Goal: Task Accomplishment & Management: Complete application form

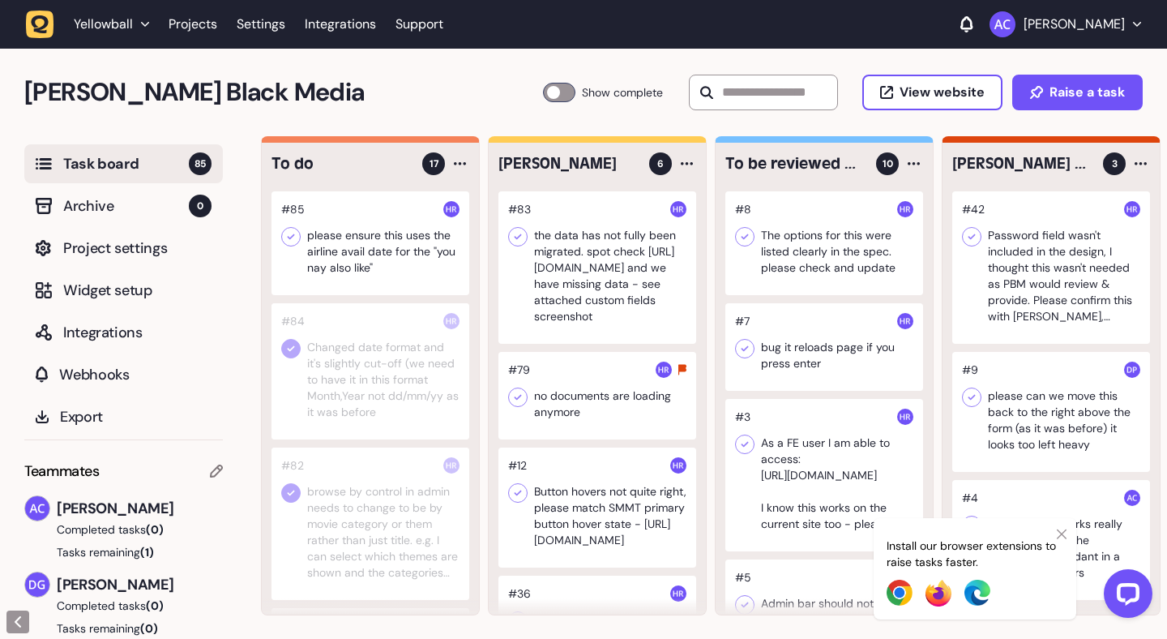
click at [1064, 533] on icon at bounding box center [1062, 534] width 10 height 10
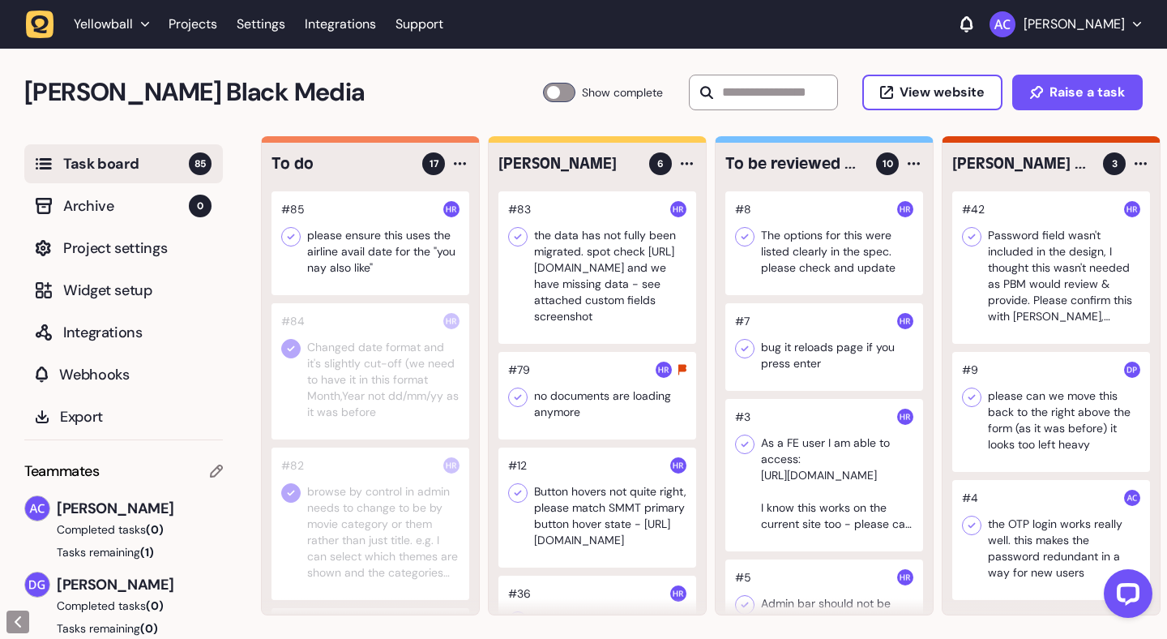
click at [377, 249] on div at bounding box center [371, 243] width 198 height 104
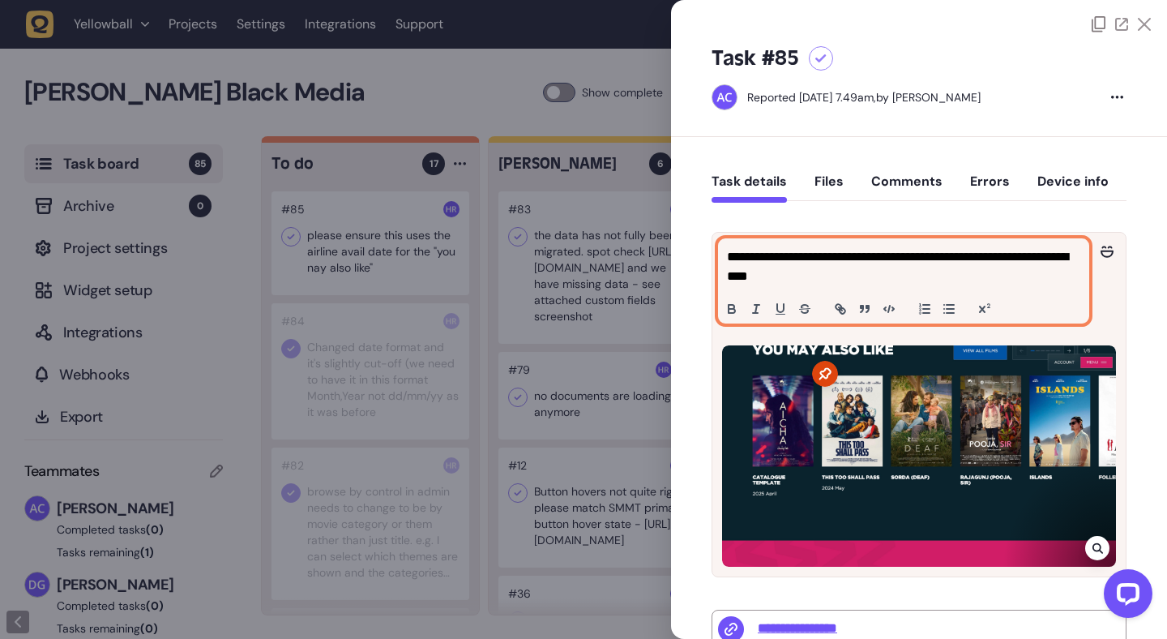
click at [731, 276] on p "**********" at bounding box center [901, 266] width 349 height 39
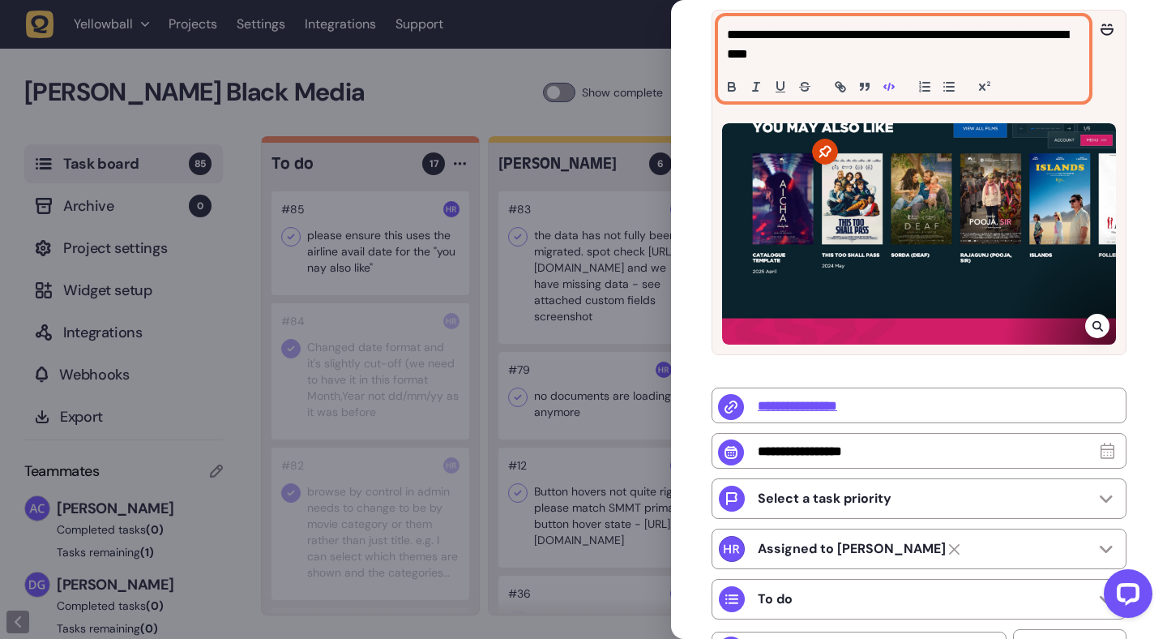
scroll to position [400, 0]
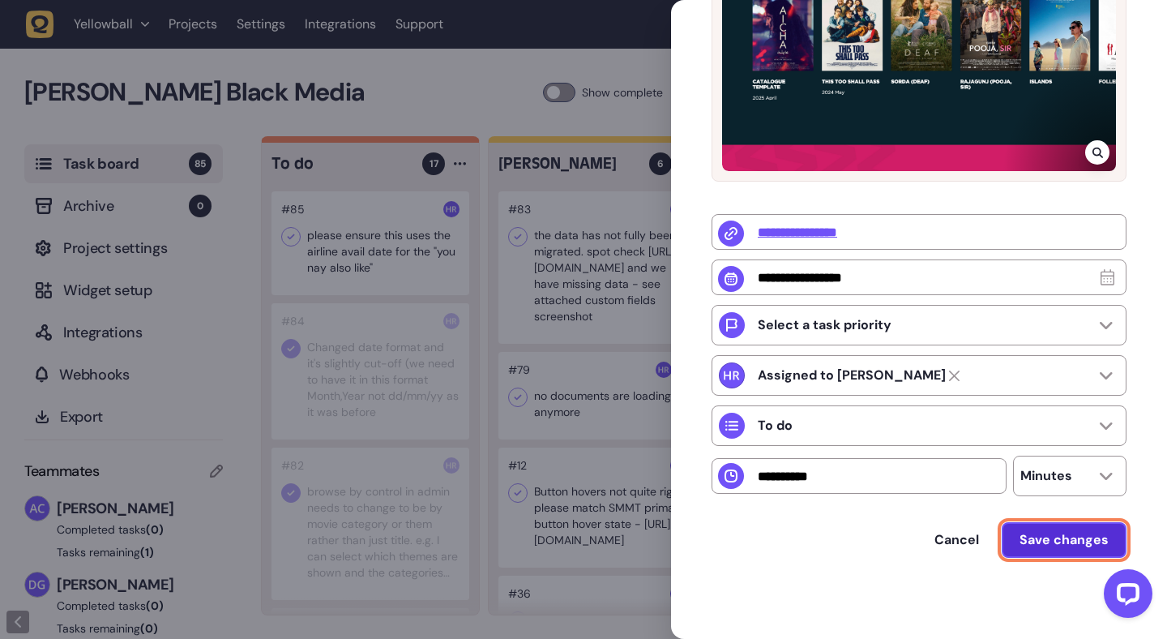
click at [1036, 532] on span "Save changes" at bounding box center [1064, 539] width 89 height 17
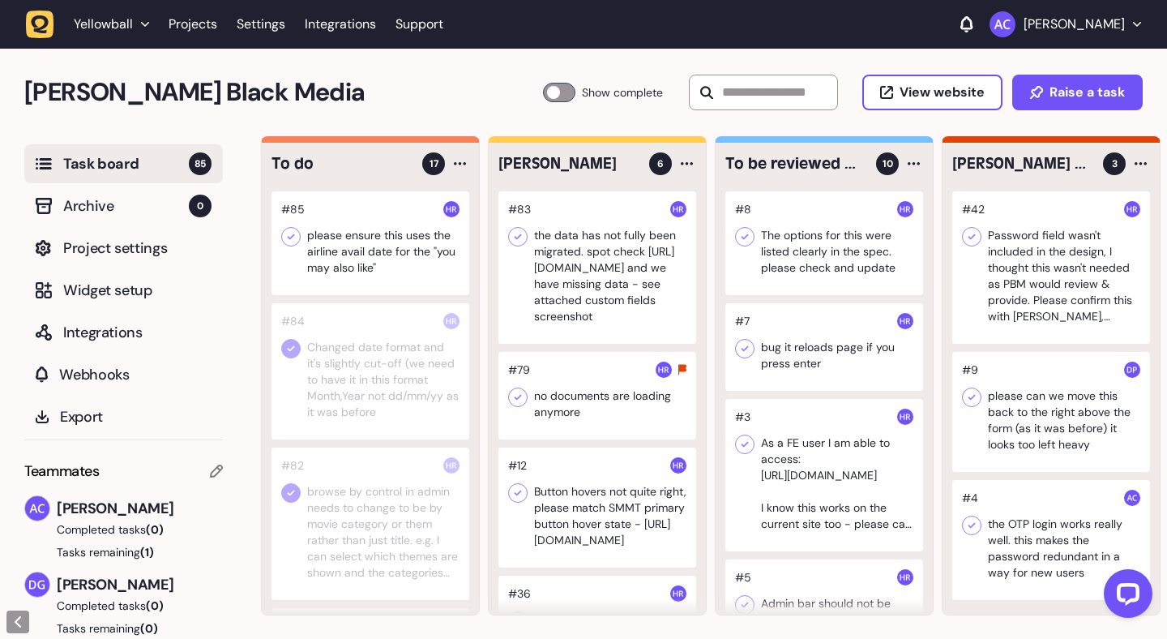
click at [398, 362] on div at bounding box center [371, 371] width 198 height 136
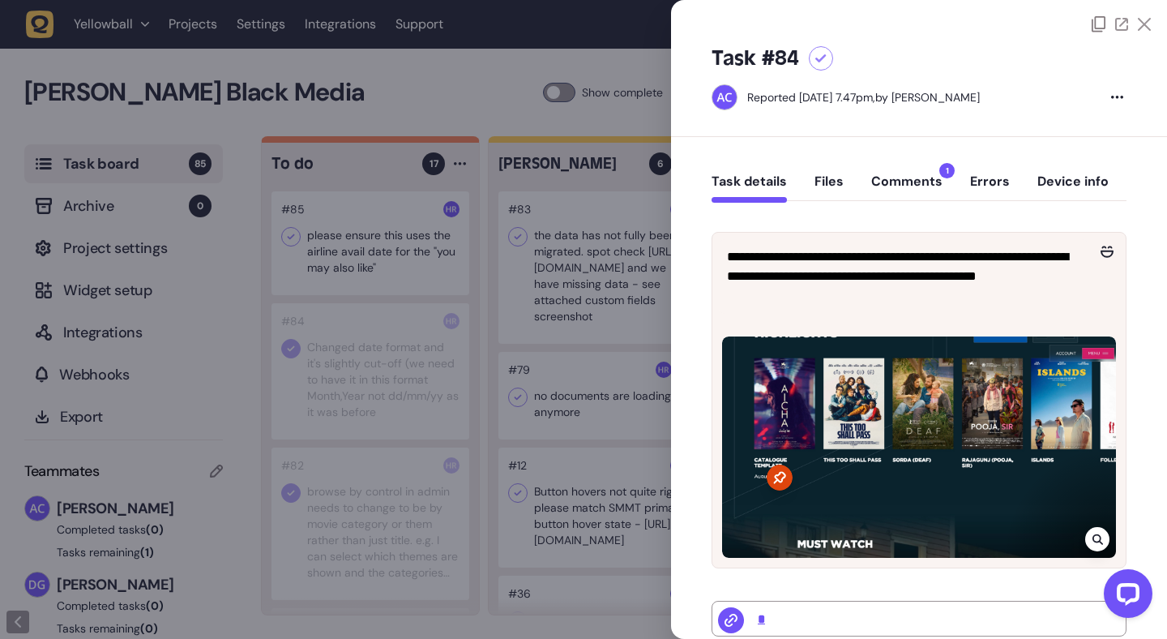
click at [902, 172] on div "Task details Files Comments 1 Errors Device info" at bounding box center [919, 185] width 415 height 48
click at [908, 183] on button "Comments 1" at bounding box center [906, 187] width 71 height 29
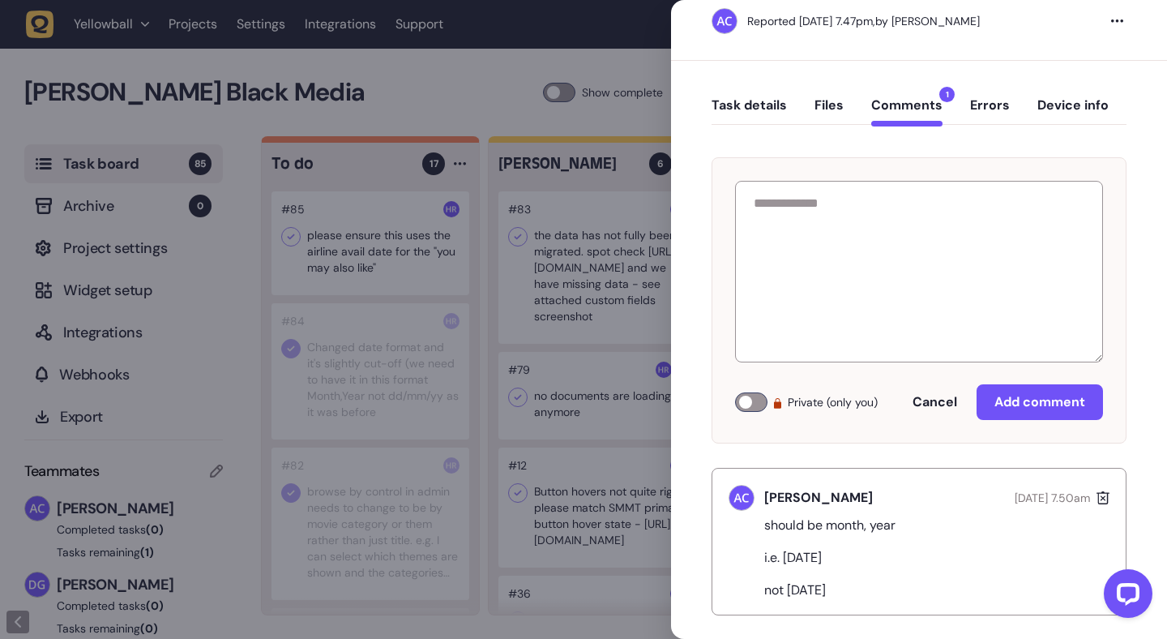
scroll to position [92, 0]
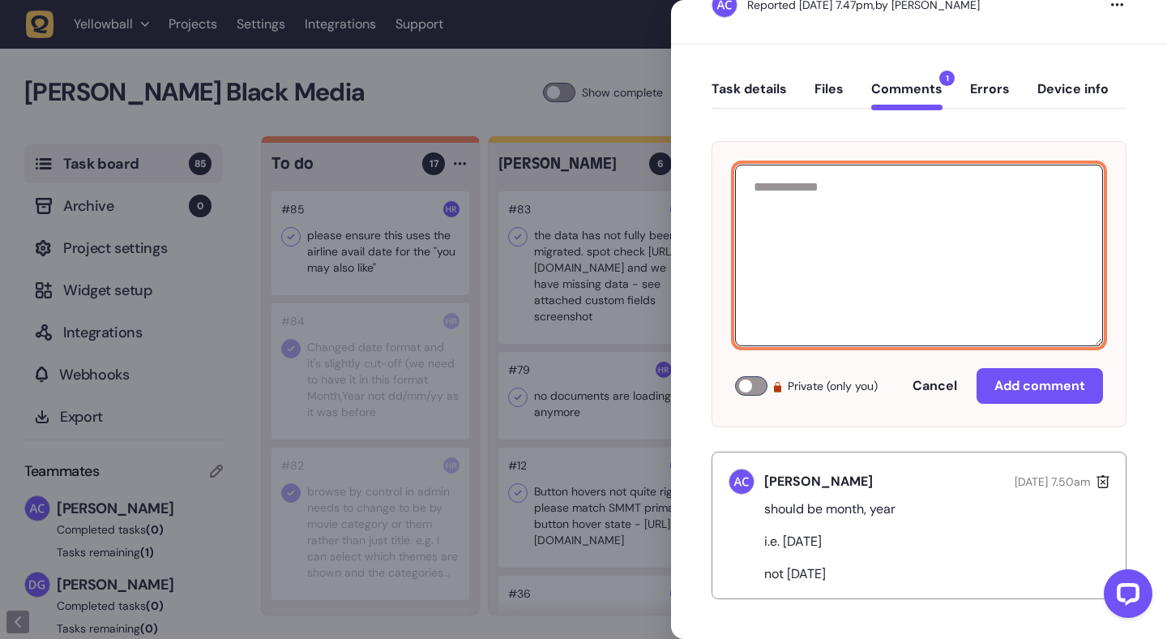
click at [825, 187] on textarea at bounding box center [919, 256] width 368 height 182
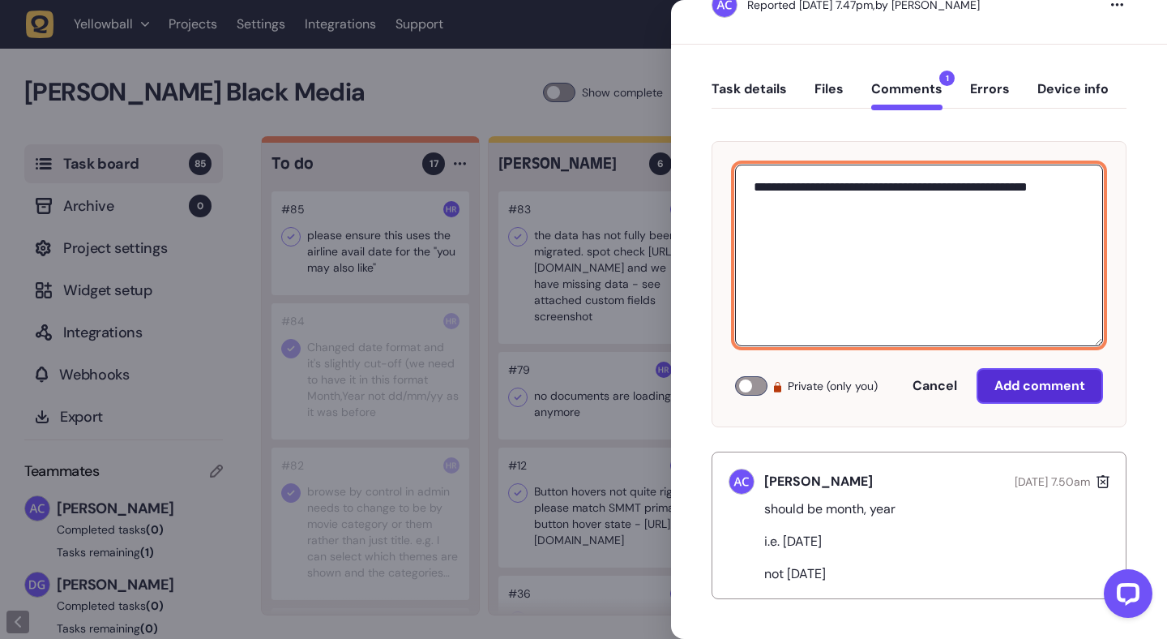
type textarea "**********"
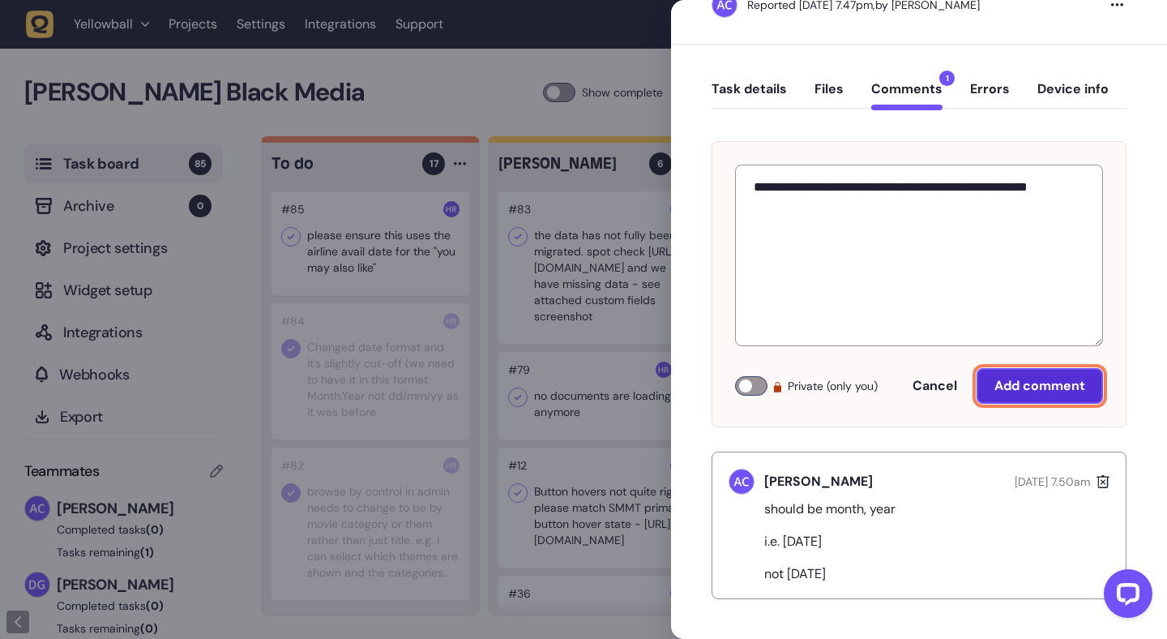
click at [1059, 382] on span "Add comment" at bounding box center [1040, 385] width 91 height 17
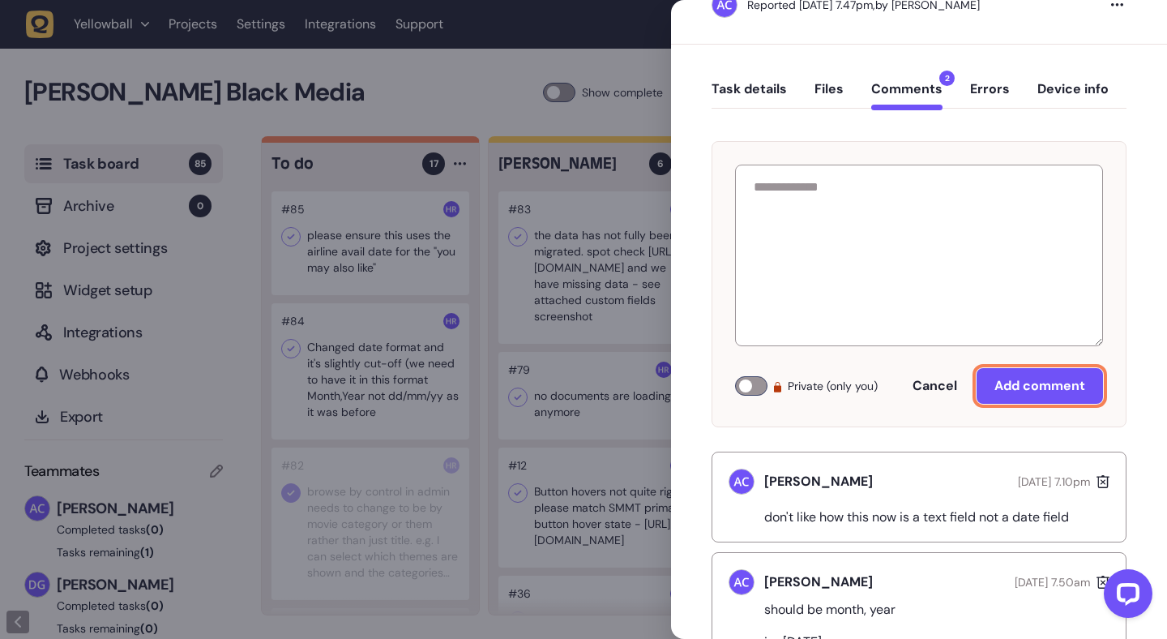
scroll to position [0, 0]
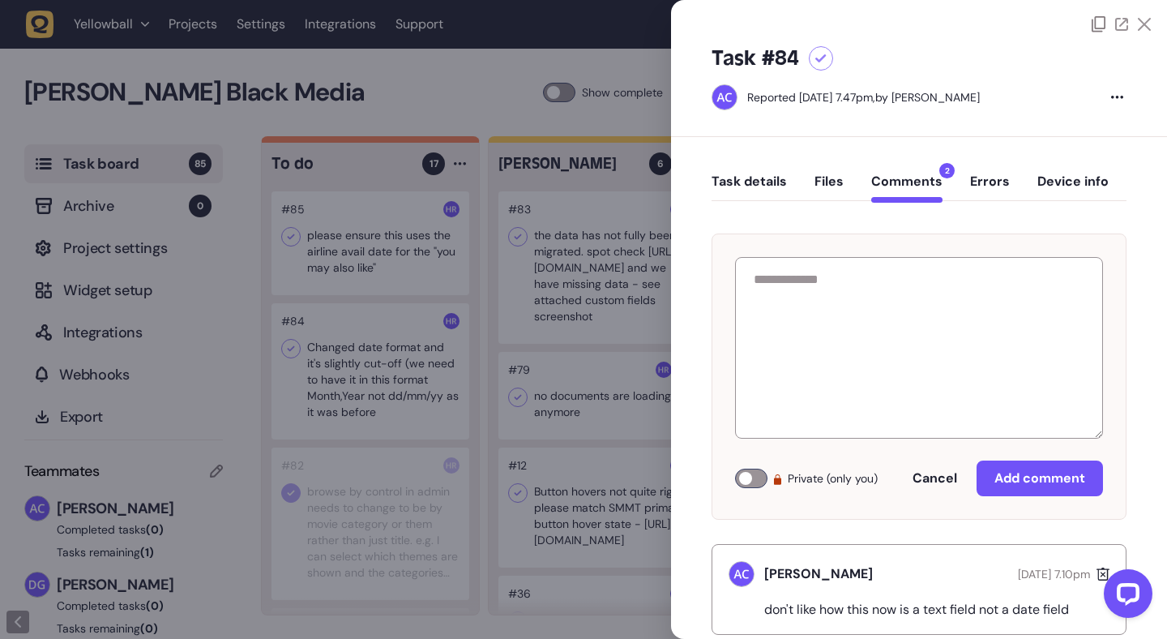
click at [1143, 27] on icon at bounding box center [1144, 24] width 13 height 13
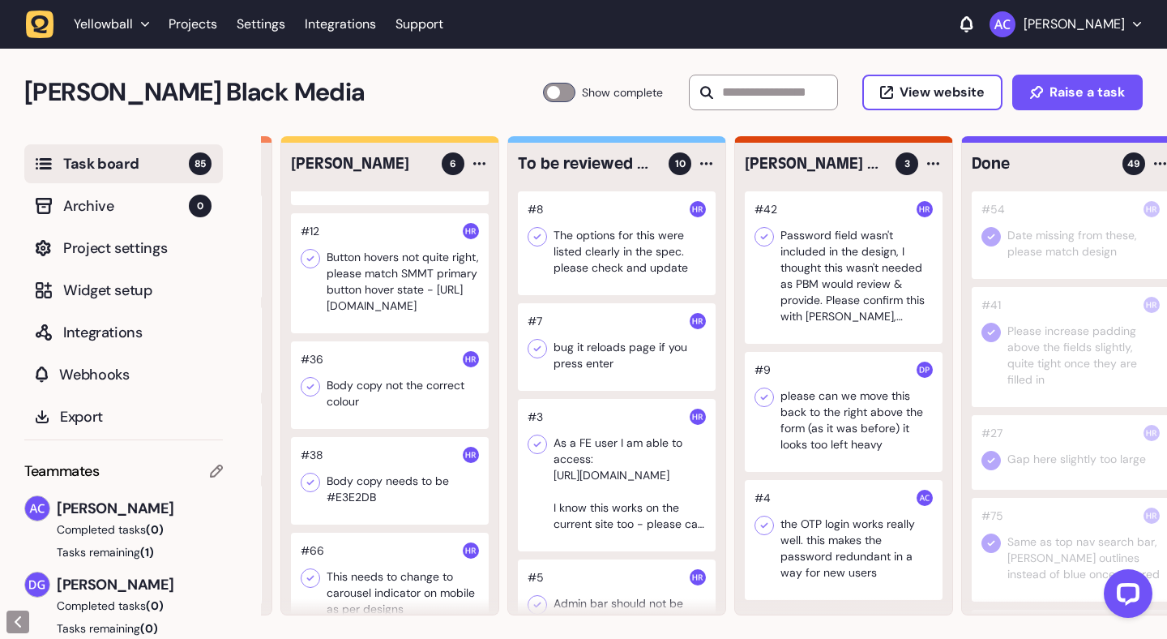
scroll to position [0, 256]
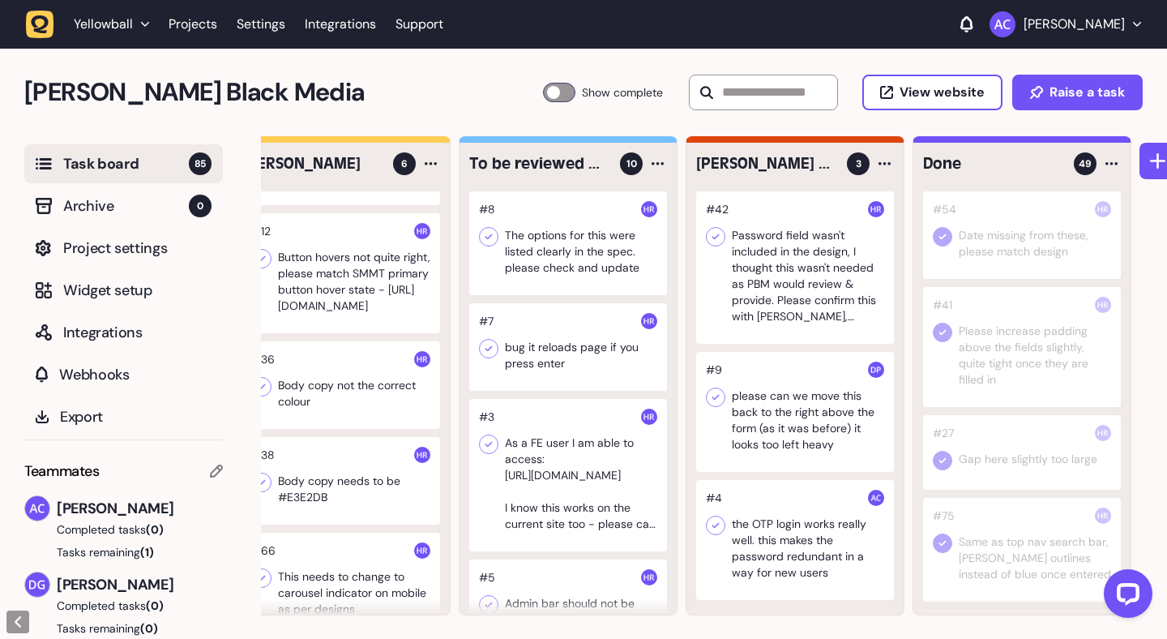
click at [576, 247] on div at bounding box center [568, 243] width 198 height 104
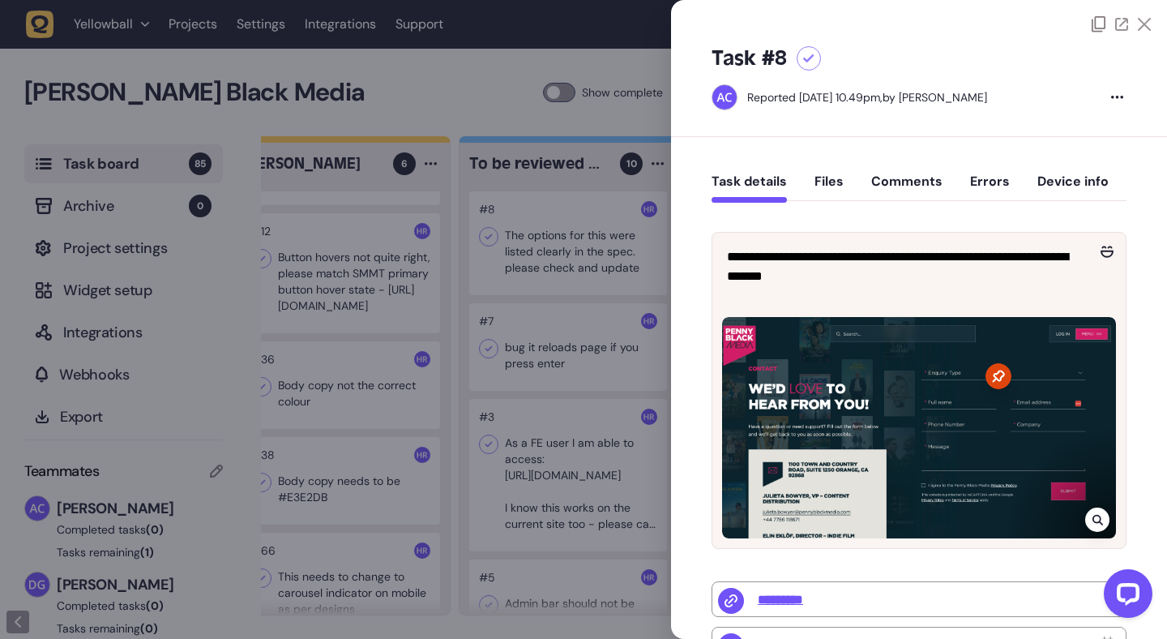
click at [933, 179] on button "Comments" at bounding box center [906, 187] width 71 height 29
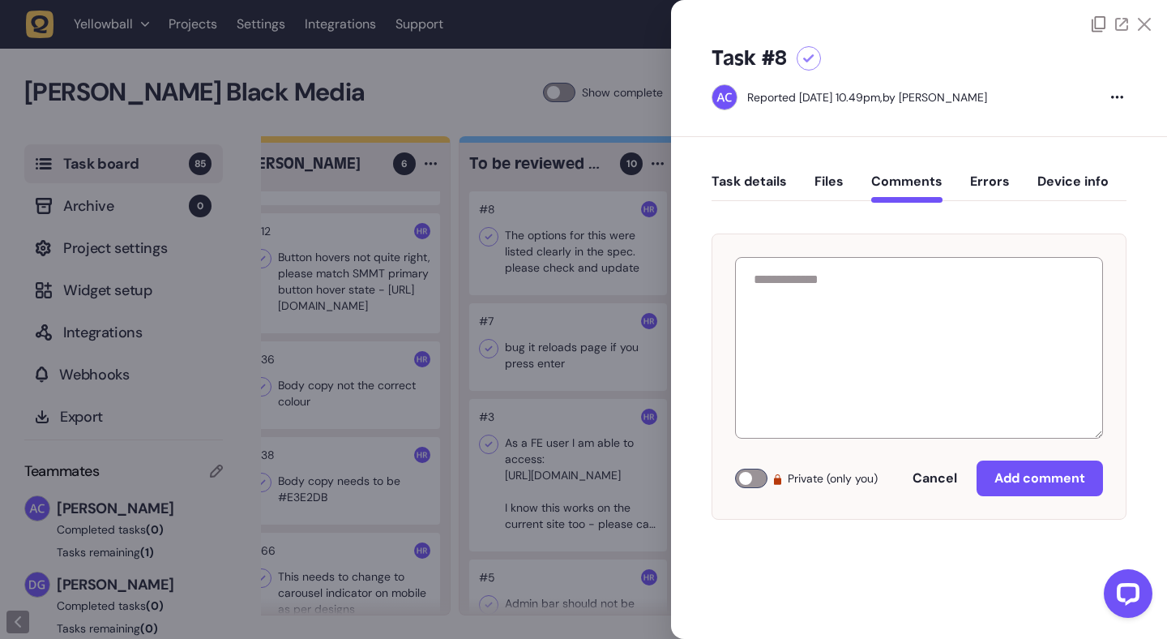
click at [1149, 29] on icon at bounding box center [1144, 24] width 13 height 13
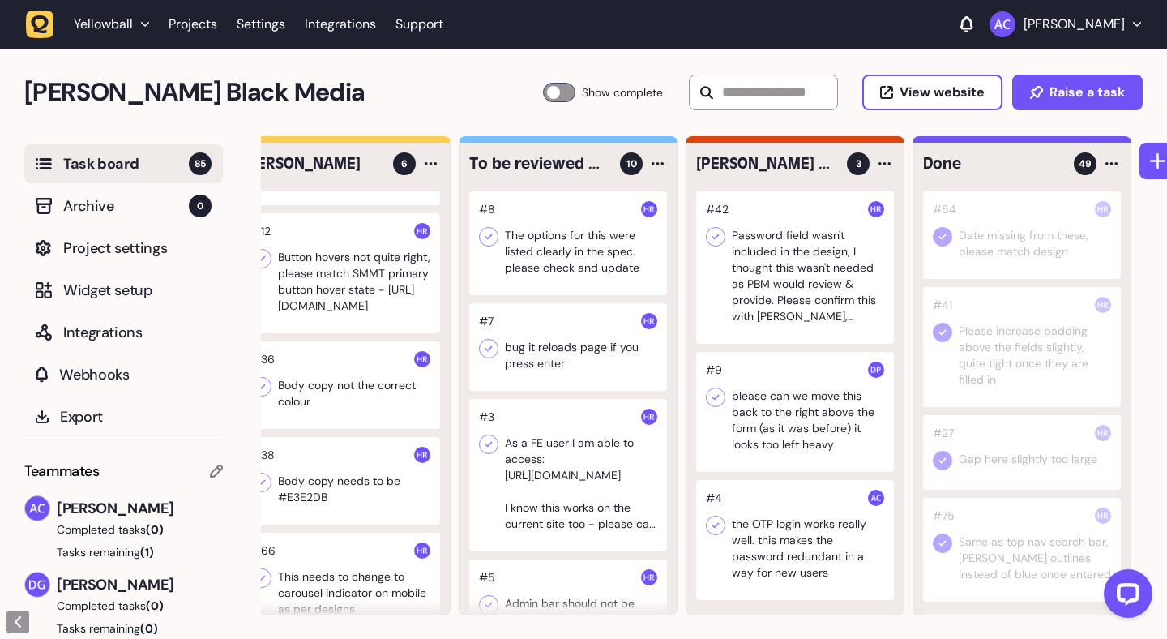
click at [582, 266] on div at bounding box center [568, 243] width 198 height 104
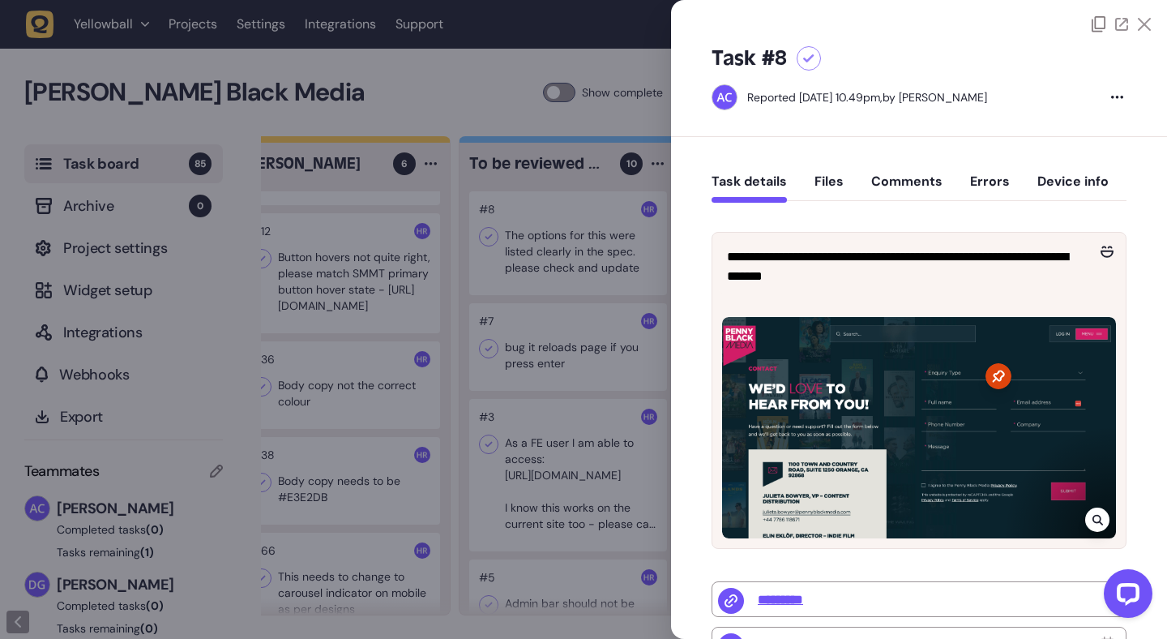
click at [1146, 29] on icon at bounding box center [1144, 24] width 13 height 13
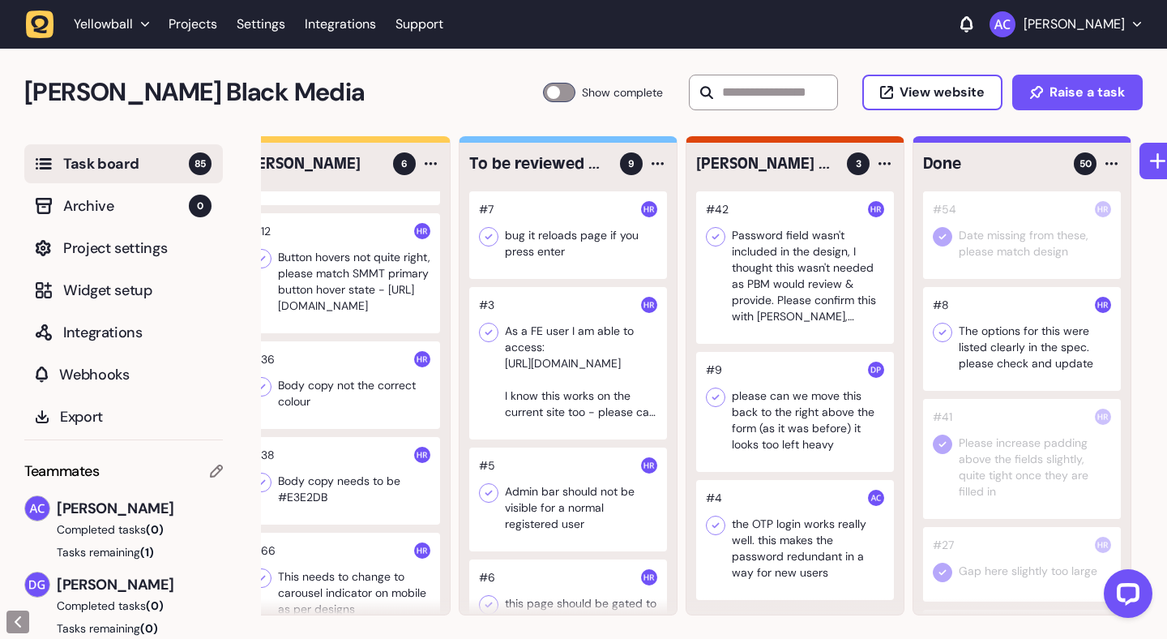
scroll to position [1746, 0]
click at [594, 247] on div at bounding box center [568, 235] width 198 height 88
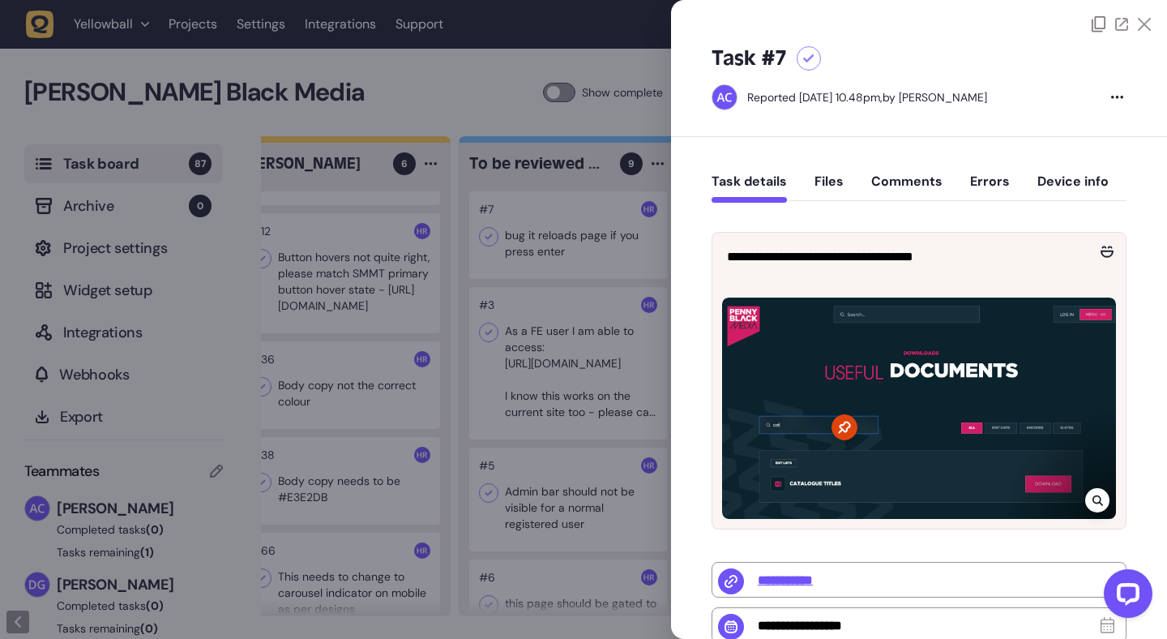
click at [564, 260] on div at bounding box center [583, 319] width 1167 height 639
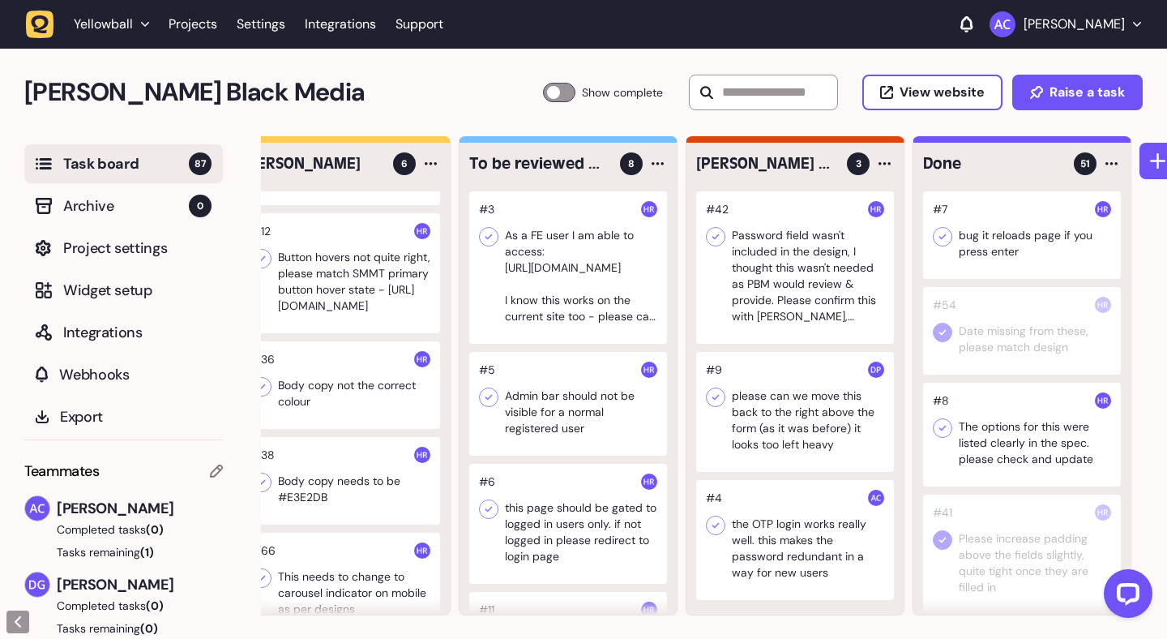
click at [941, 245] on div at bounding box center [942, 236] width 19 height 19
click at [947, 425] on icon at bounding box center [943, 428] width 16 height 16
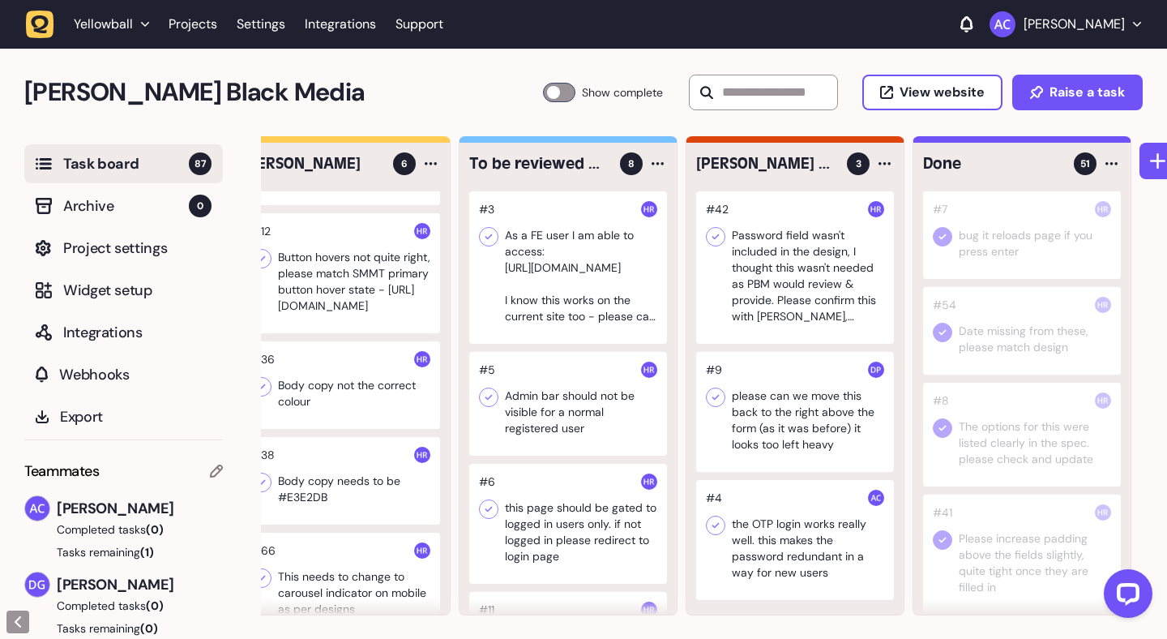
click at [584, 265] on div at bounding box center [568, 267] width 198 height 152
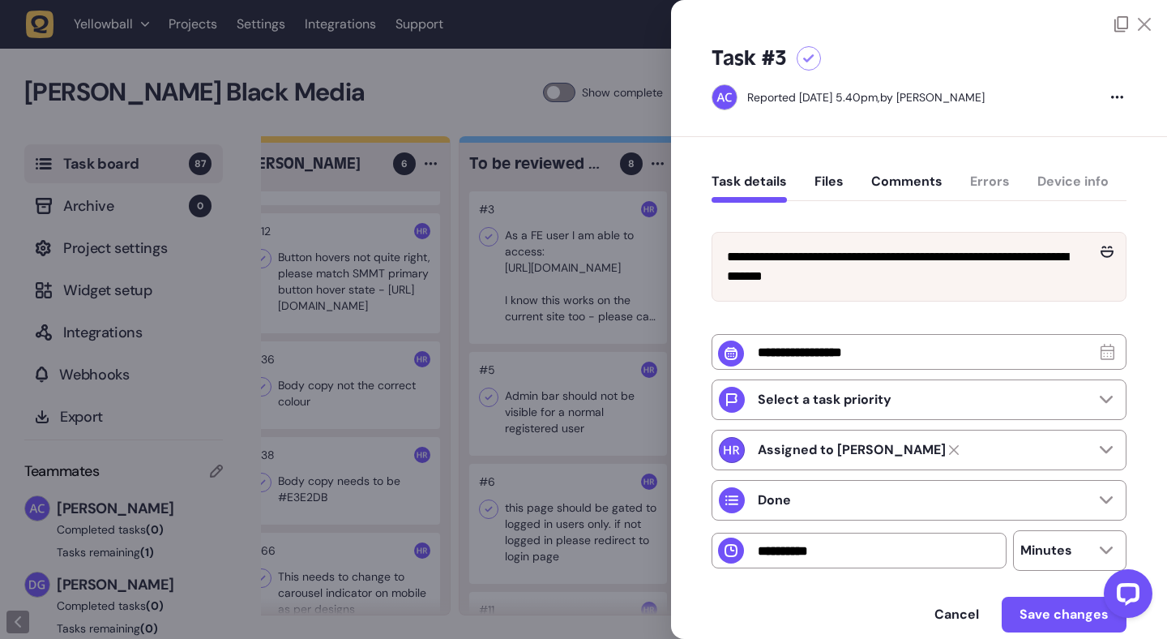
click at [584, 265] on div at bounding box center [583, 319] width 1167 height 639
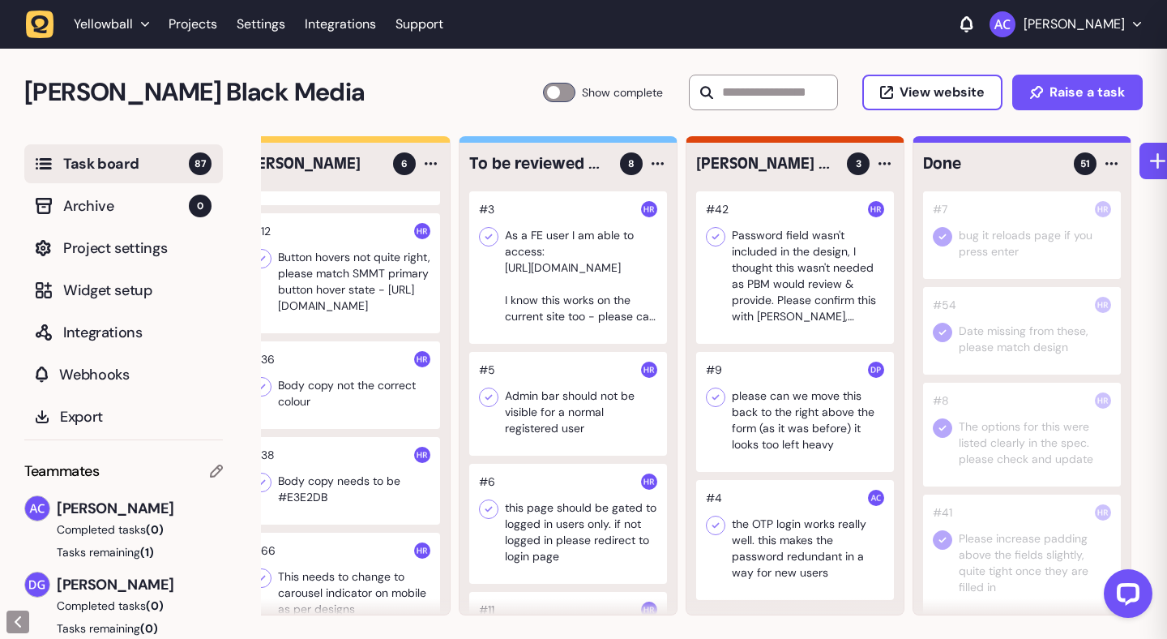
click at [591, 251] on div at bounding box center [568, 267] width 198 height 152
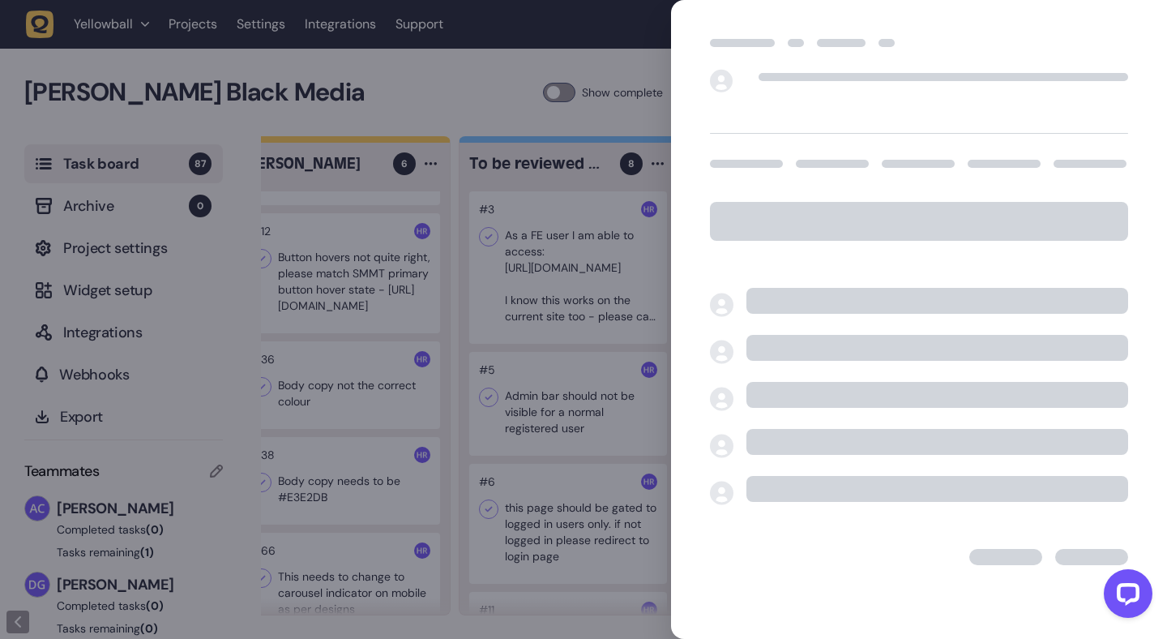
click at [591, 251] on div at bounding box center [583, 319] width 1167 height 639
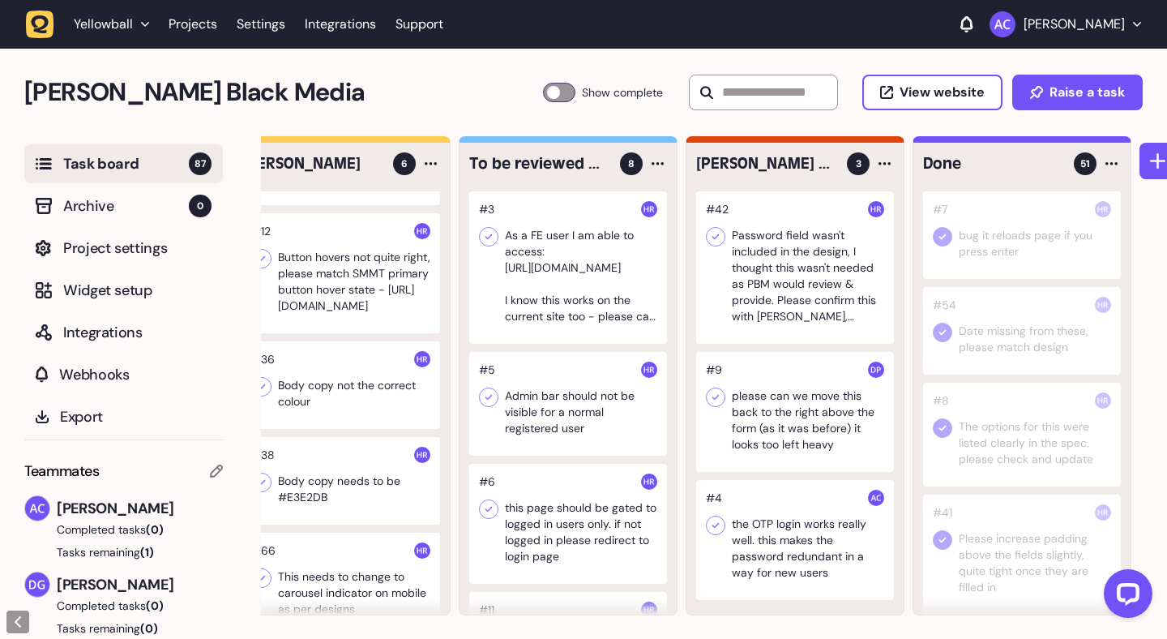
click at [563, 250] on div at bounding box center [568, 267] width 198 height 152
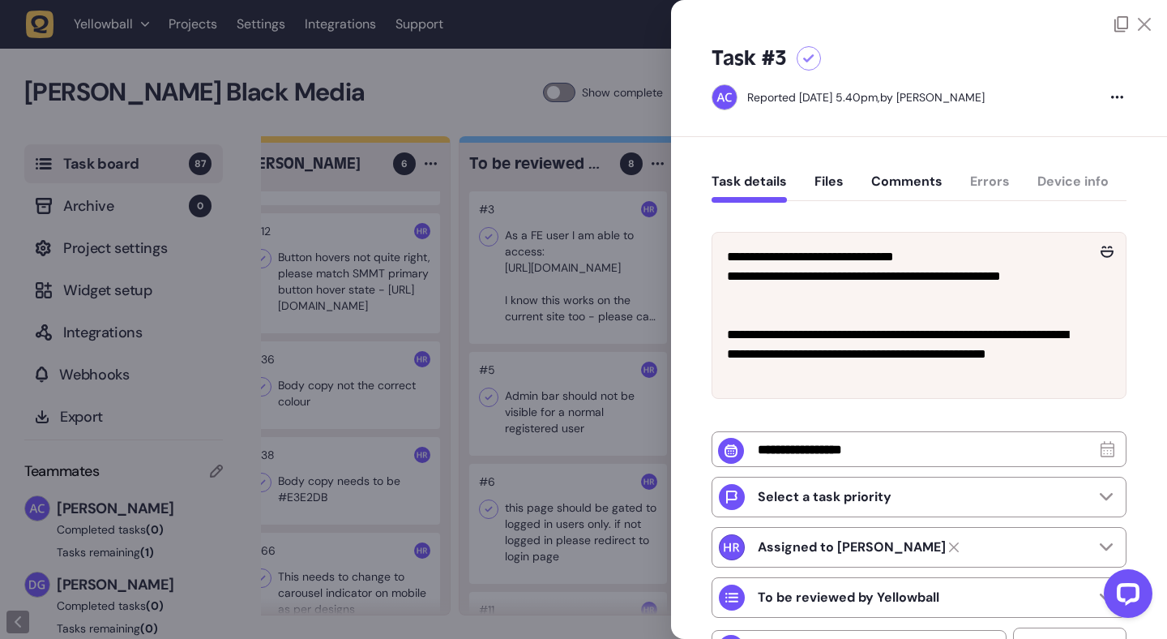
click at [545, 268] on div at bounding box center [583, 319] width 1167 height 639
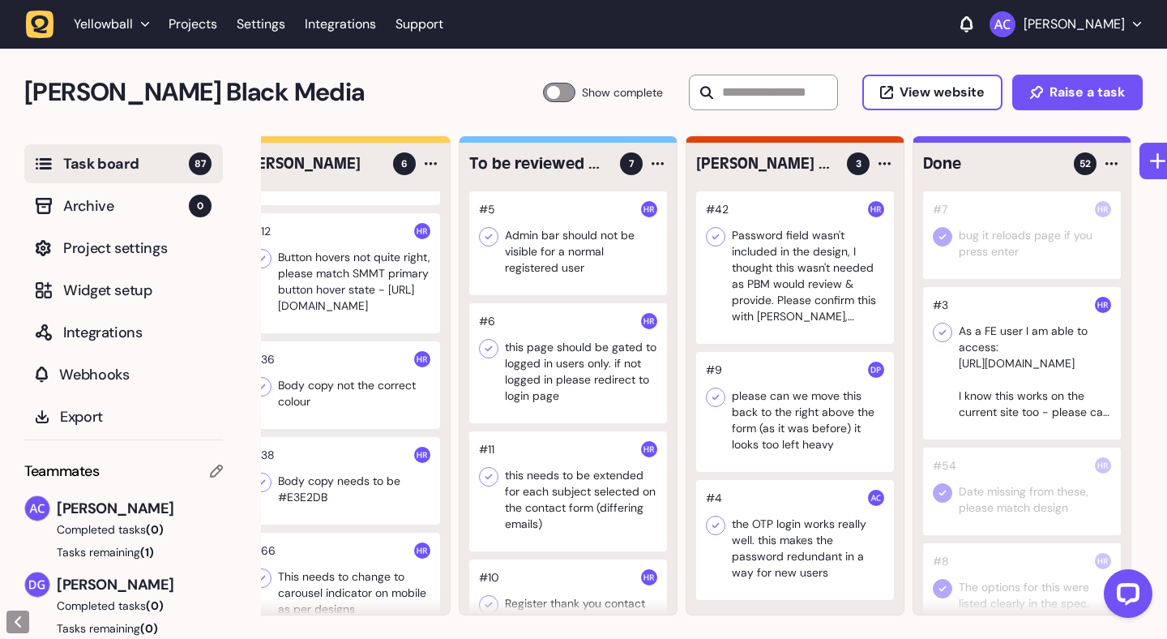
click at [941, 335] on icon at bounding box center [943, 333] width 7 height 6
click at [592, 278] on div at bounding box center [568, 243] width 198 height 104
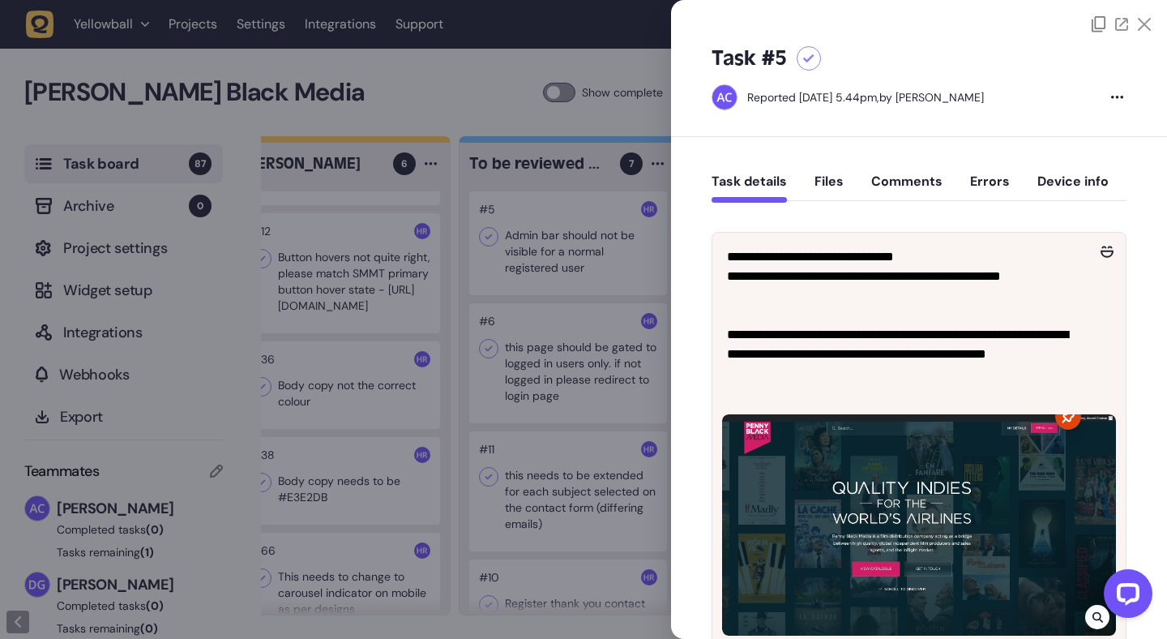
click at [592, 278] on div at bounding box center [583, 319] width 1167 height 639
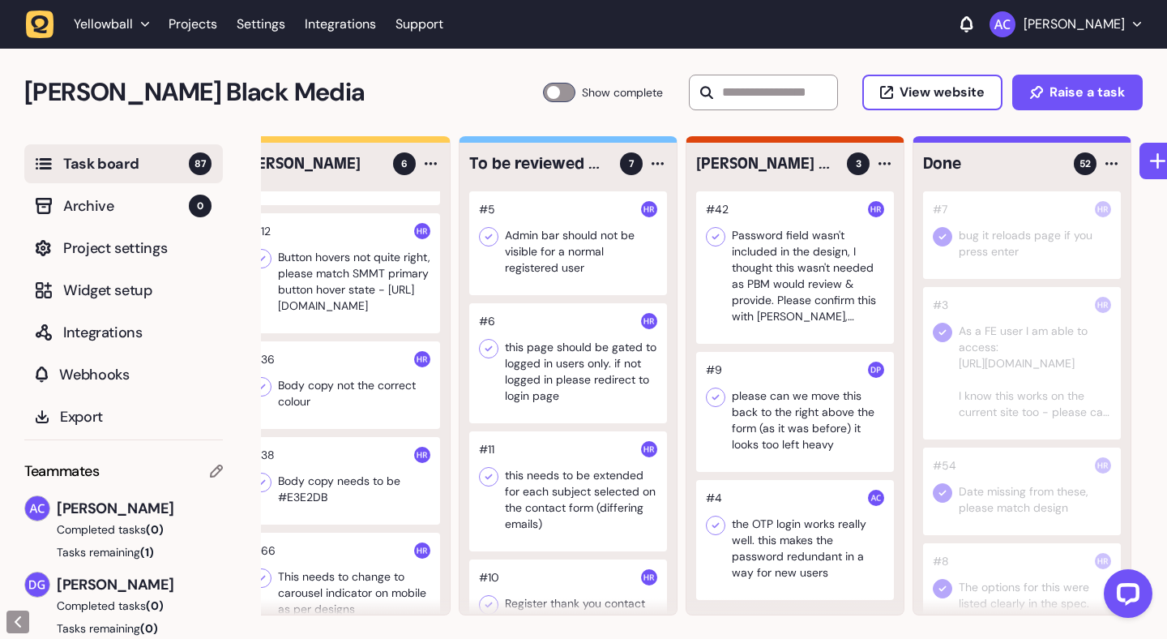
click at [559, 258] on div at bounding box center [568, 243] width 198 height 104
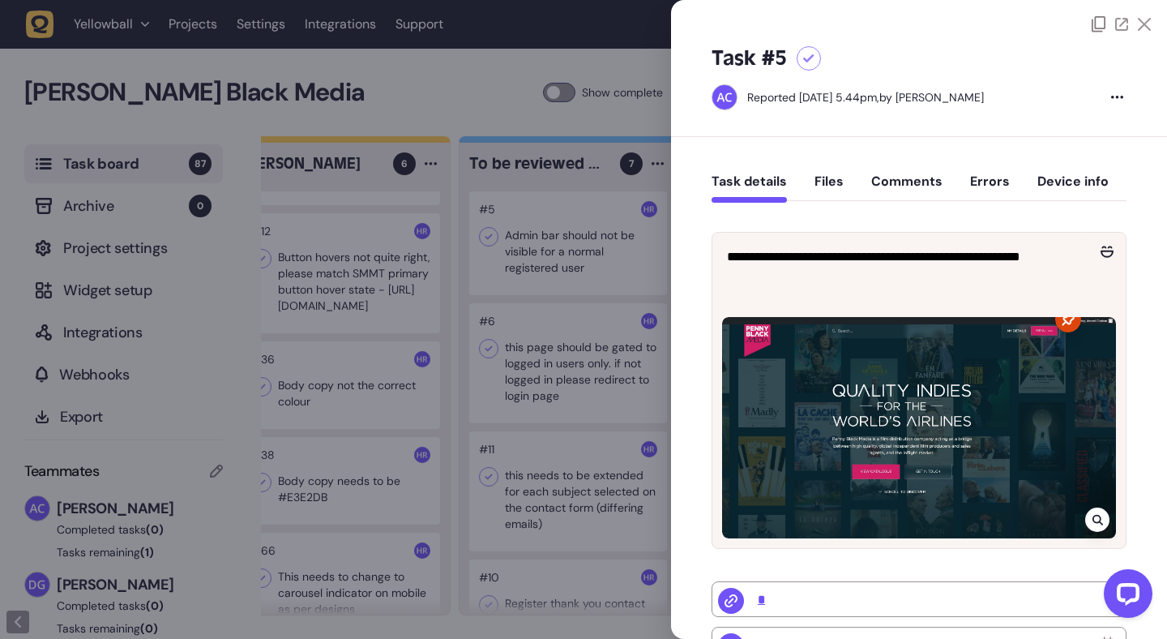
click at [559, 258] on div at bounding box center [583, 319] width 1167 height 639
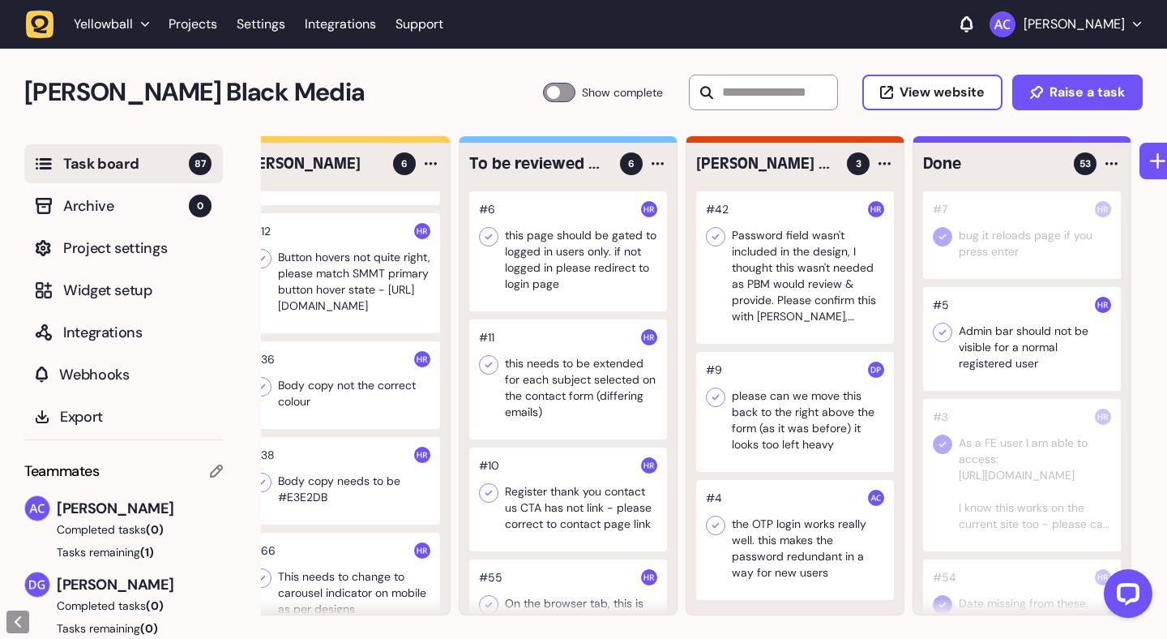
click at [1030, 319] on div at bounding box center [1022, 339] width 198 height 104
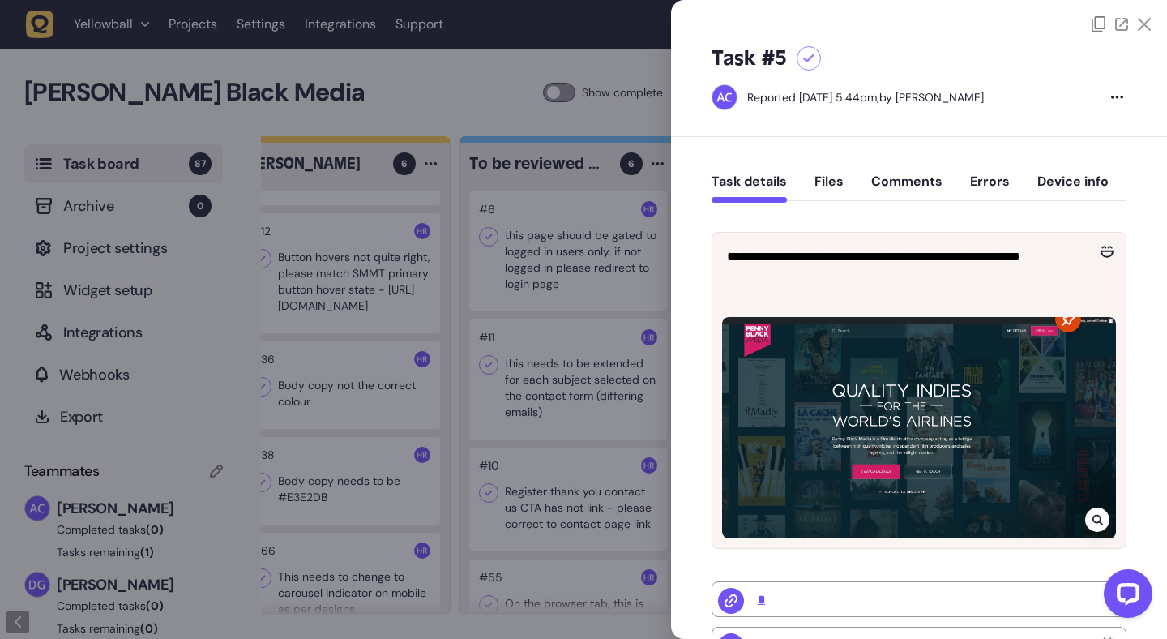
click at [813, 55] on icon at bounding box center [808, 58] width 11 height 9
click at [1145, 25] on icon at bounding box center [1144, 24] width 13 height 13
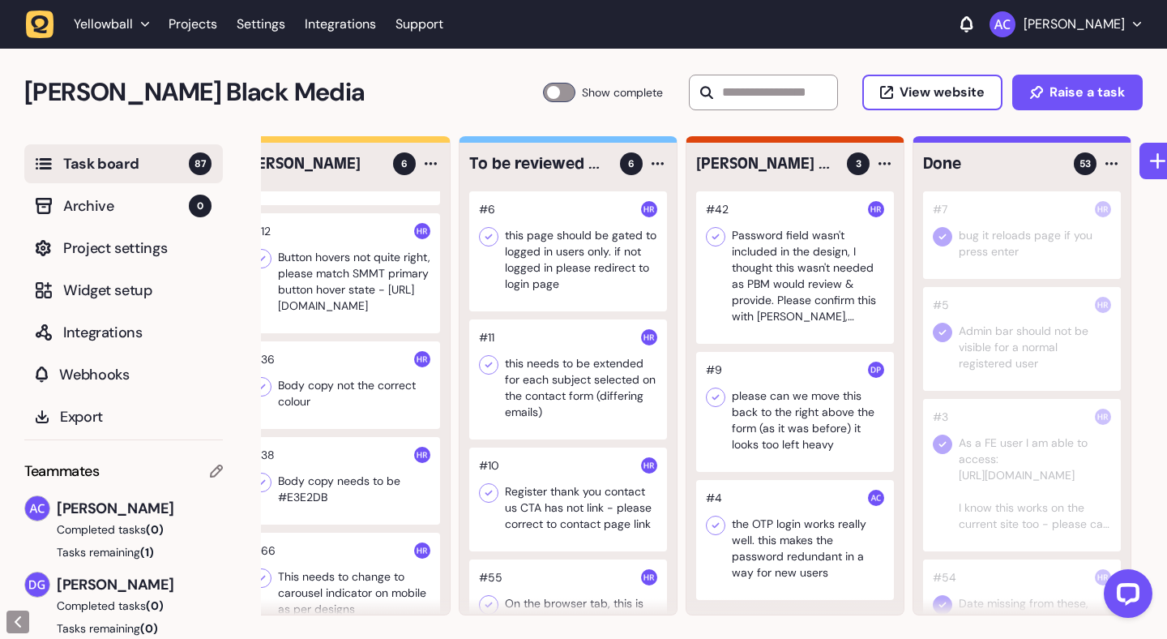
click at [616, 269] on div at bounding box center [568, 251] width 198 height 120
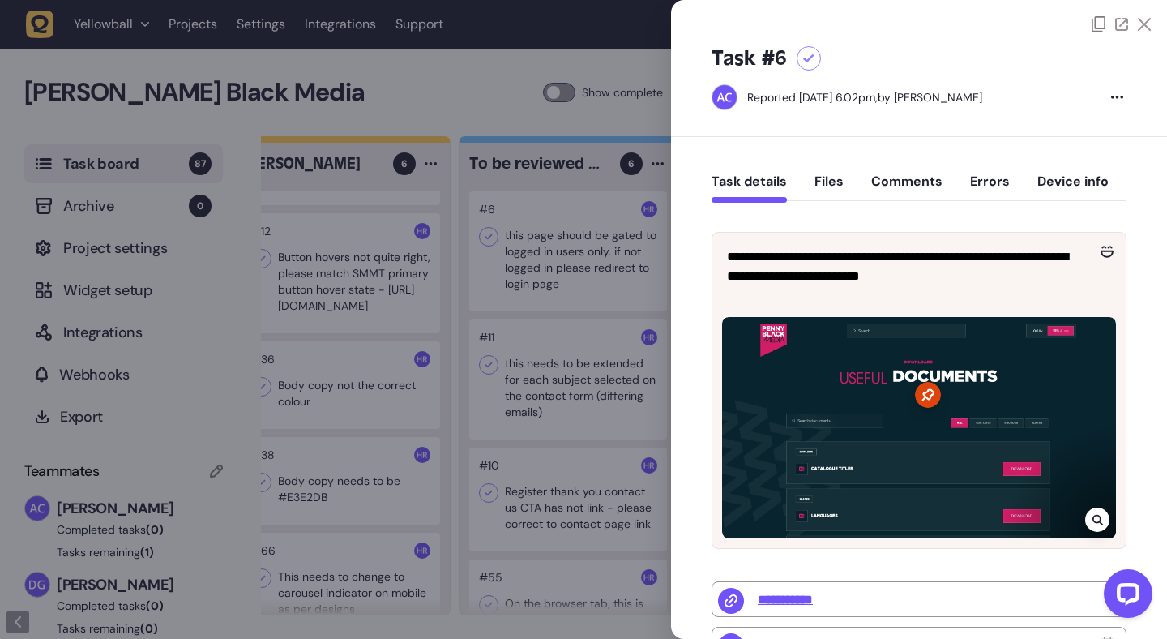
click at [578, 274] on div at bounding box center [583, 319] width 1167 height 639
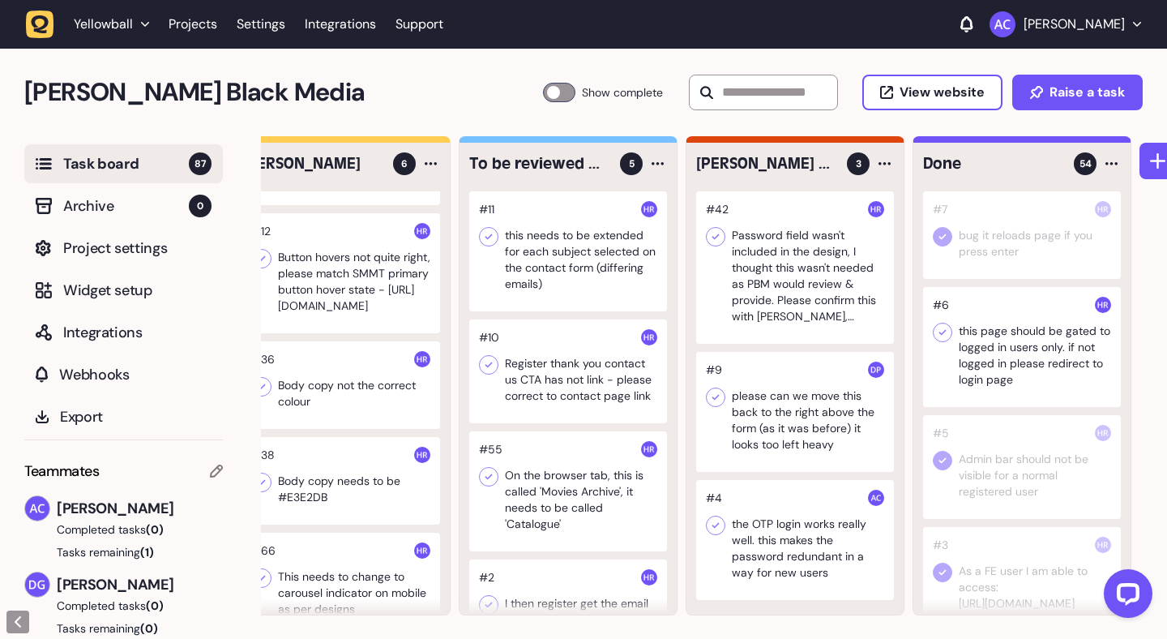
click at [1008, 324] on div at bounding box center [1022, 347] width 198 height 120
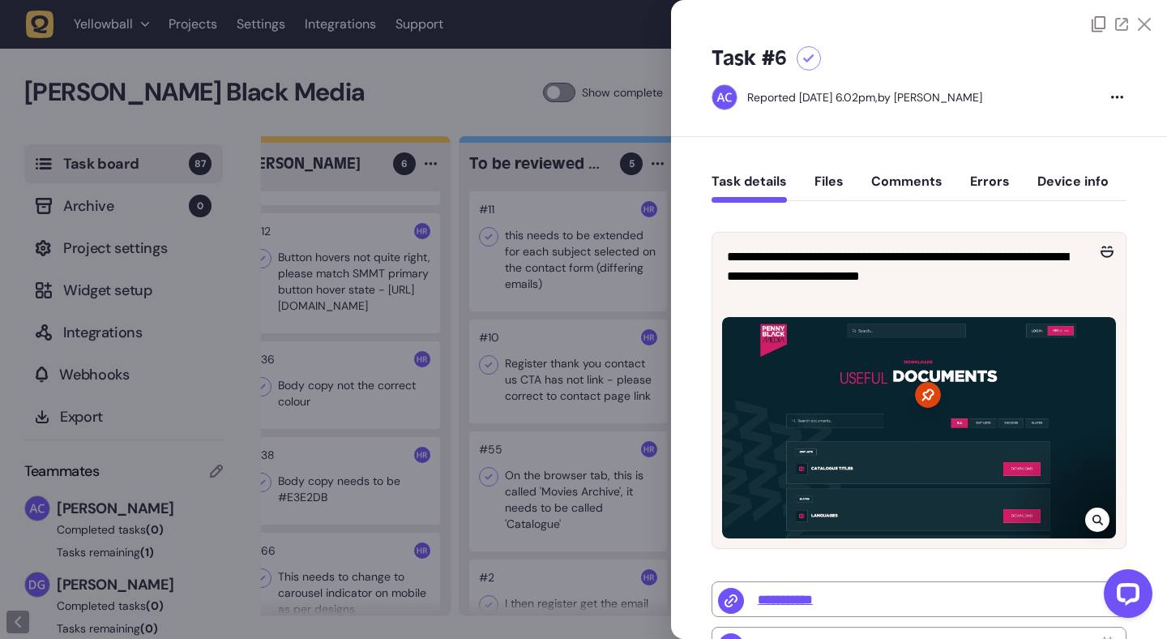
click at [811, 58] on icon at bounding box center [808, 58] width 11 height 9
click at [1145, 25] on icon at bounding box center [1144, 24] width 13 height 13
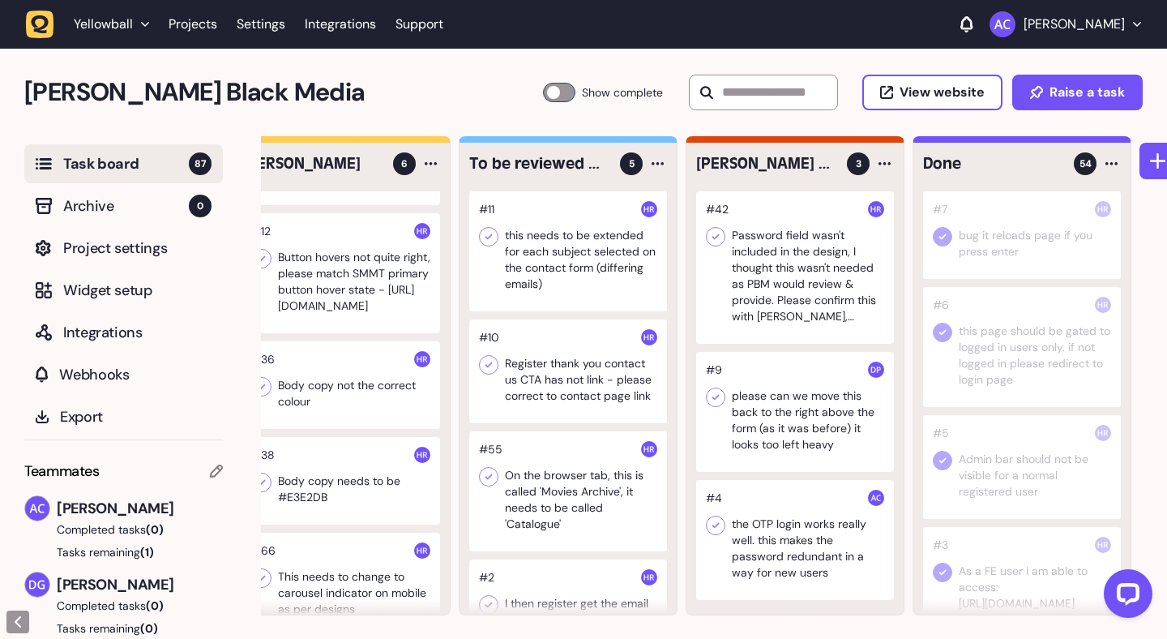
click at [595, 282] on div at bounding box center [568, 251] width 198 height 120
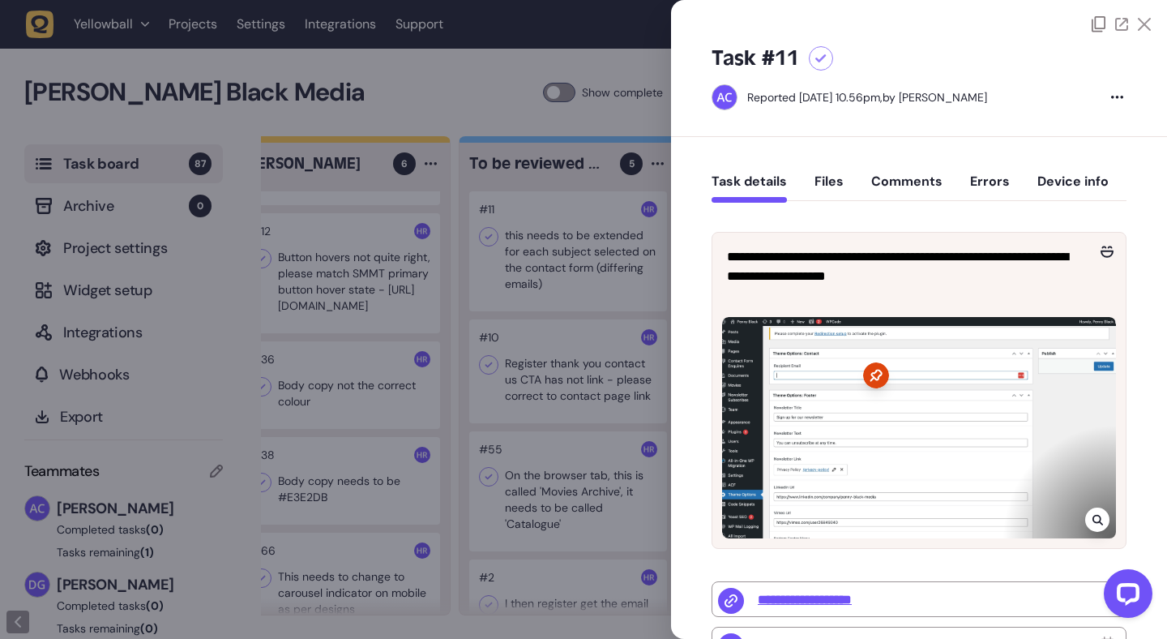
click at [595, 282] on div at bounding box center [583, 319] width 1167 height 639
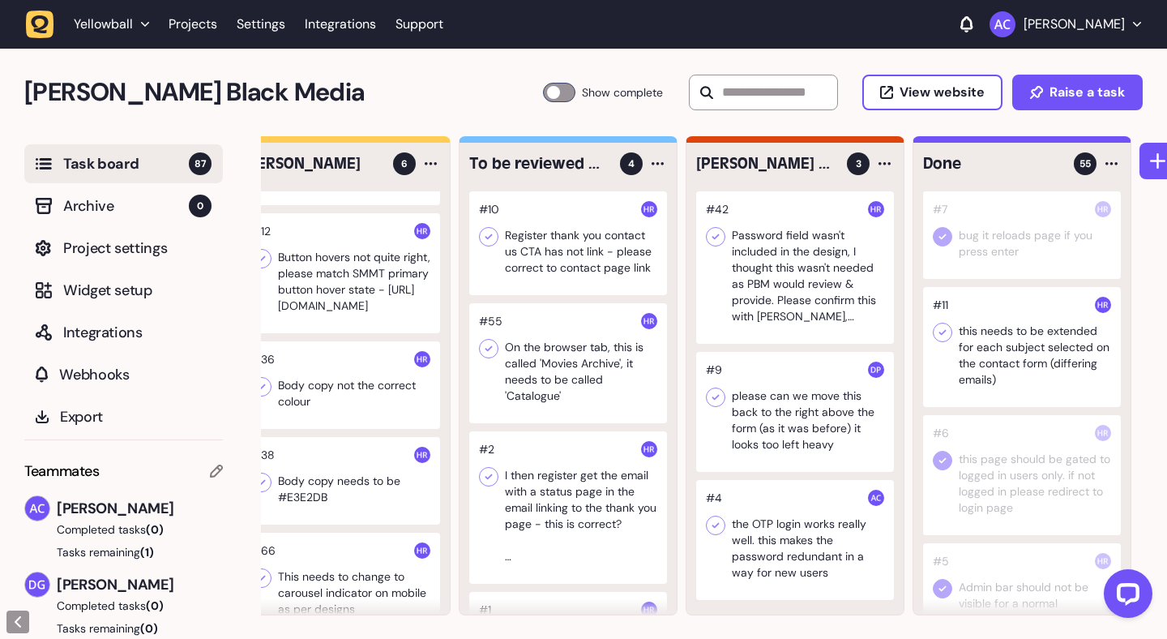
click at [945, 329] on icon at bounding box center [943, 332] width 16 height 16
click at [600, 268] on div at bounding box center [568, 243] width 198 height 104
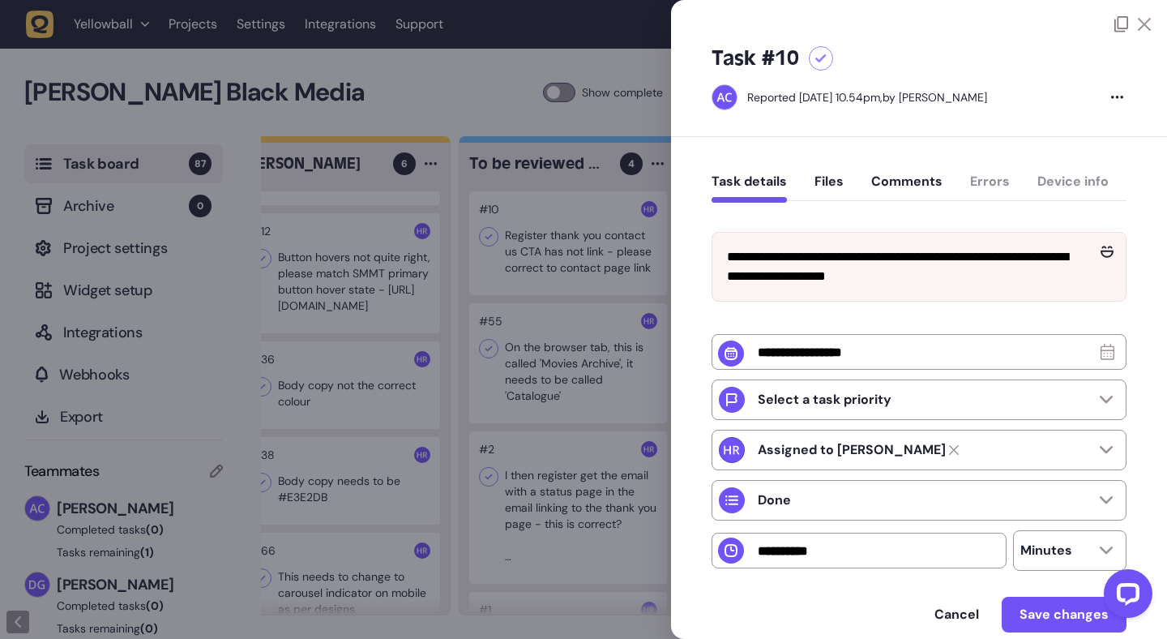
click at [914, 184] on button "Comments" at bounding box center [906, 187] width 71 height 29
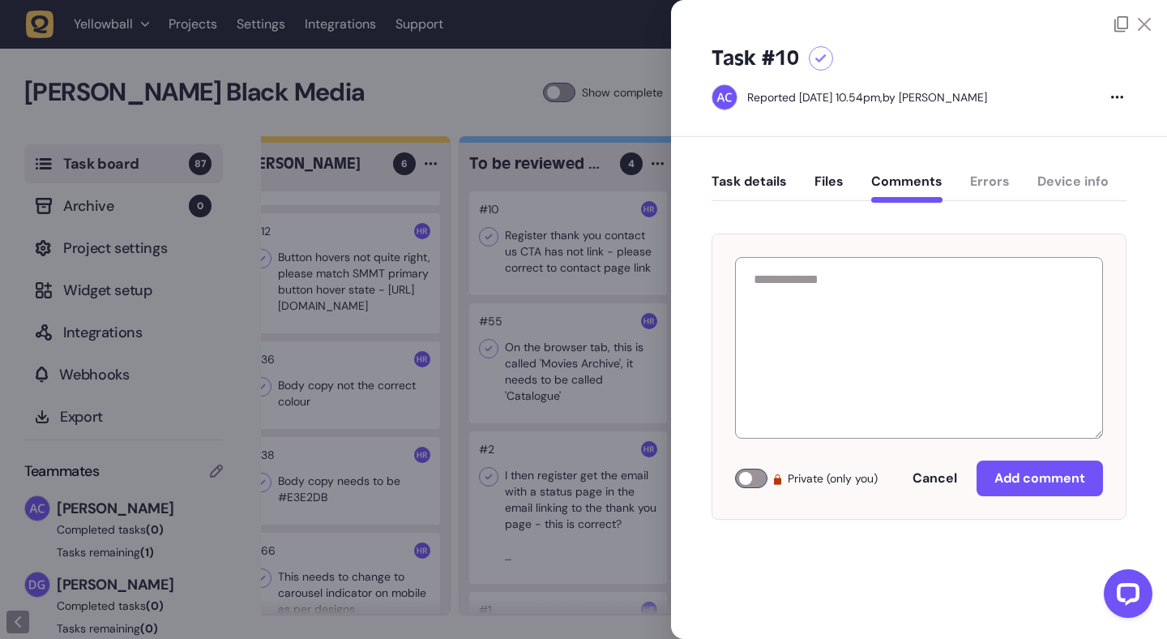
click at [1144, 26] on icon at bounding box center [1144, 24] width 13 height 13
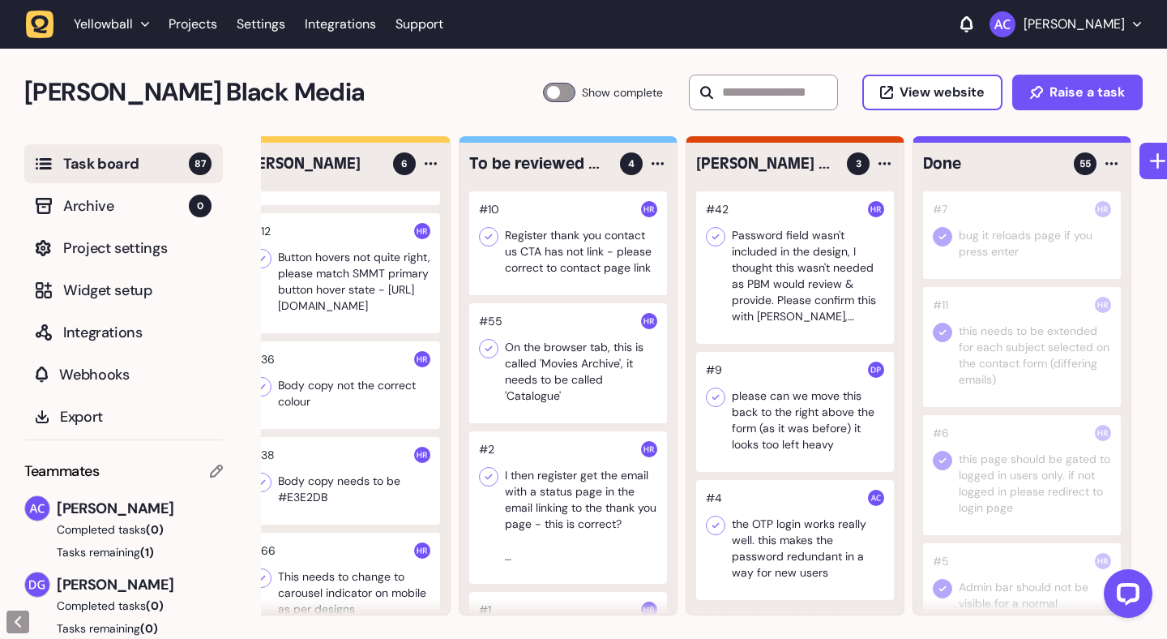
click at [546, 256] on div at bounding box center [568, 243] width 198 height 104
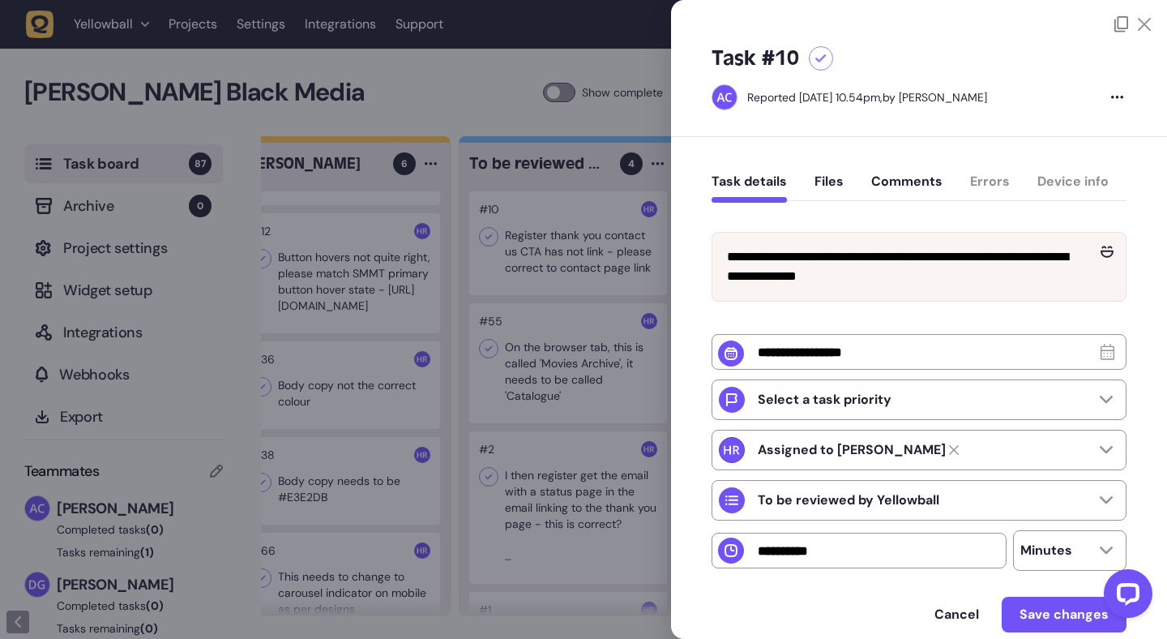
click at [546, 256] on div at bounding box center [583, 319] width 1167 height 639
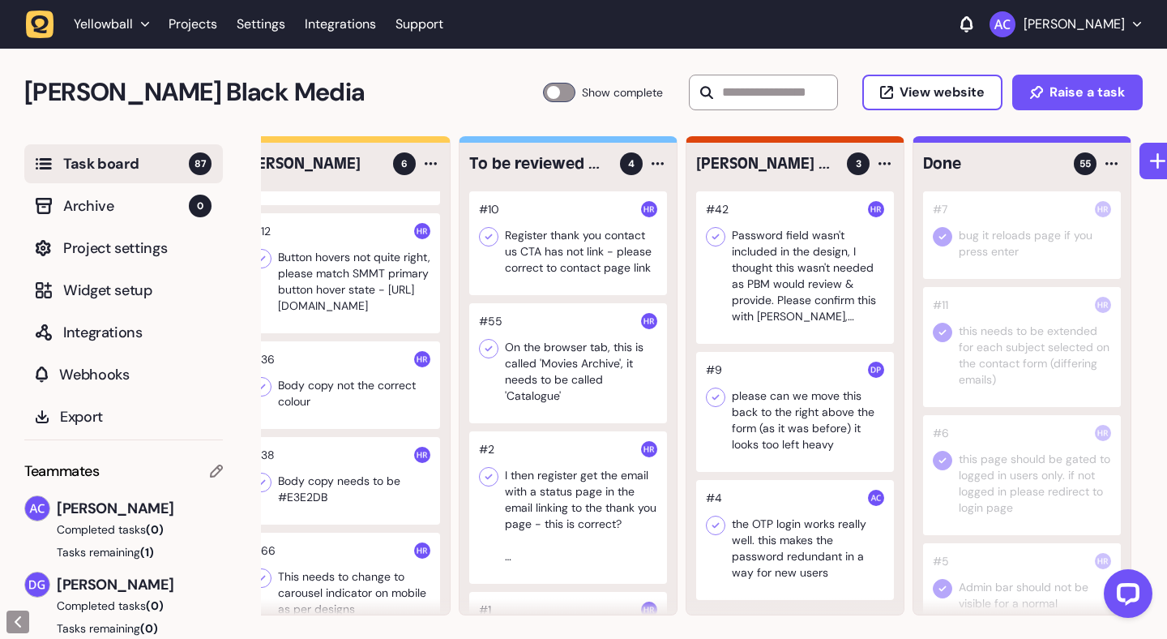
click at [794, 409] on div at bounding box center [795, 412] width 198 height 120
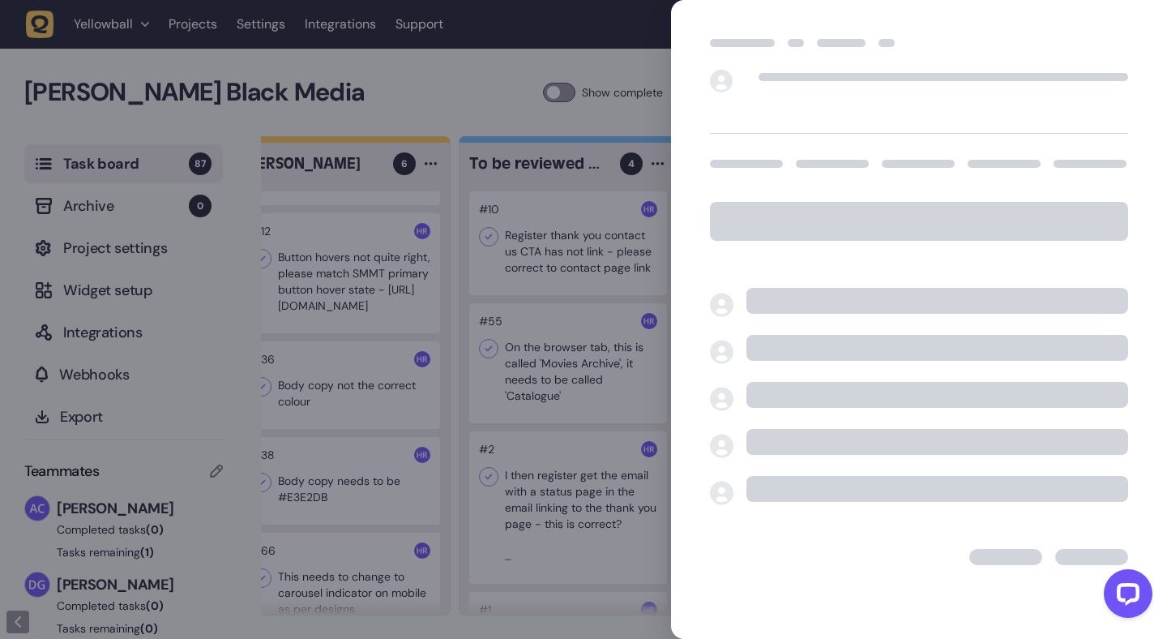
click at [794, 409] on div at bounding box center [583, 319] width 1167 height 639
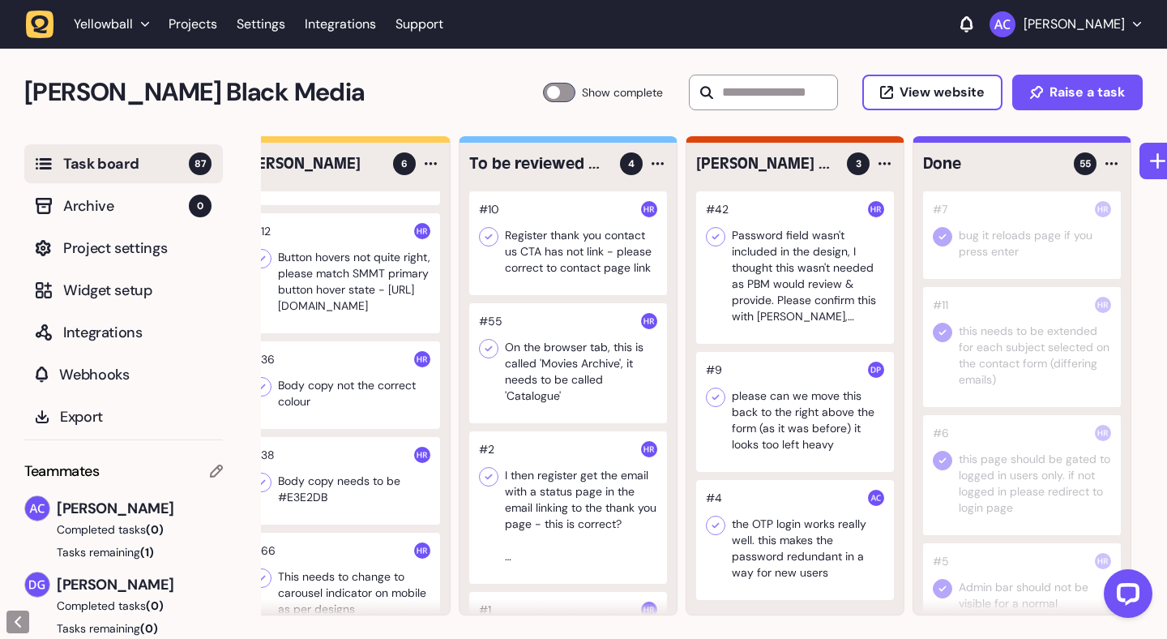
click at [794, 409] on div at bounding box center [795, 412] width 198 height 120
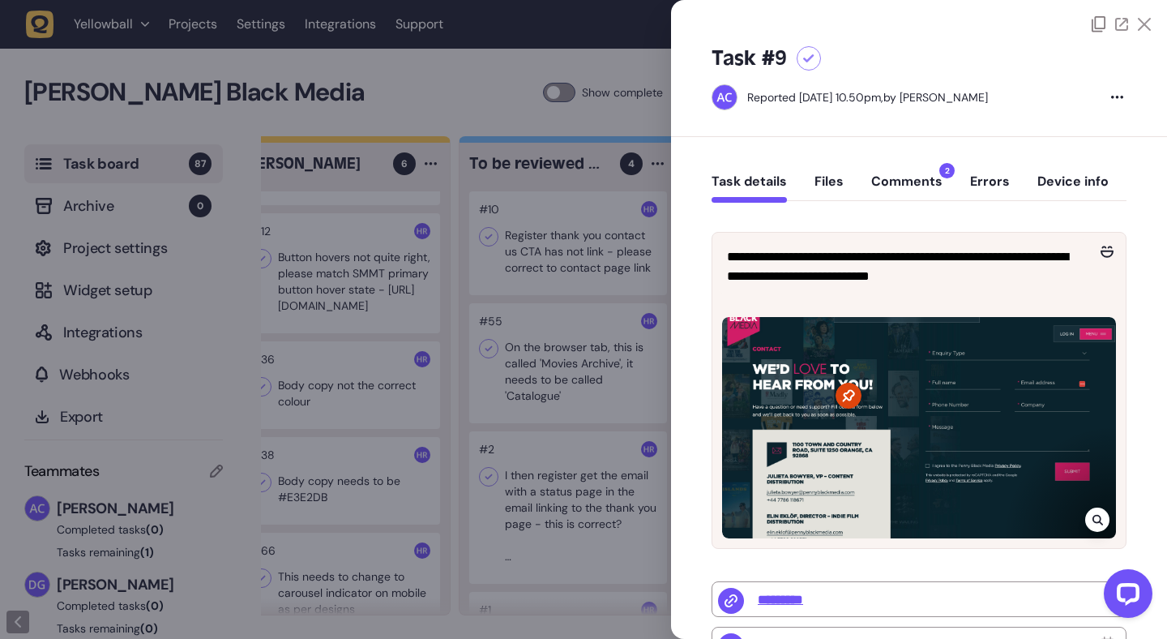
click at [911, 180] on button "Comments 2" at bounding box center [906, 187] width 71 height 29
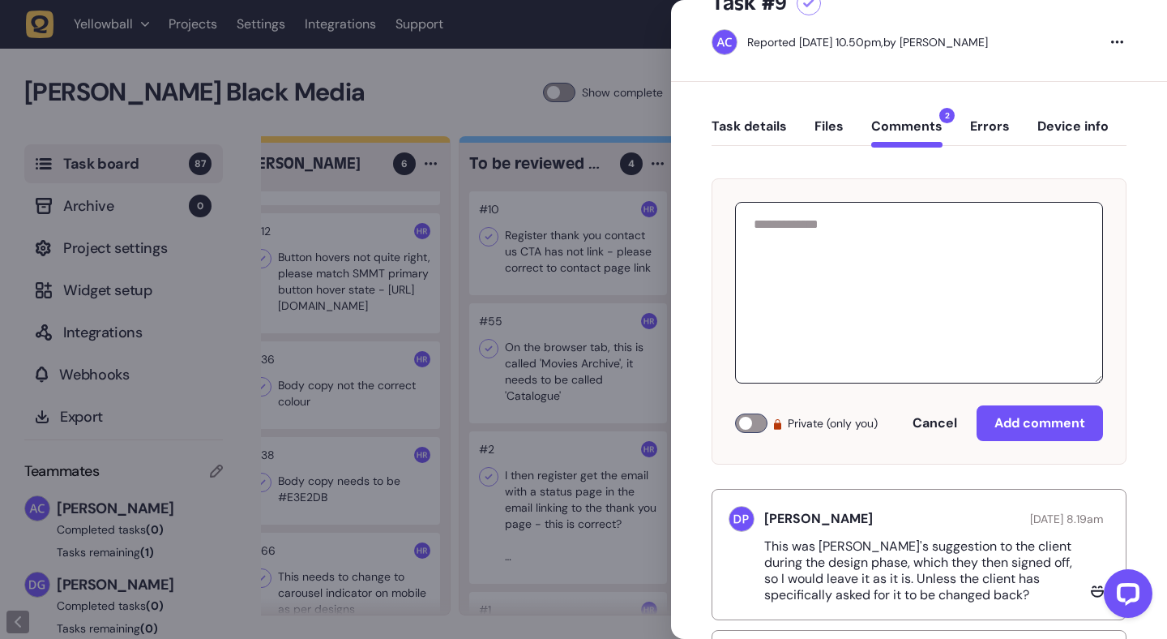
scroll to position [177, 0]
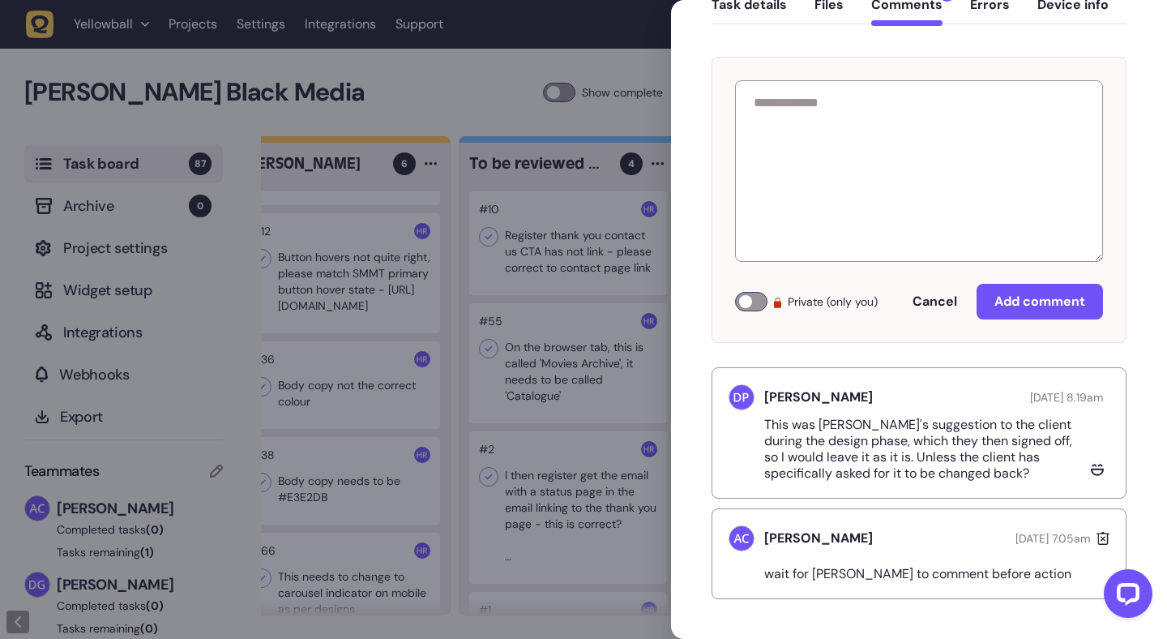
click at [724, 85] on div "Private (only you) Cancel Add comment" at bounding box center [919, 200] width 415 height 286
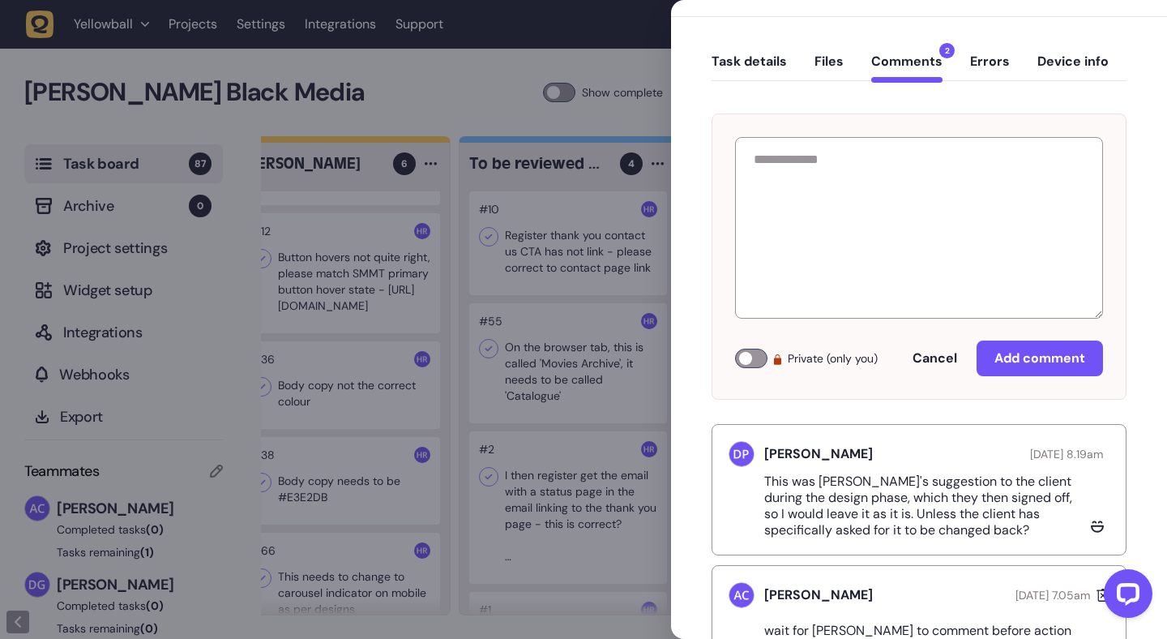
scroll to position [101, 0]
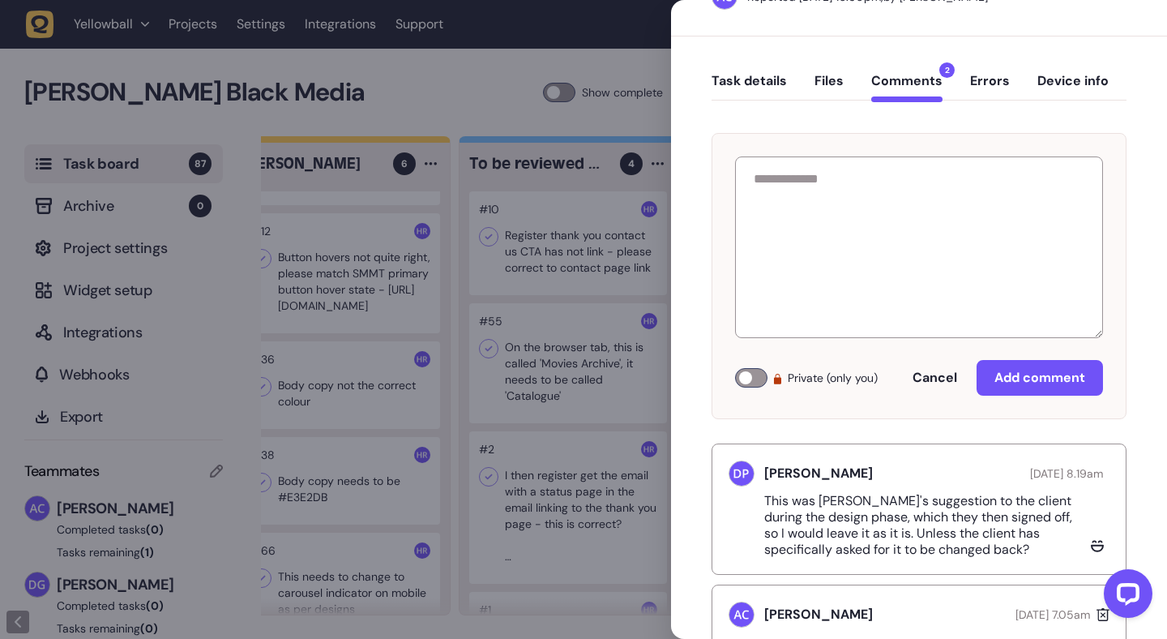
click at [582, 102] on div at bounding box center [583, 319] width 1167 height 639
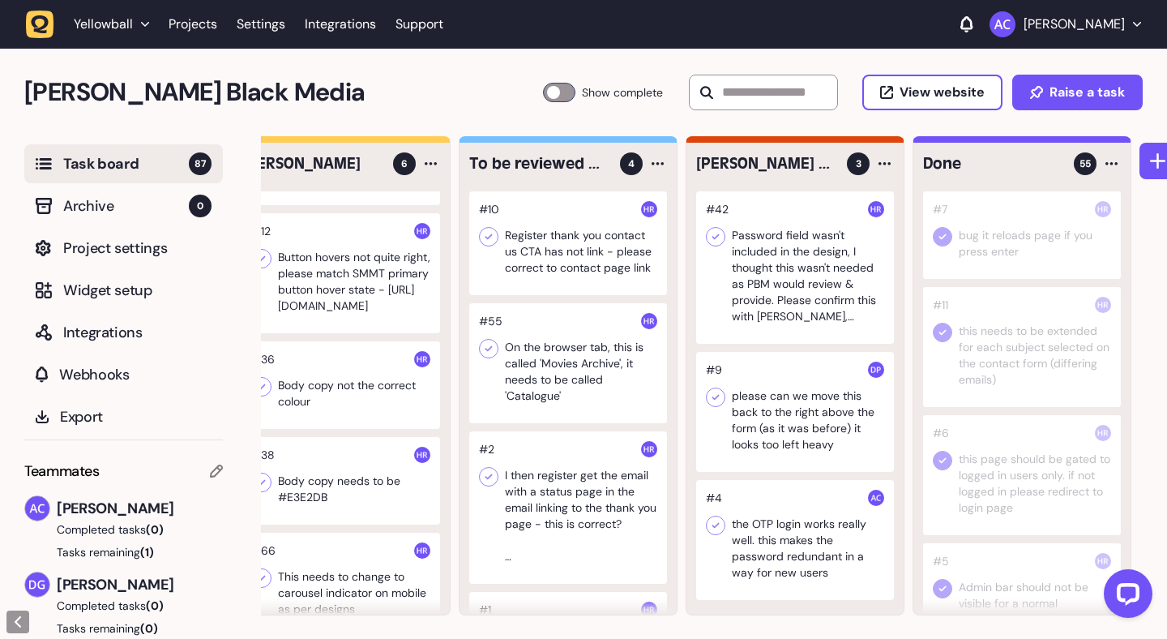
scroll to position [1, 0]
click at [880, 369] on img at bounding box center [876, 369] width 16 height 16
click at [784, 253] on div at bounding box center [795, 266] width 198 height 152
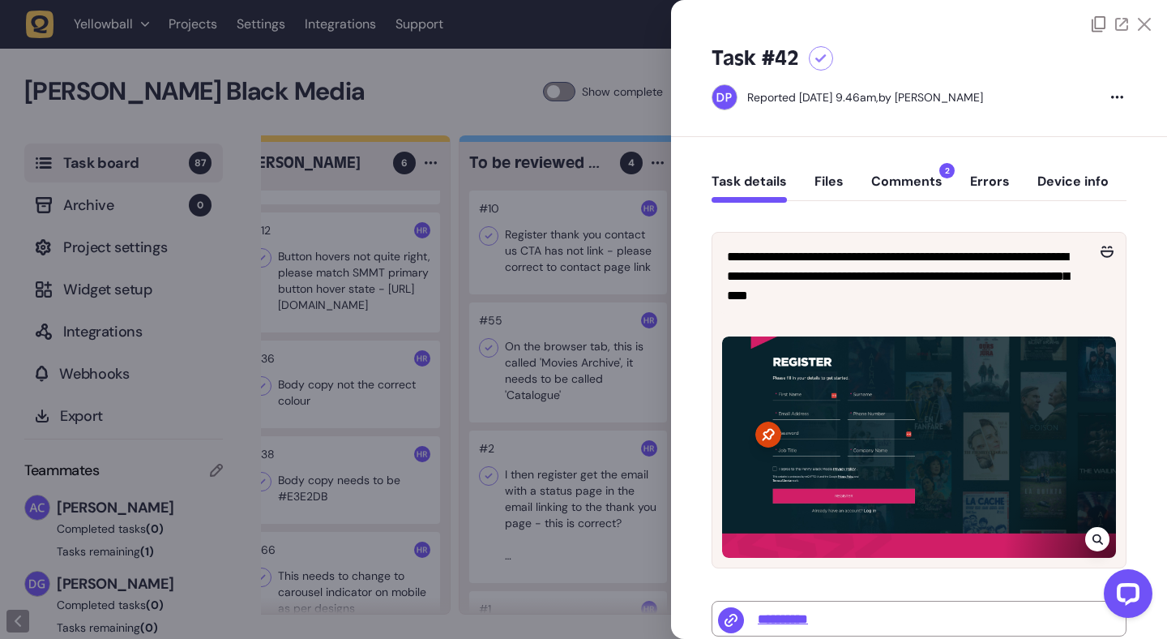
click at [918, 177] on button "Comments 2" at bounding box center [906, 187] width 71 height 29
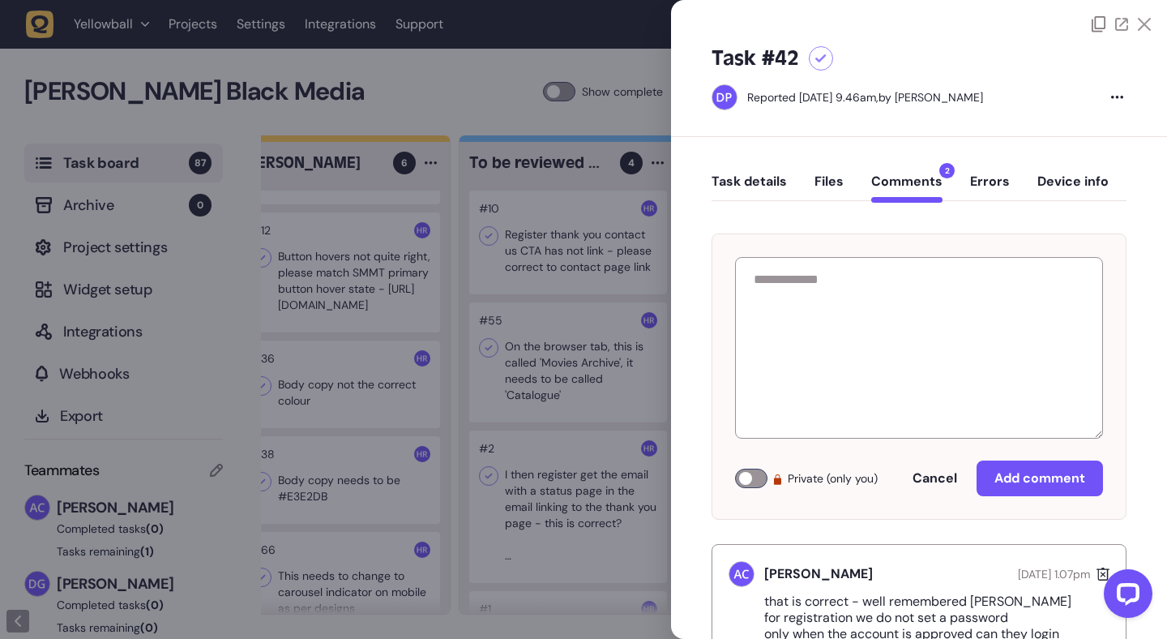
click at [1146, 24] on icon at bounding box center [1144, 24] width 13 height 13
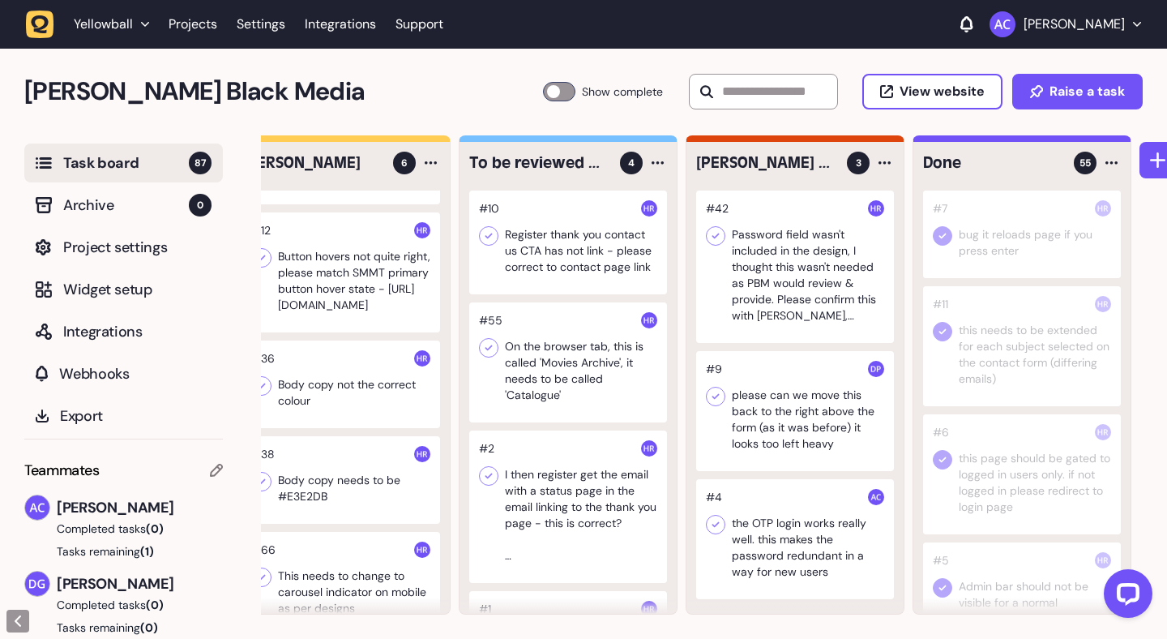
click at [596, 359] on div at bounding box center [568, 362] width 198 height 120
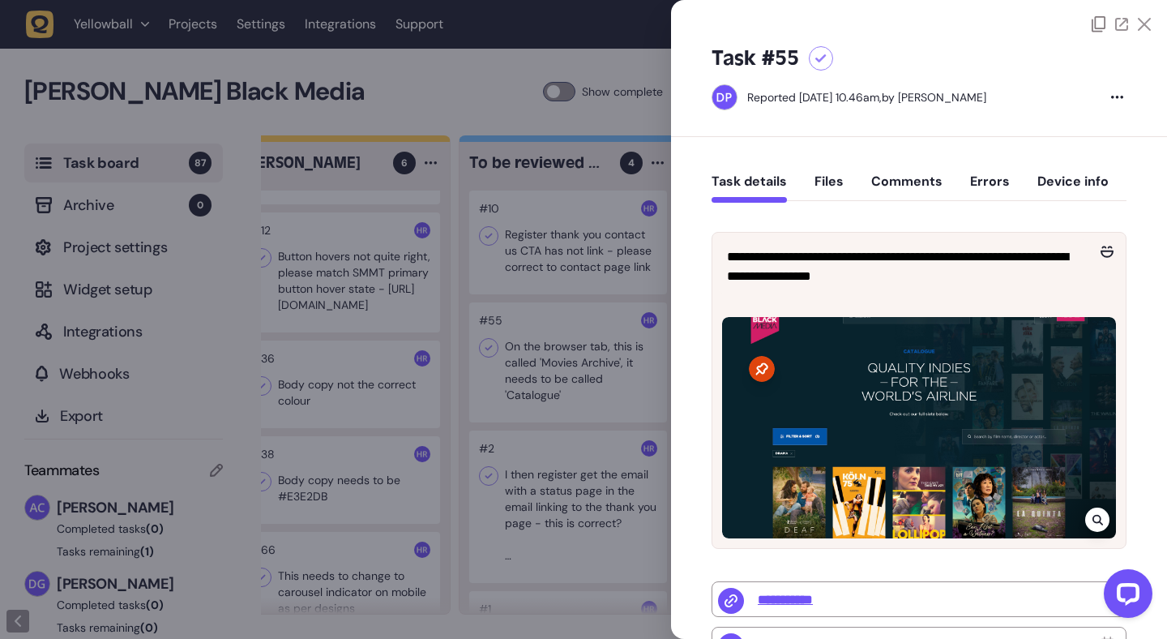
click at [1146, 23] on icon at bounding box center [1144, 24] width 13 height 13
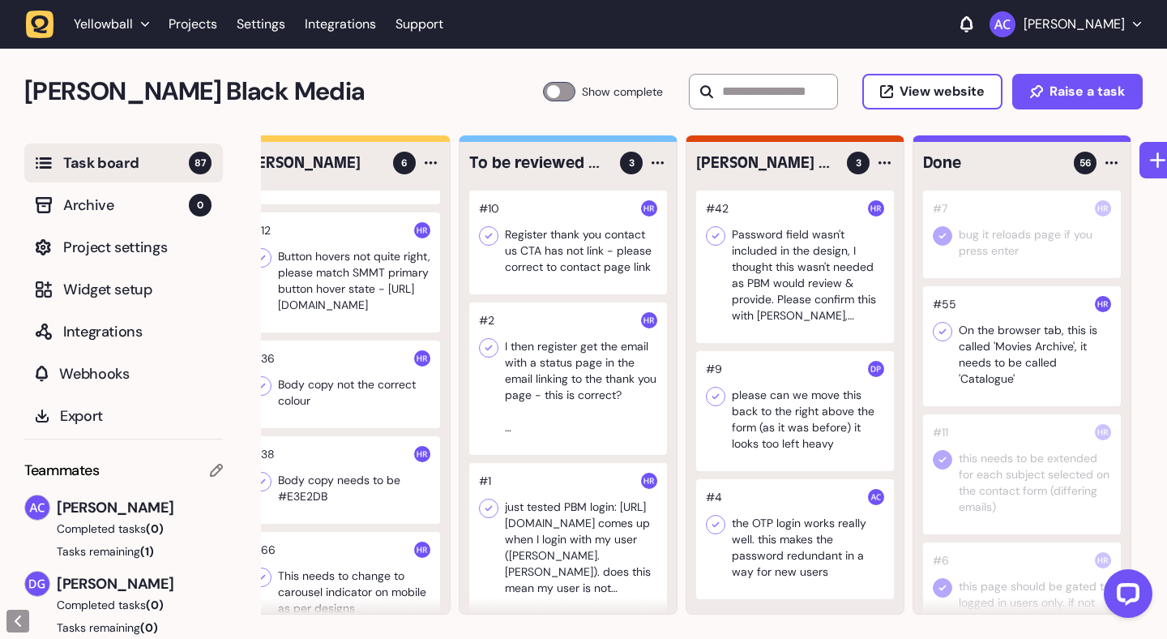
click at [941, 333] on icon at bounding box center [943, 332] width 7 height 6
click at [577, 371] on div at bounding box center [568, 378] width 198 height 152
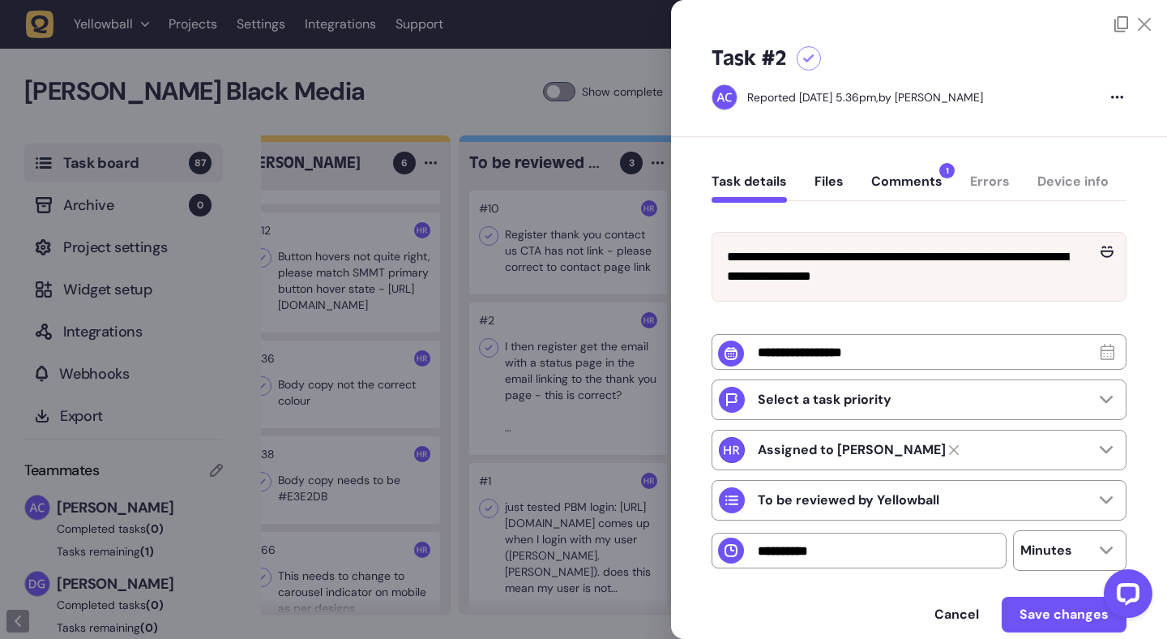
click at [550, 371] on div at bounding box center [583, 319] width 1167 height 639
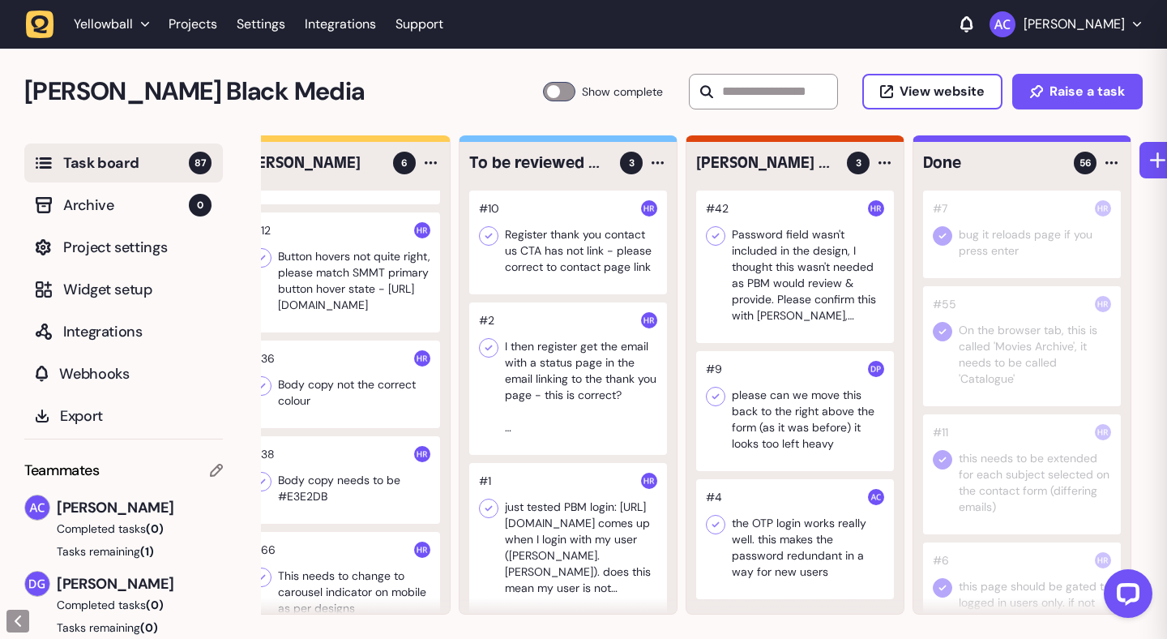
click at [550, 371] on div at bounding box center [568, 378] width 198 height 152
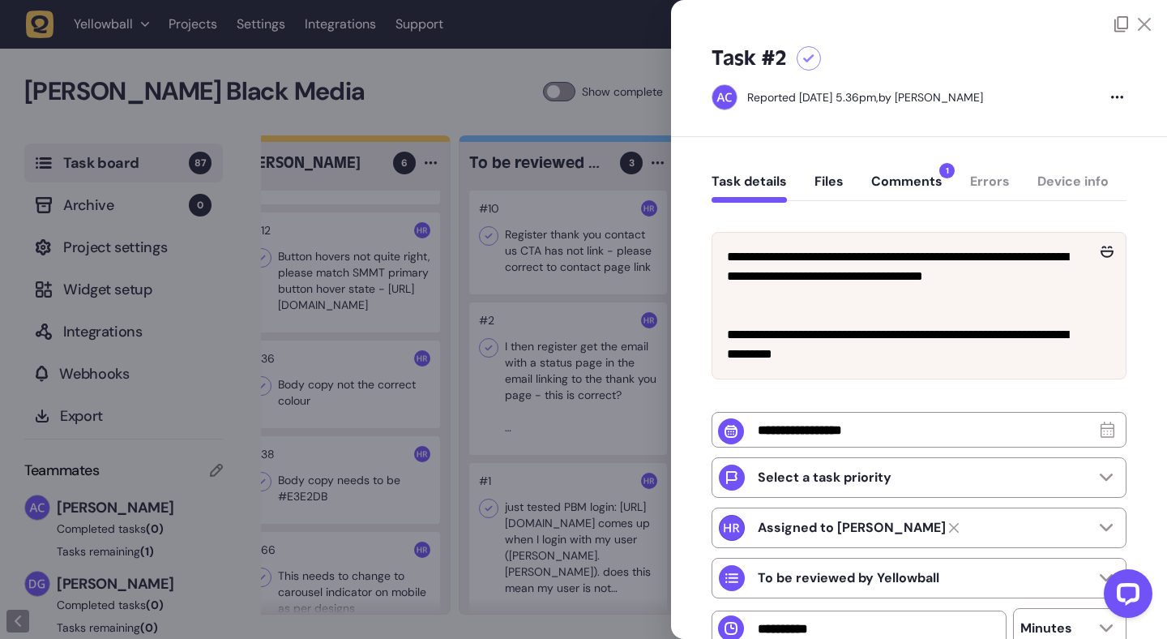
click at [912, 188] on button "Comments 1" at bounding box center [906, 187] width 71 height 29
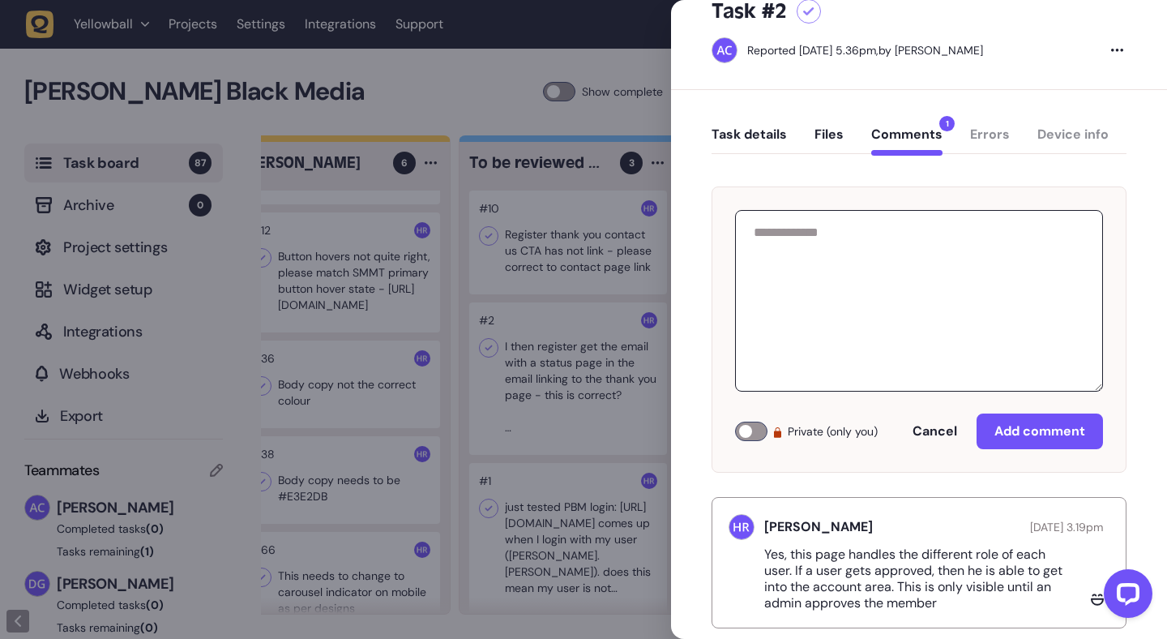
scroll to position [76, 0]
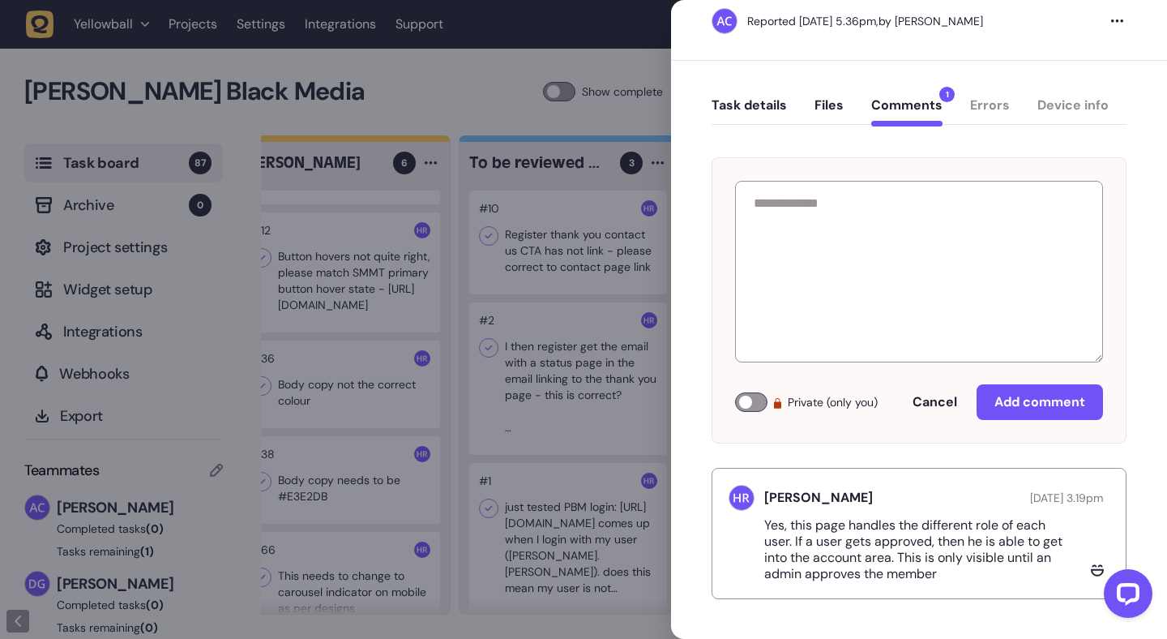
click at [614, 380] on div at bounding box center [583, 319] width 1167 height 639
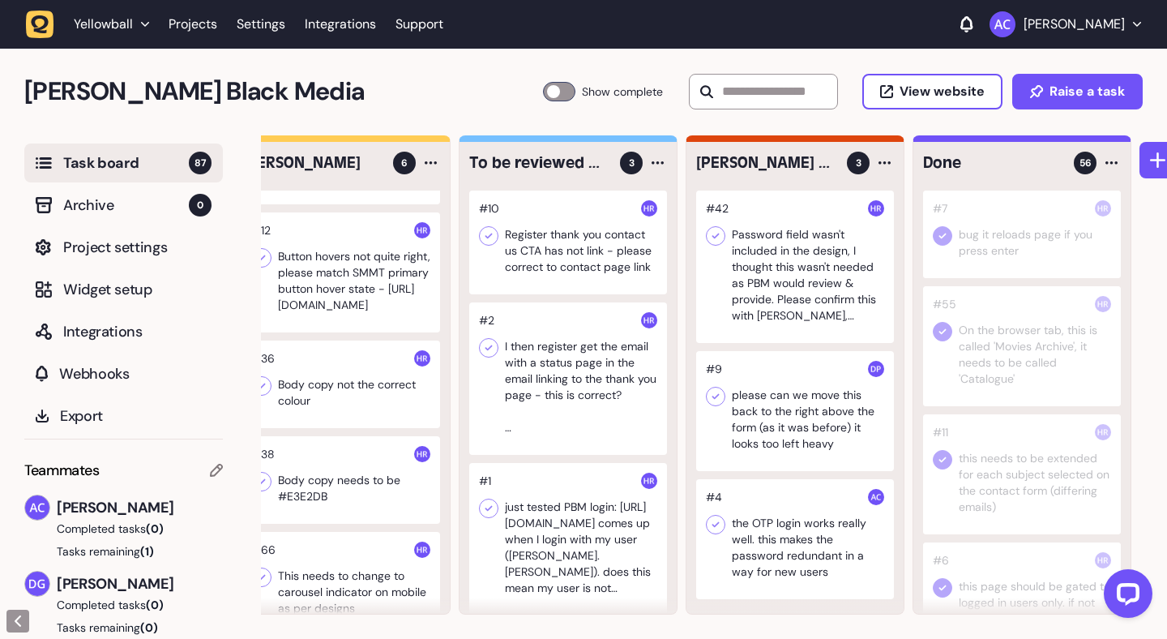
click at [614, 380] on div at bounding box center [568, 378] width 198 height 152
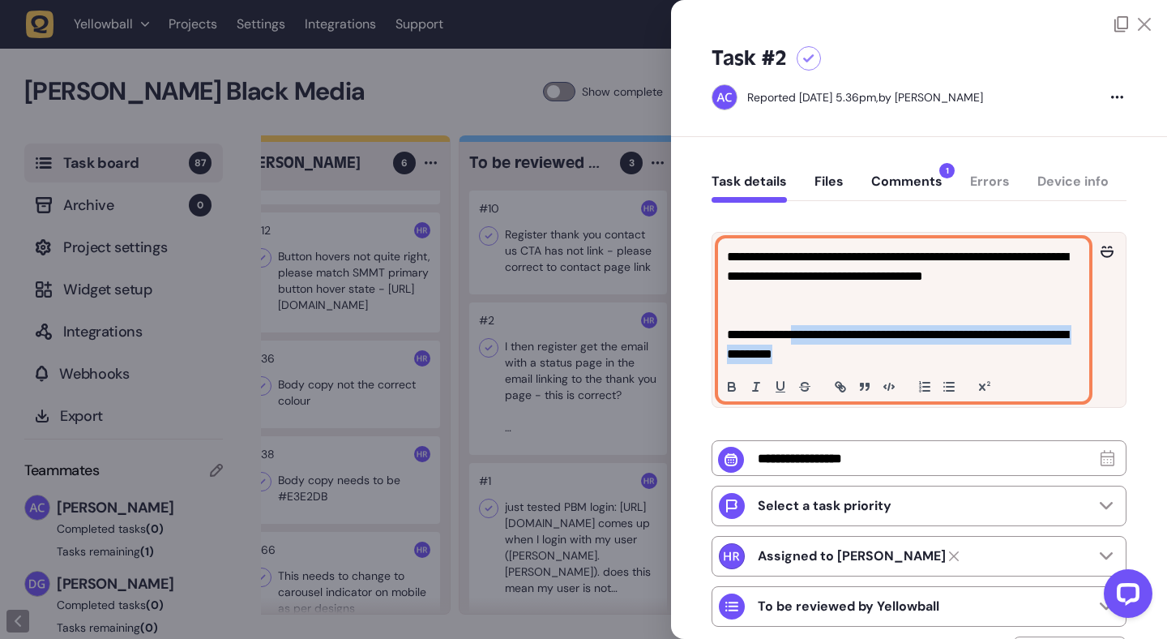
drag, startPoint x: 806, startPoint y: 333, endPoint x: 949, endPoint y: 349, distance: 144.3
click at [949, 349] on p "**********" at bounding box center [901, 344] width 349 height 39
copy p "**********"
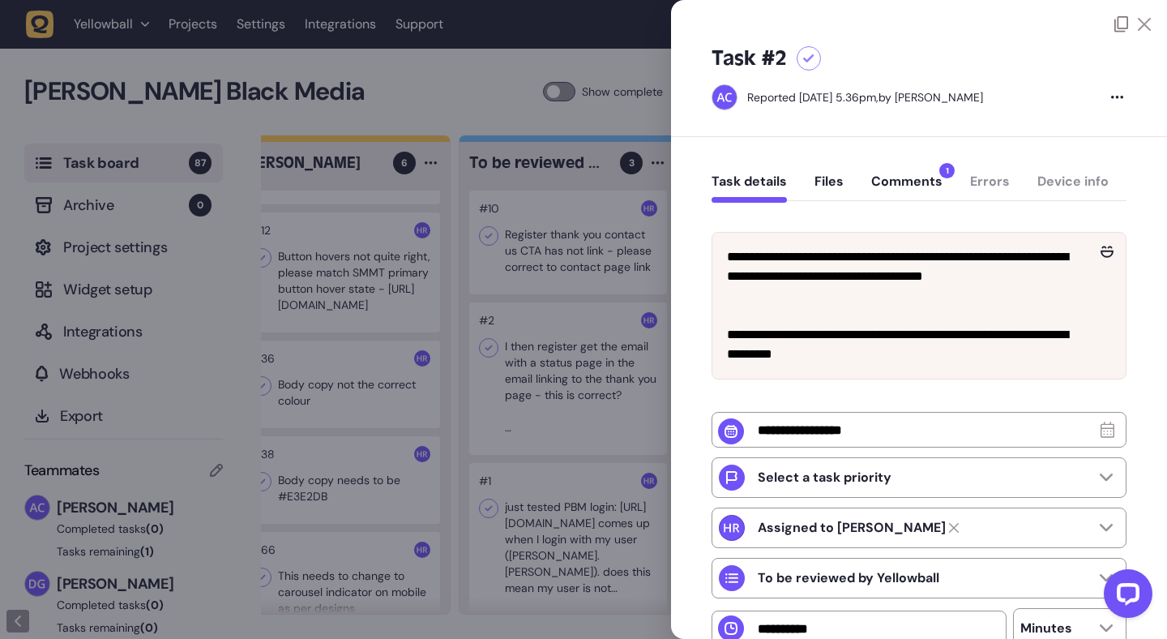
click at [538, 268] on div at bounding box center [583, 319] width 1167 height 639
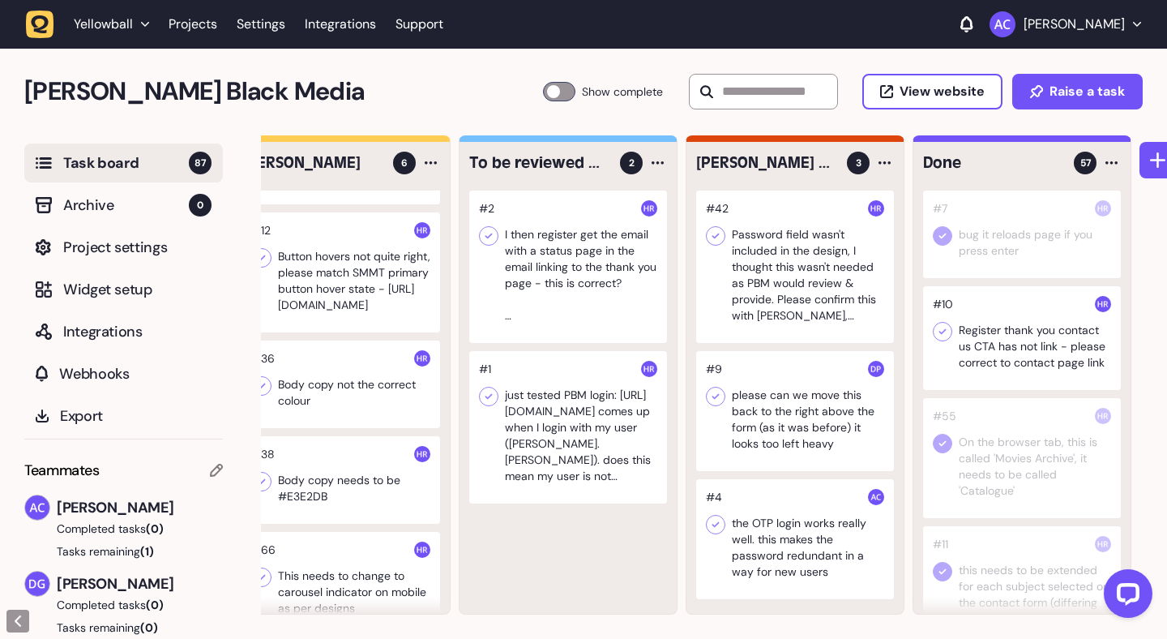
click at [944, 329] on icon at bounding box center [943, 331] width 16 height 16
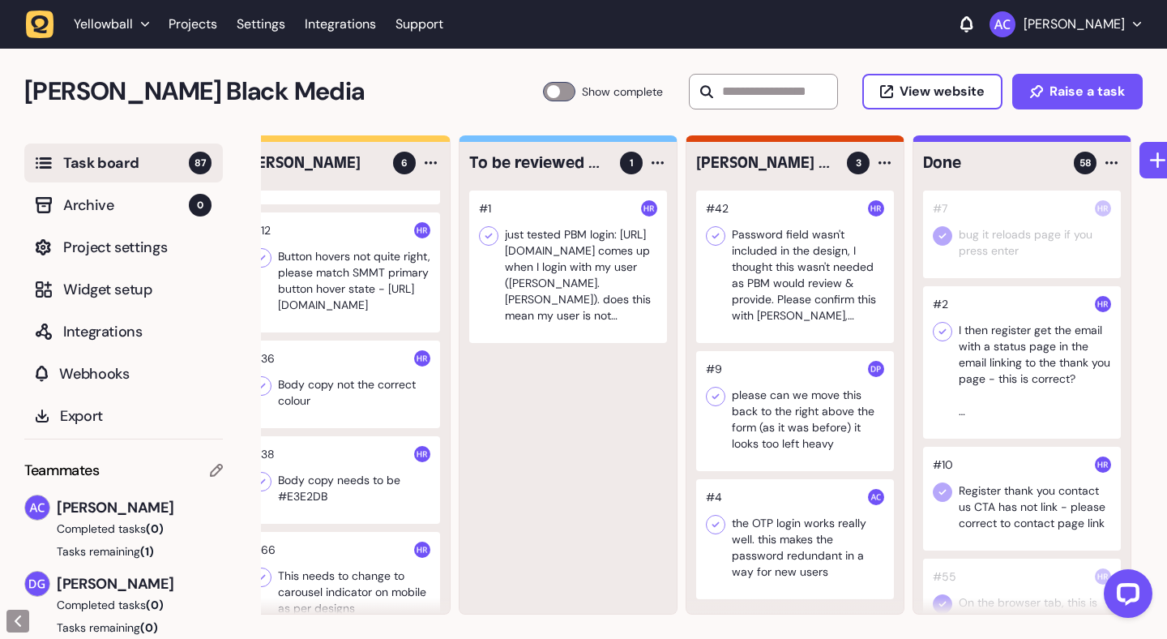
click at [948, 331] on icon at bounding box center [943, 331] width 16 height 16
click at [619, 272] on div at bounding box center [568, 266] width 198 height 152
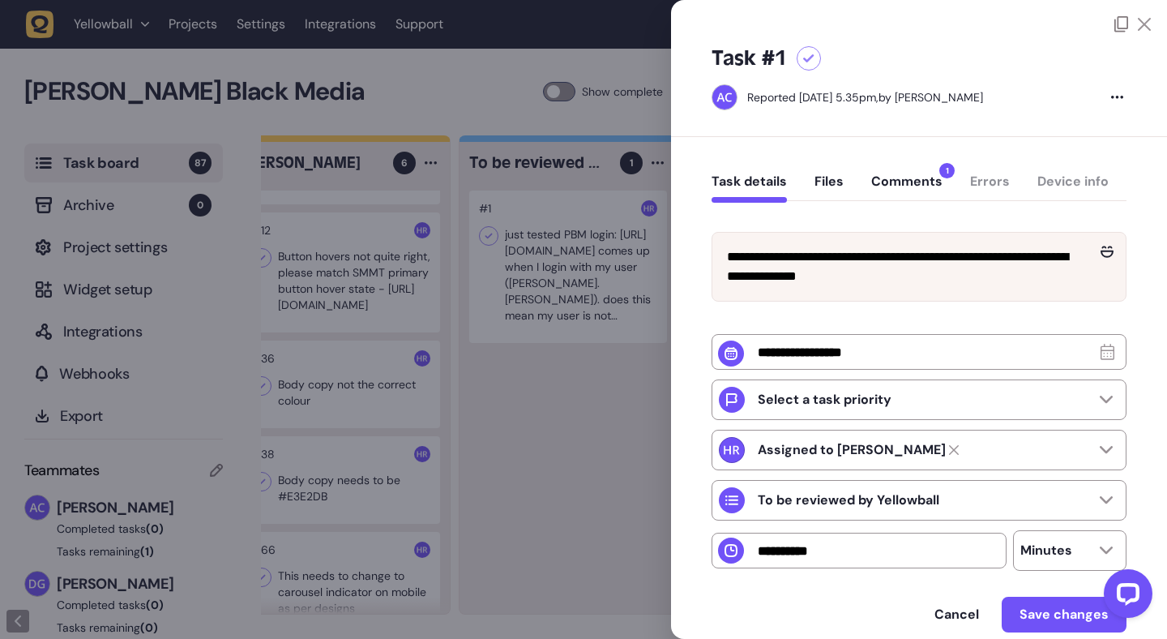
click at [519, 278] on div at bounding box center [583, 319] width 1167 height 639
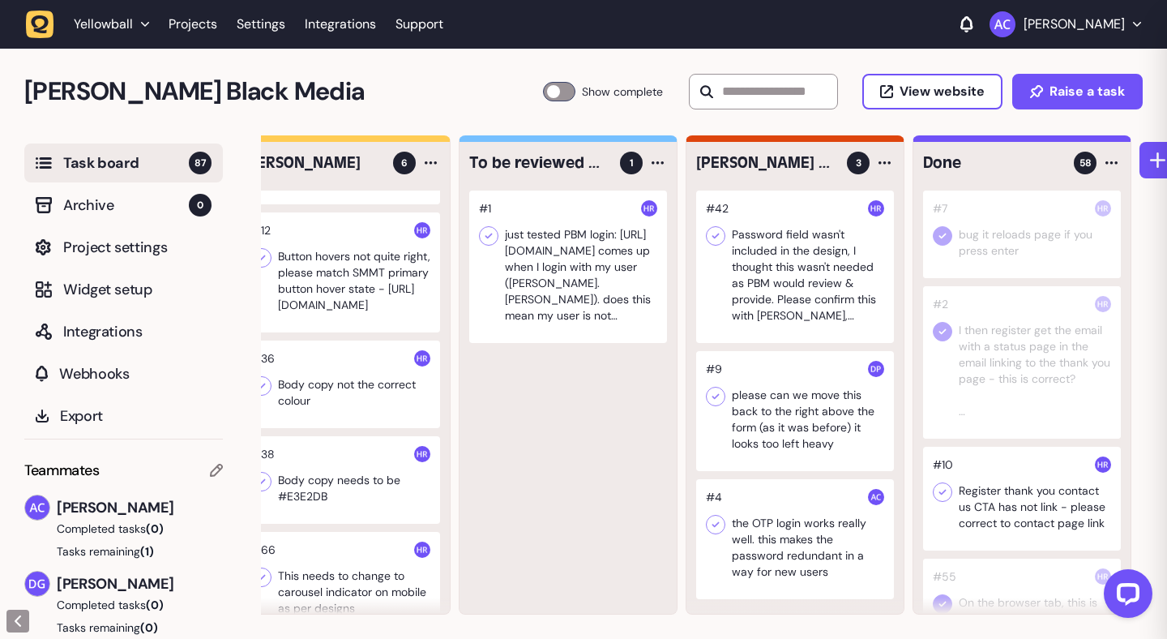
click at [519, 278] on div at bounding box center [568, 266] width 198 height 152
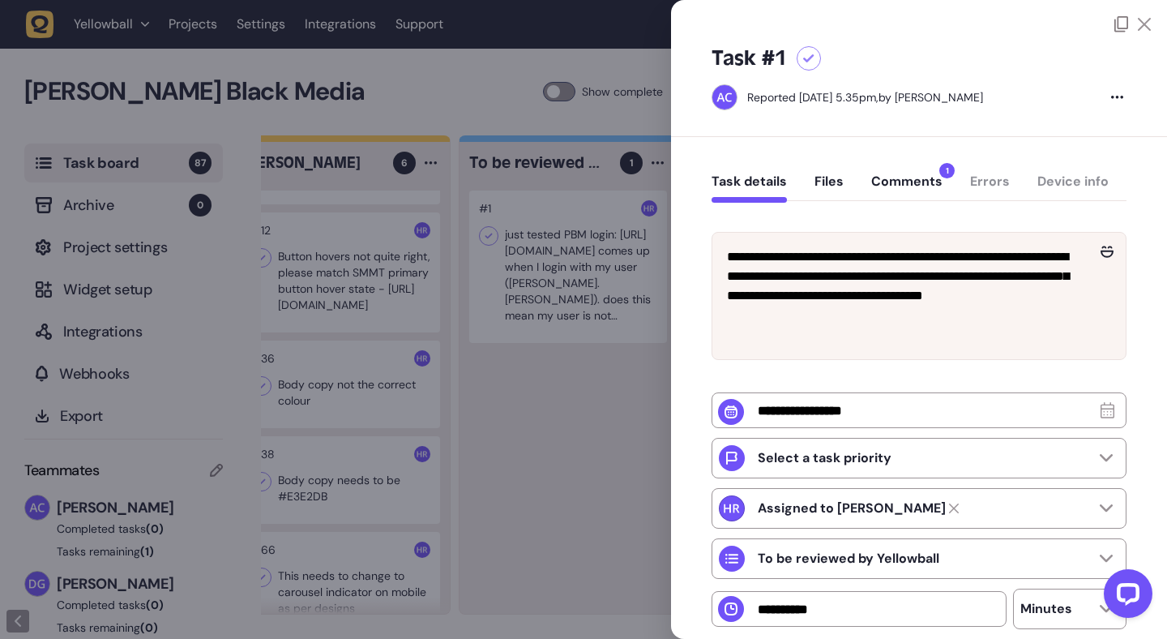
click at [925, 178] on button "Comments 1" at bounding box center [906, 187] width 71 height 29
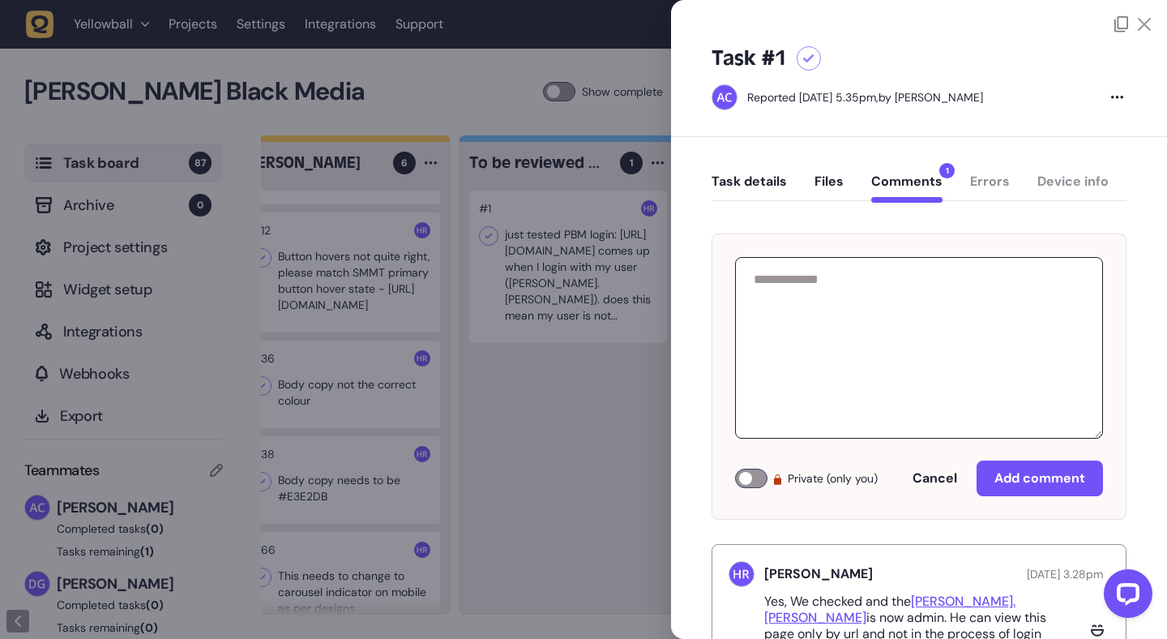
scroll to position [60, 0]
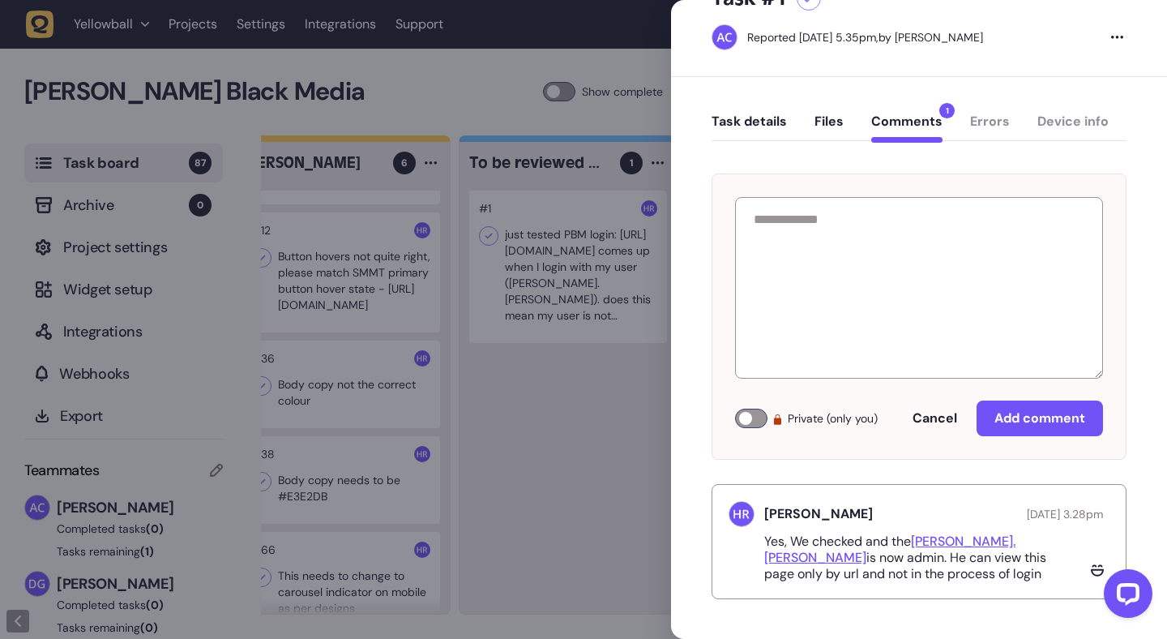
click at [625, 489] on div at bounding box center [583, 319] width 1167 height 639
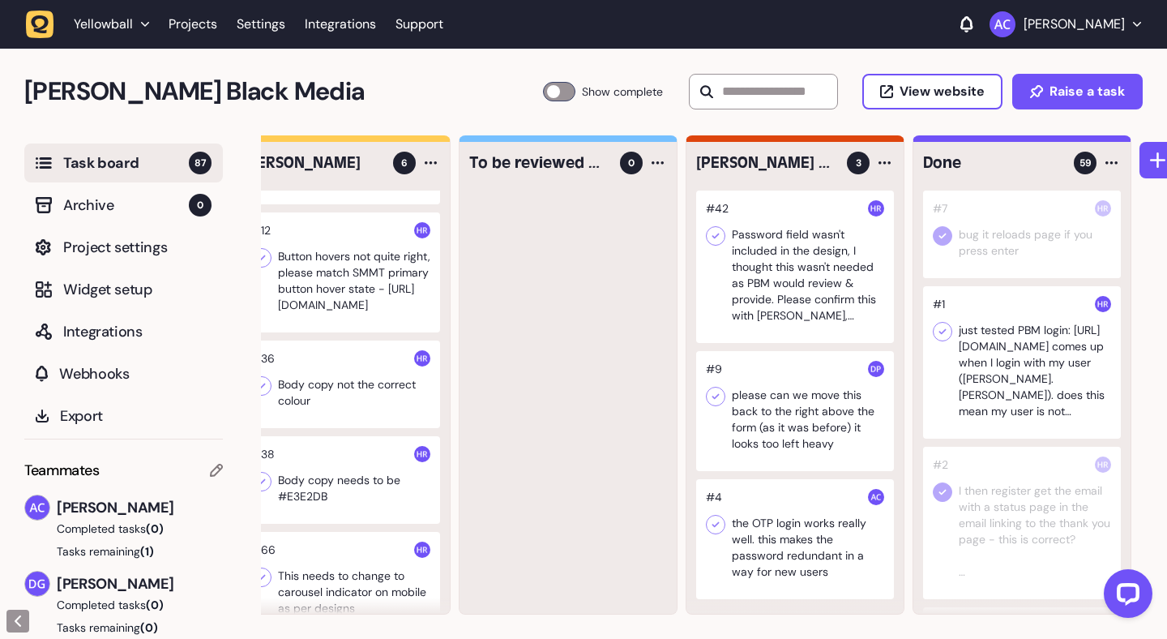
click at [944, 329] on icon at bounding box center [943, 331] width 16 height 16
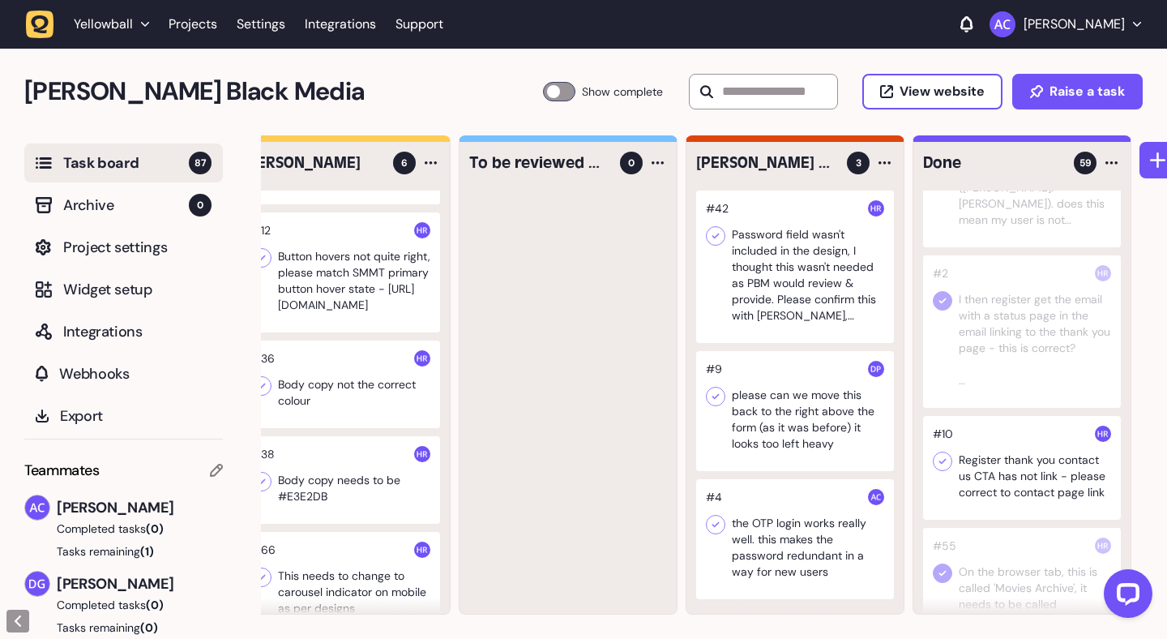
scroll to position [281, 0]
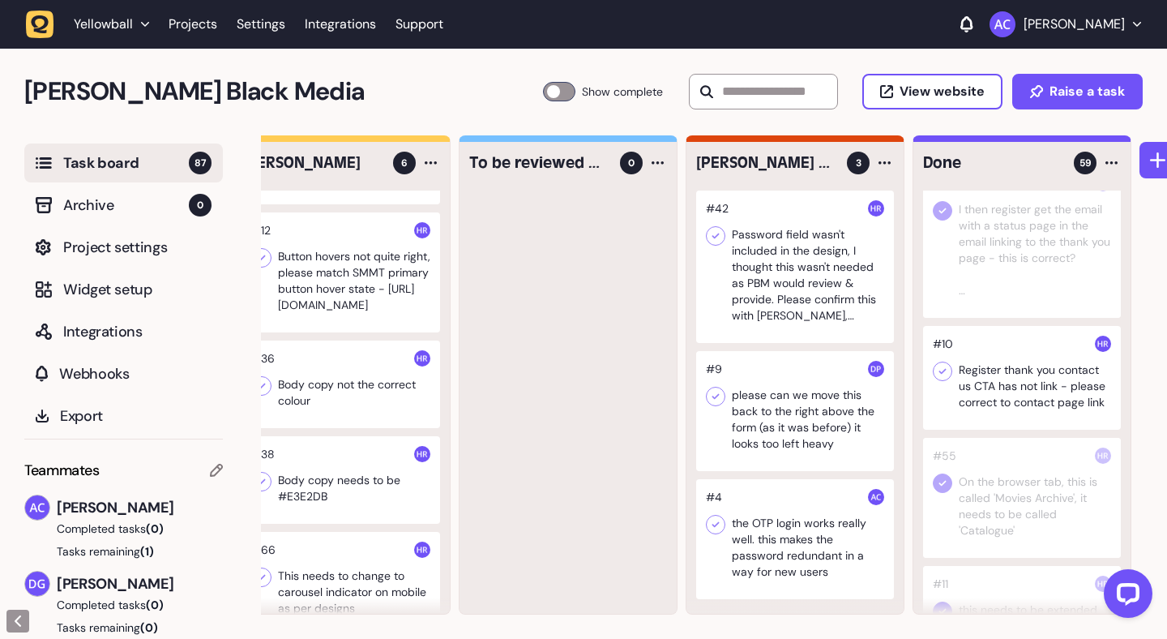
click at [944, 380] on div at bounding box center [1022, 378] width 198 height 104
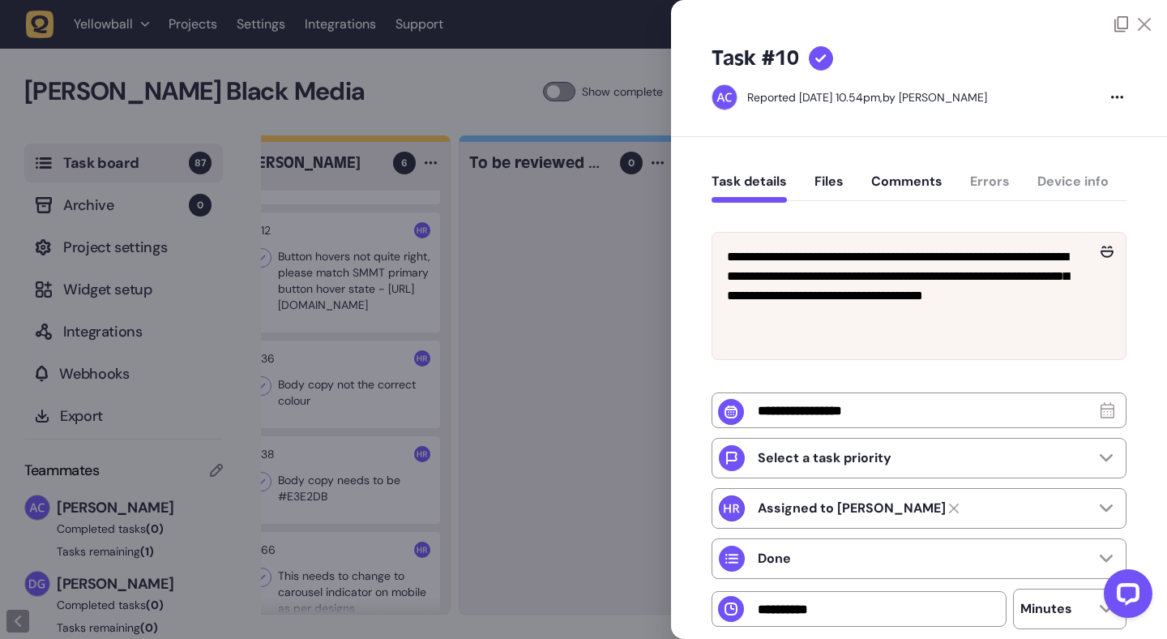
click at [1140, 25] on icon at bounding box center [1144, 24] width 13 height 13
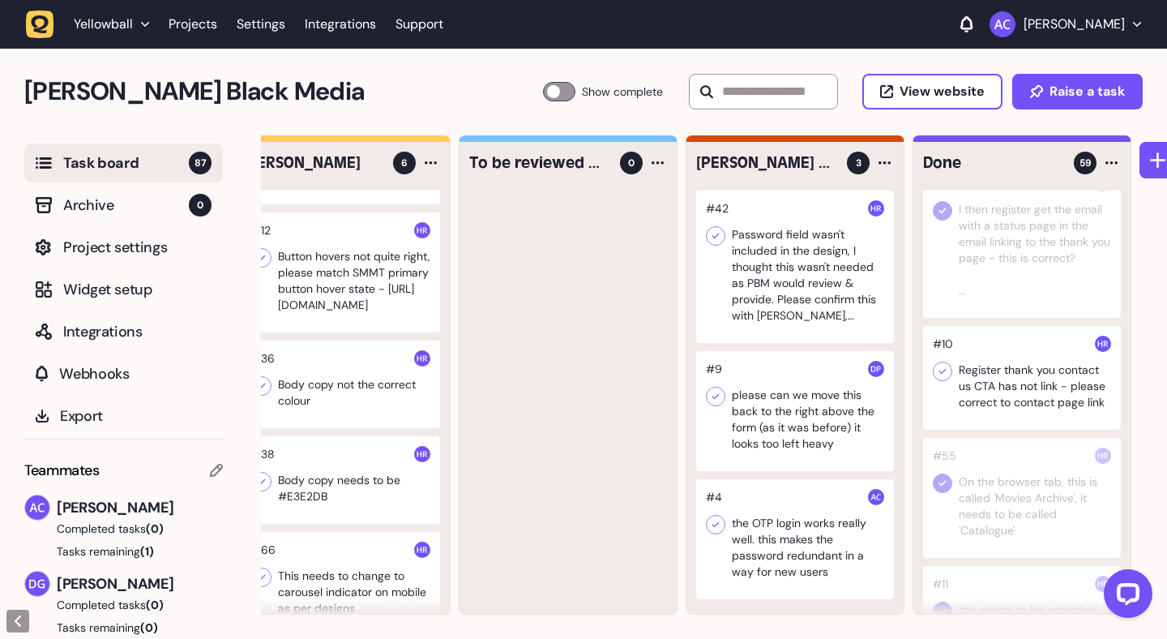
click at [945, 368] on icon at bounding box center [943, 371] width 16 height 16
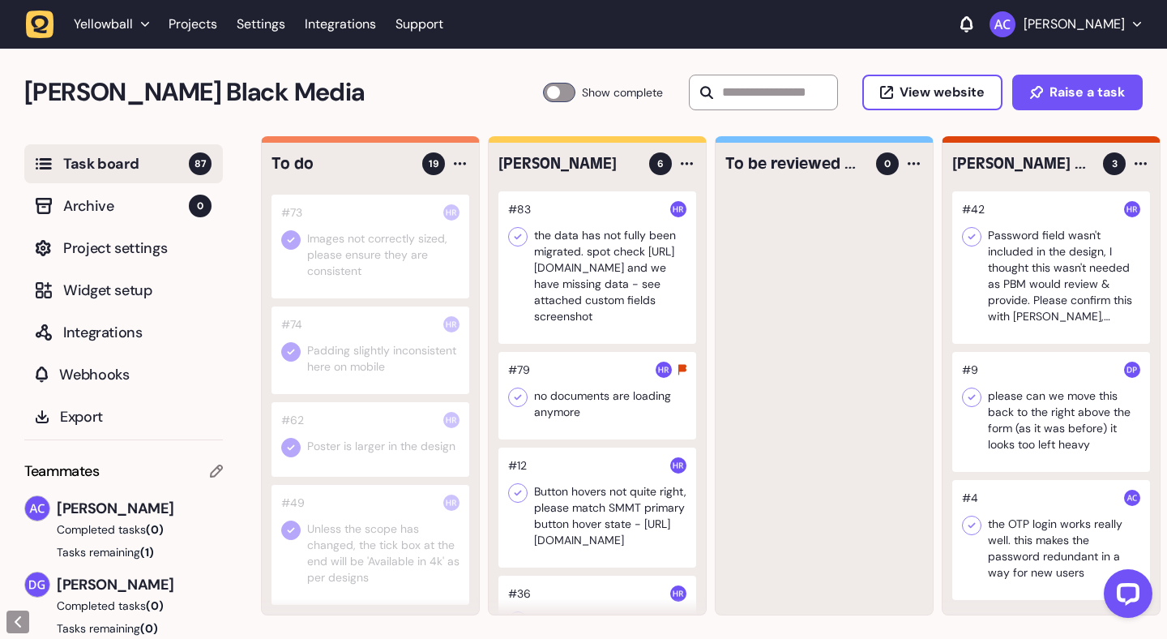
click at [405, 239] on div at bounding box center [371, 247] width 198 height 104
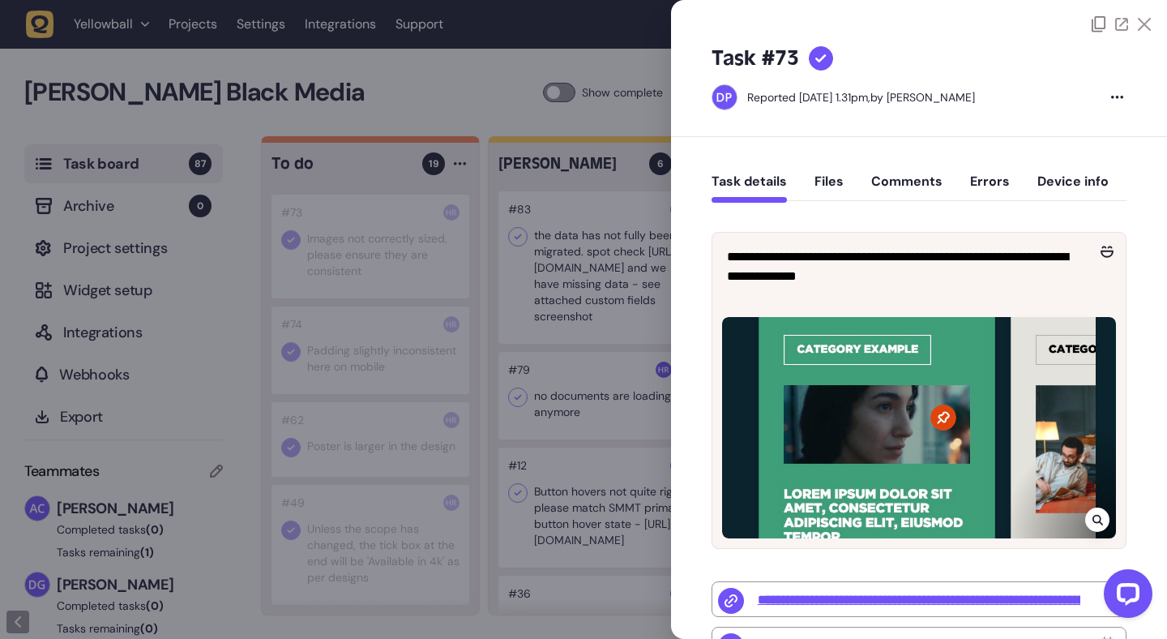
click at [363, 336] on div at bounding box center [583, 319] width 1167 height 639
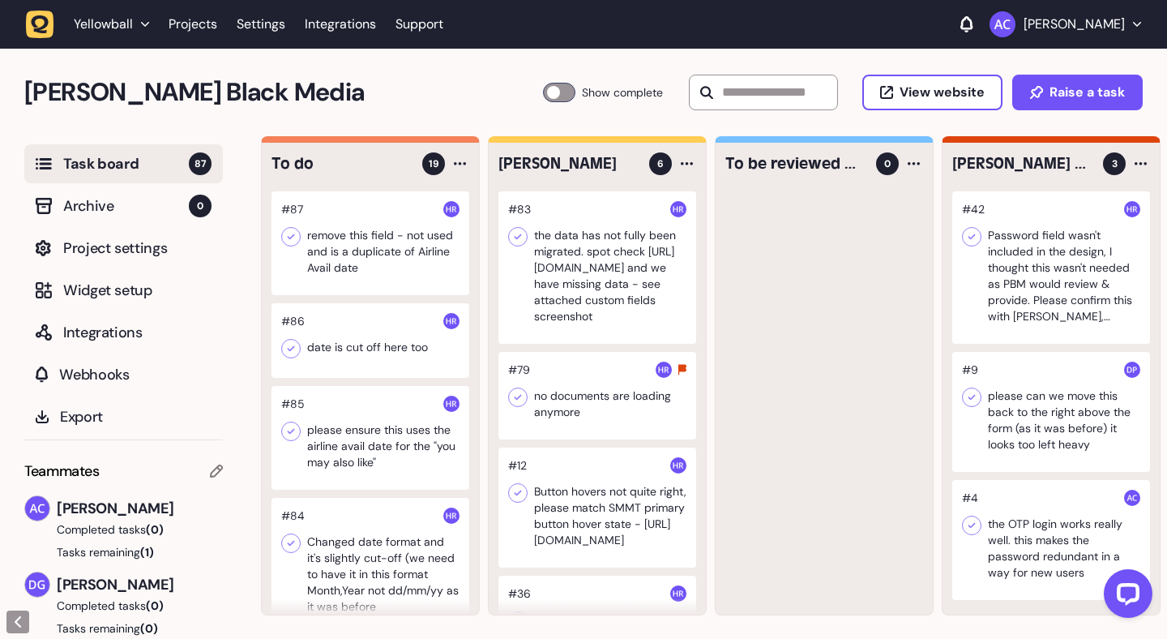
click at [383, 263] on div at bounding box center [371, 243] width 198 height 104
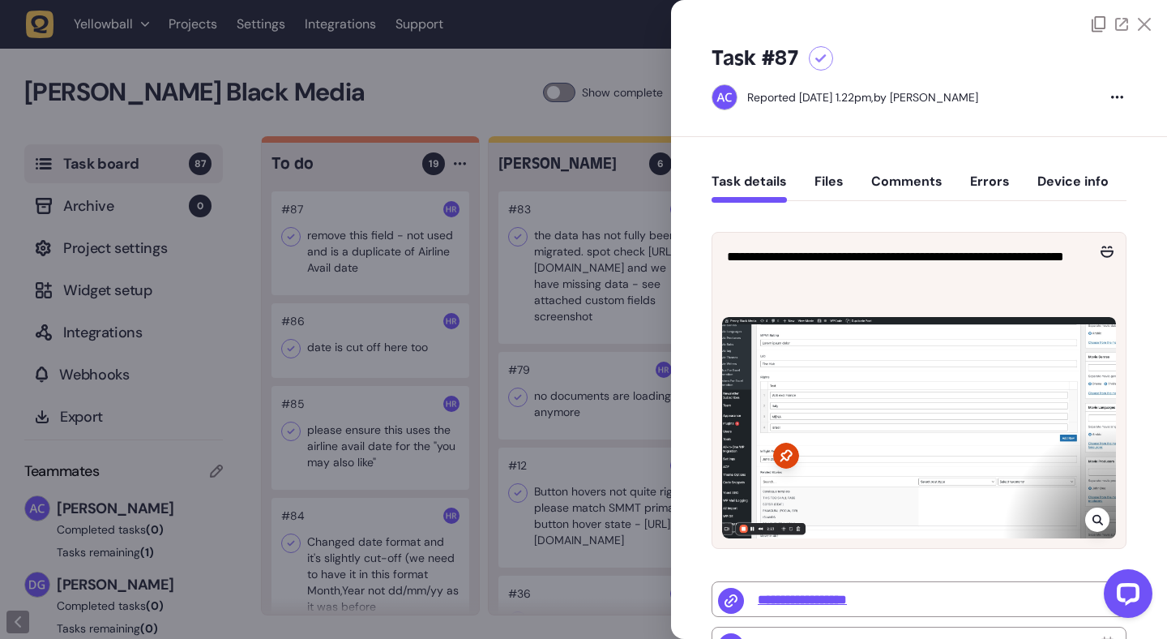
click at [383, 263] on div at bounding box center [583, 319] width 1167 height 639
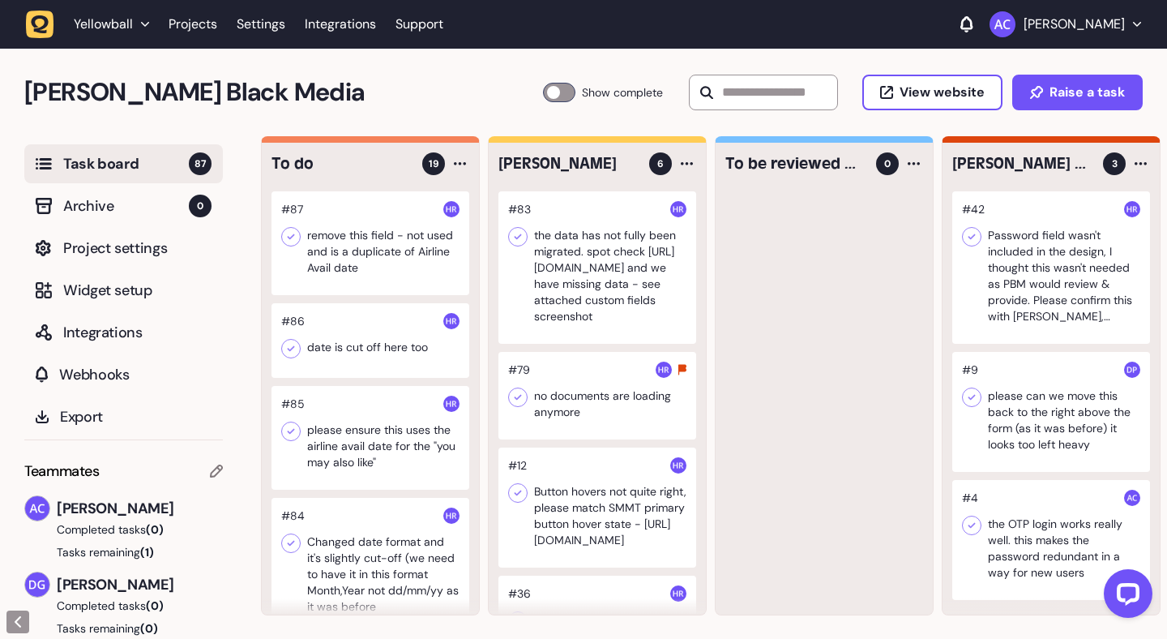
click at [379, 345] on div at bounding box center [371, 340] width 198 height 75
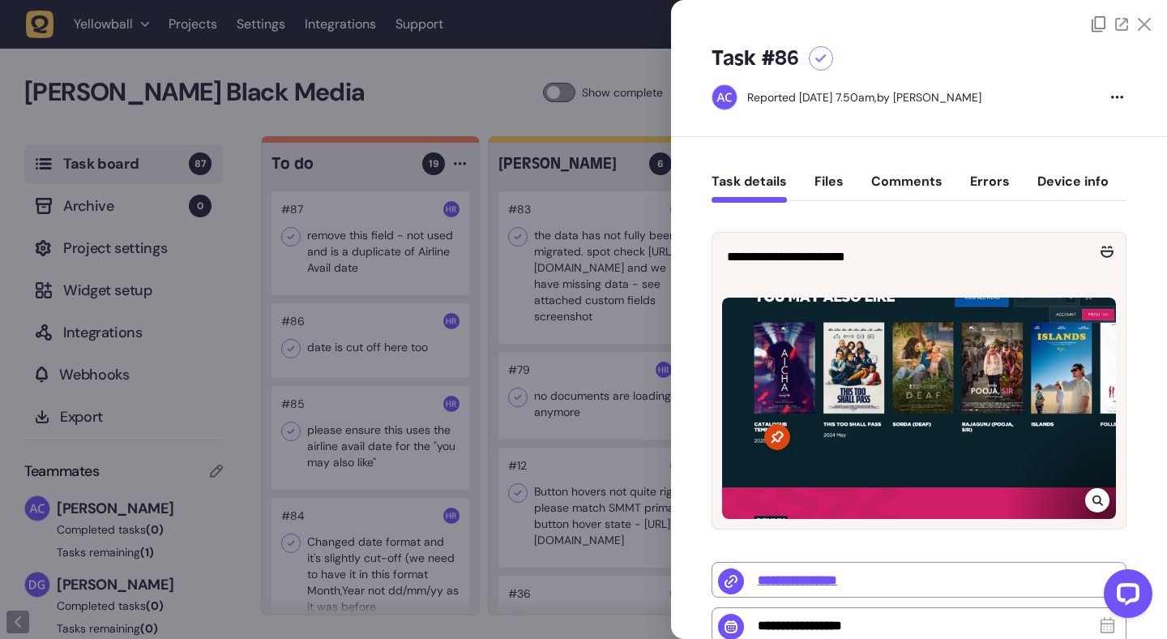
click at [379, 345] on div at bounding box center [583, 319] width 1167 height 639
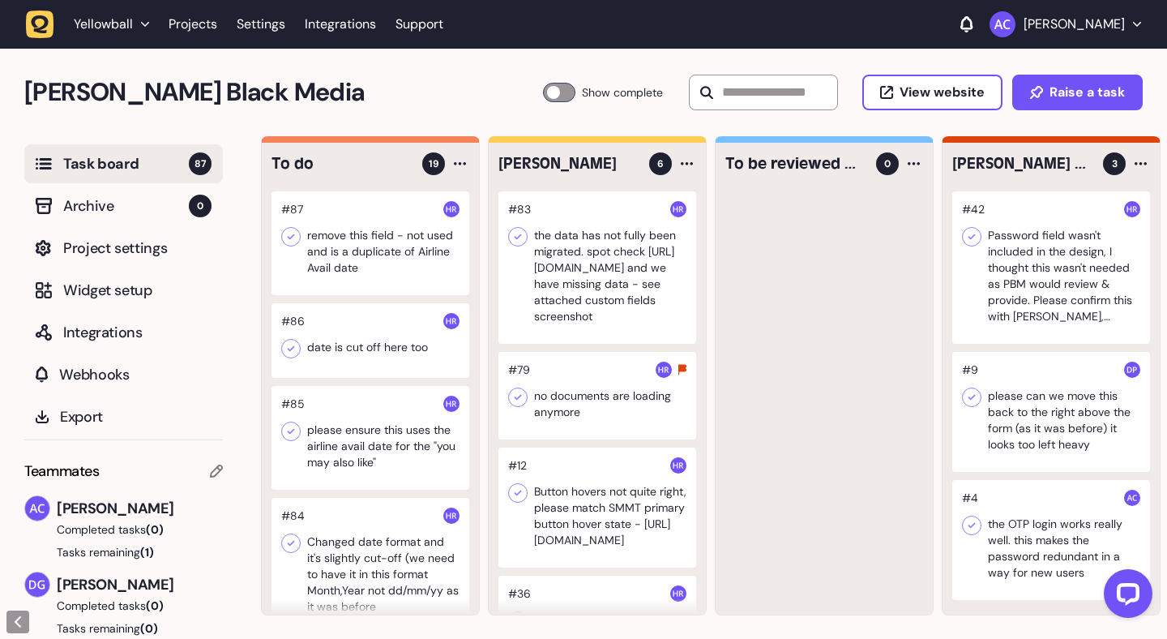
click at [378, 422] on div at bounding box center [371, 438] width 198 height 104
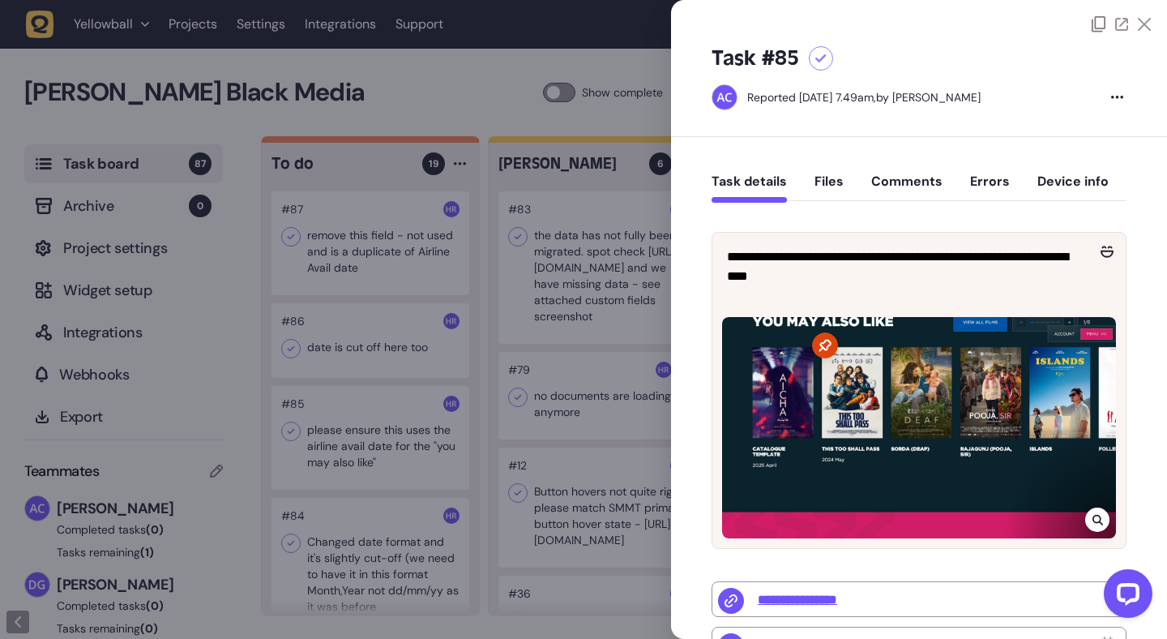
click at [378, 422] on div at bounding box center [583, 319] width 1167 height 639
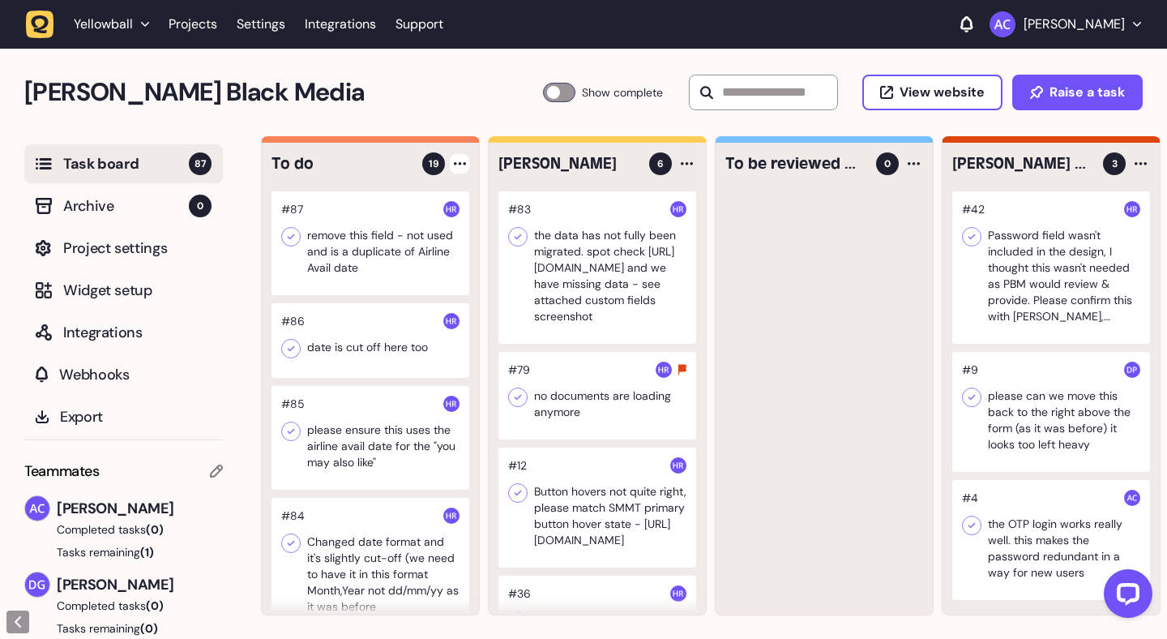
click at [459, 168] on div at bounding box center [459, 163] width 19 height 19
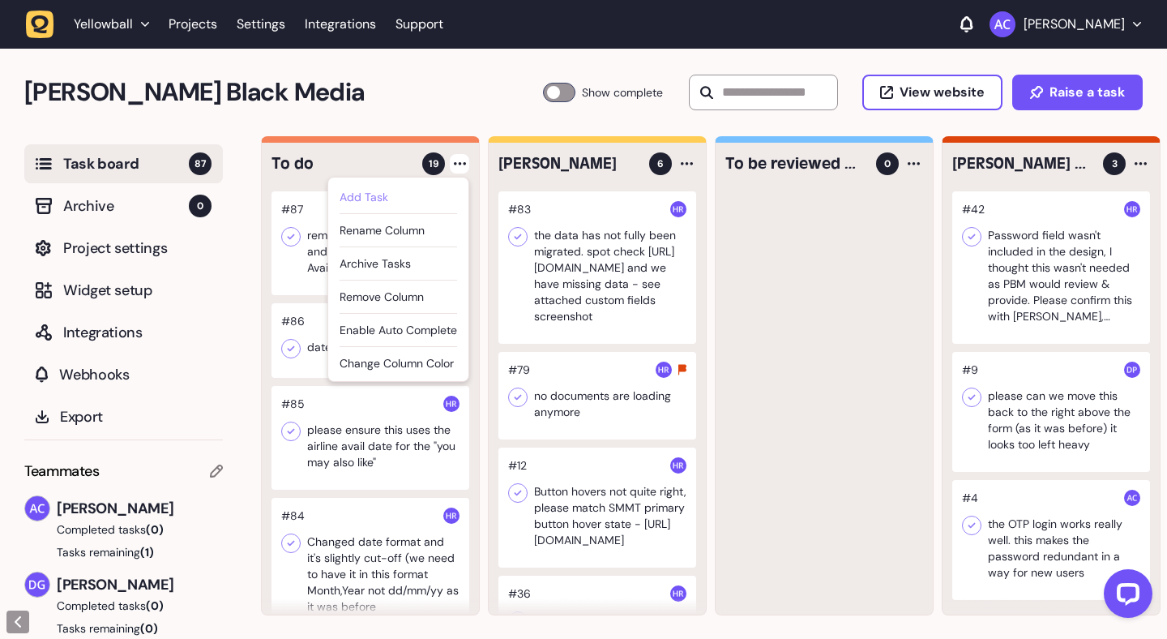
click at [442, 193] on div "Add Task" at bounding box center [399, 197] width 118 height 16
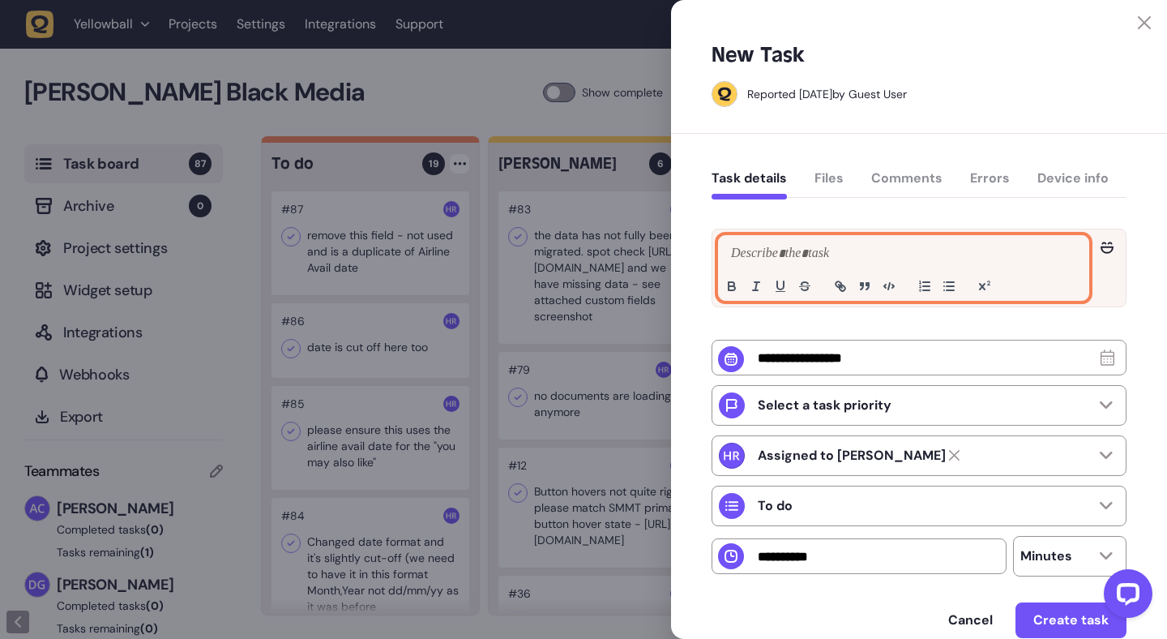
click at [738, 249] on p at bounding box center [903, 253] width 353 height 19
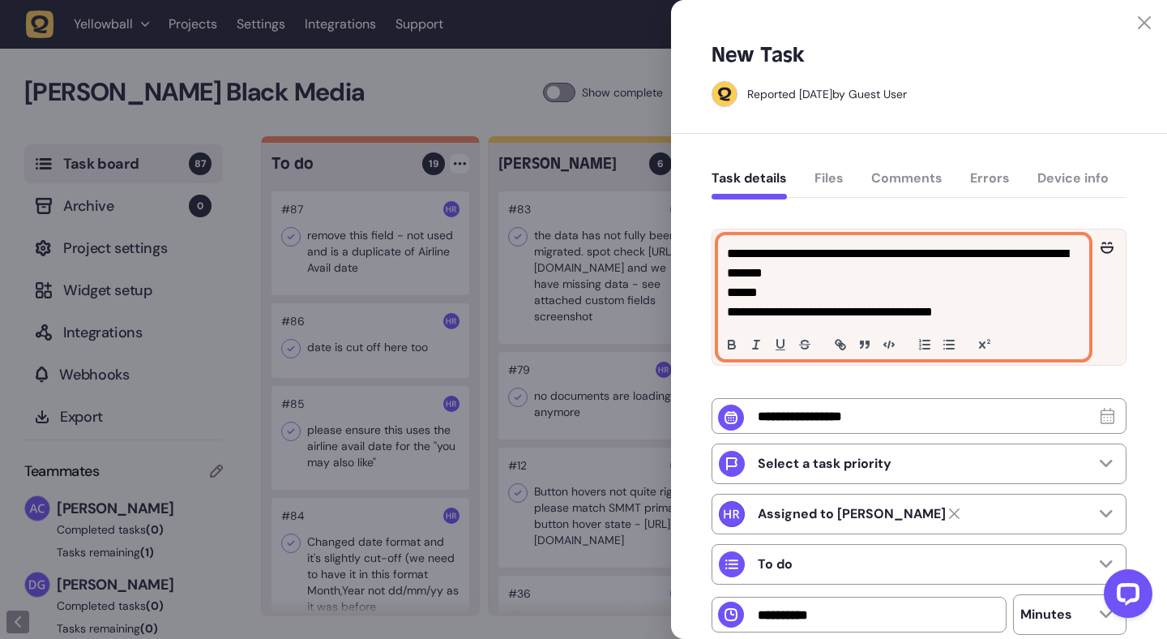
click at [1041, 314] on p "**********" at bounding box center [901, 311] width 349 height 19
drag, startPoint x: 939, startPoint y: 313, endPoint x: 722, endPoint y: 312, distance: 216.4
click at [722, 312] on div "**********" at bounding box center [904, 297] width 370 height 122
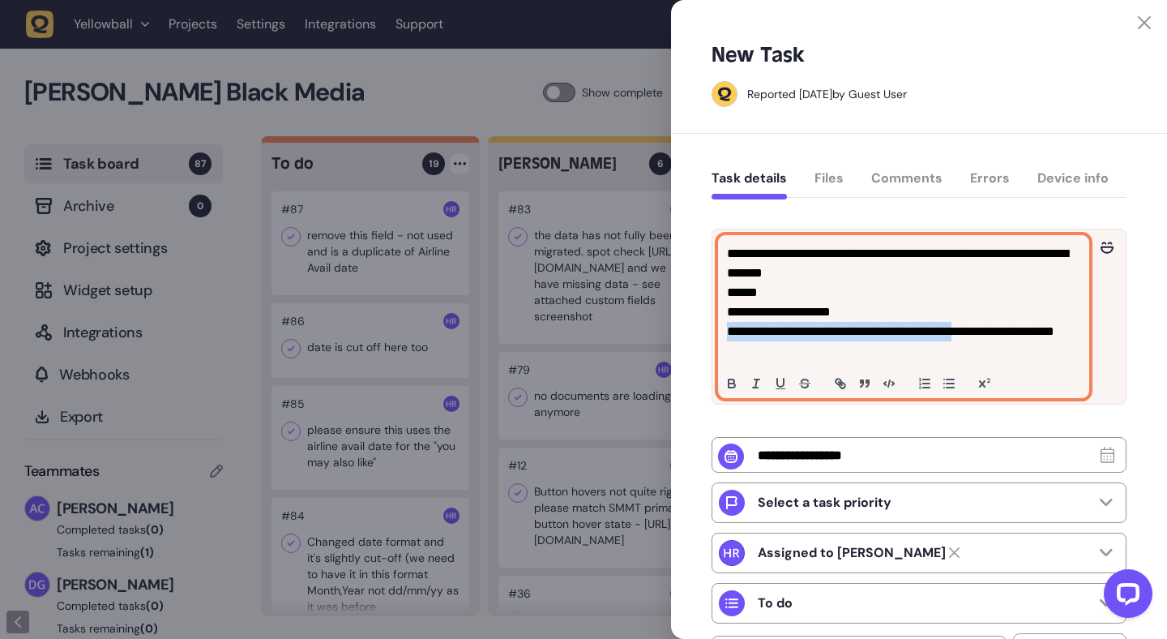
drag, startPoint x: 794, startPoint y: 353, endPoint x: 702, endPoint y: 332, distance: 94.8
click at [702, 332] on div "**********" at bounding box center [919, 475] width 496 height 683
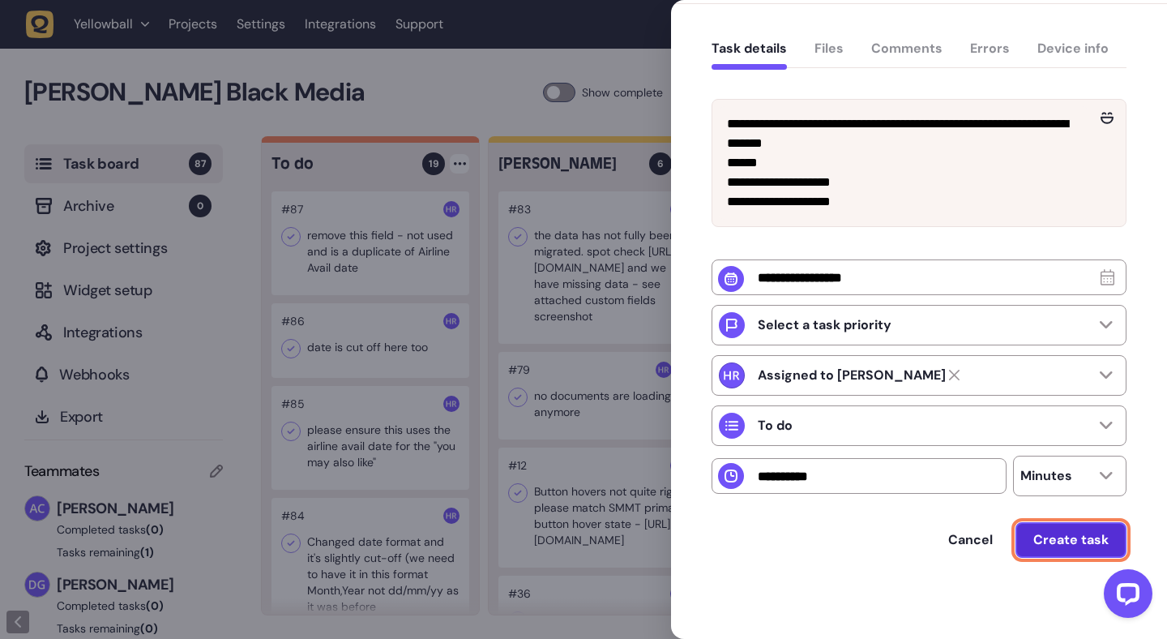
click at [1073, 540] on span "Create task" at bounding box center [1071, 539] width 75 height 17
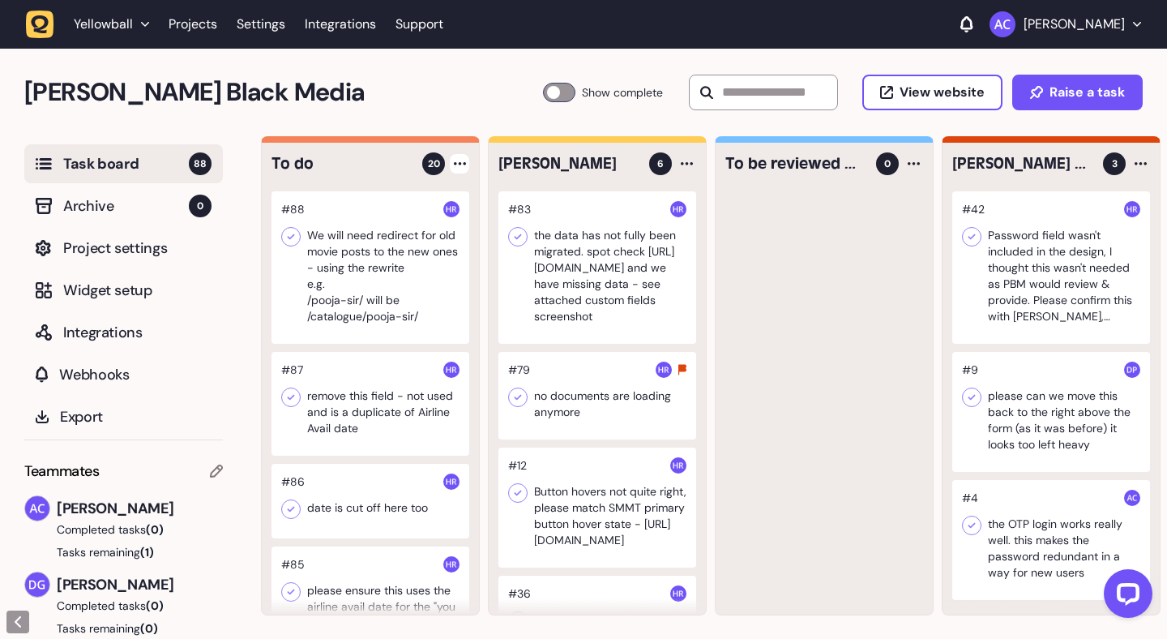
click at [463, 166] on div at bounding box center [459, 163] width 19 height 19
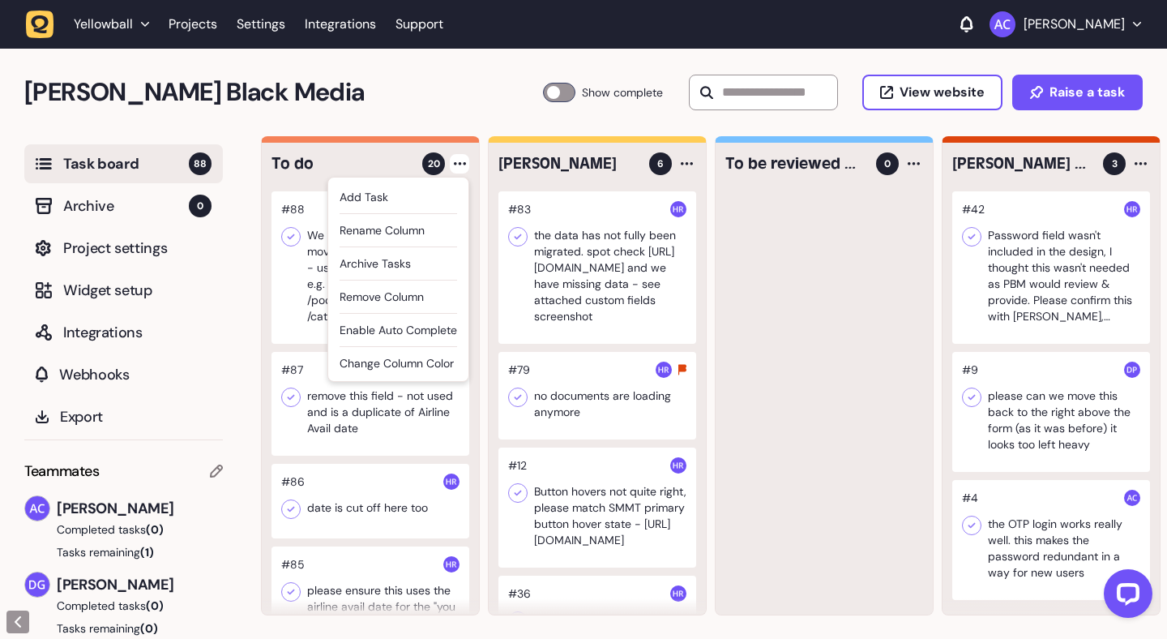
click at [430, 188] on li "Add Task" at bounding box center [399, 197] width 118 height 33
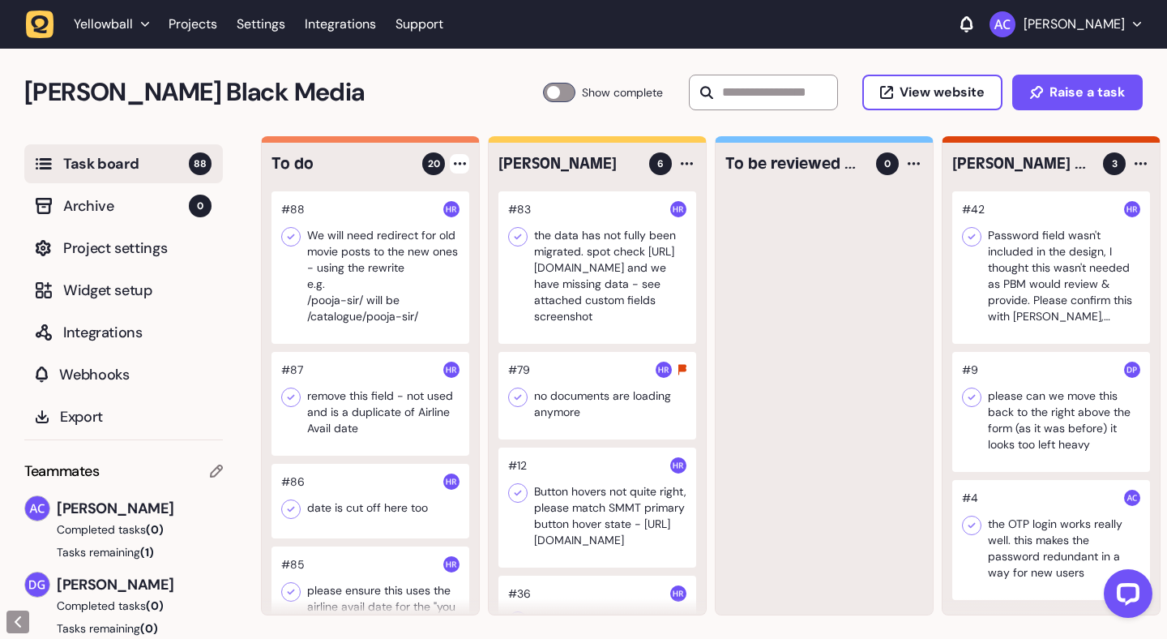
click at [460, 166] on div at bounding box center [459, 163] width 19 height 19
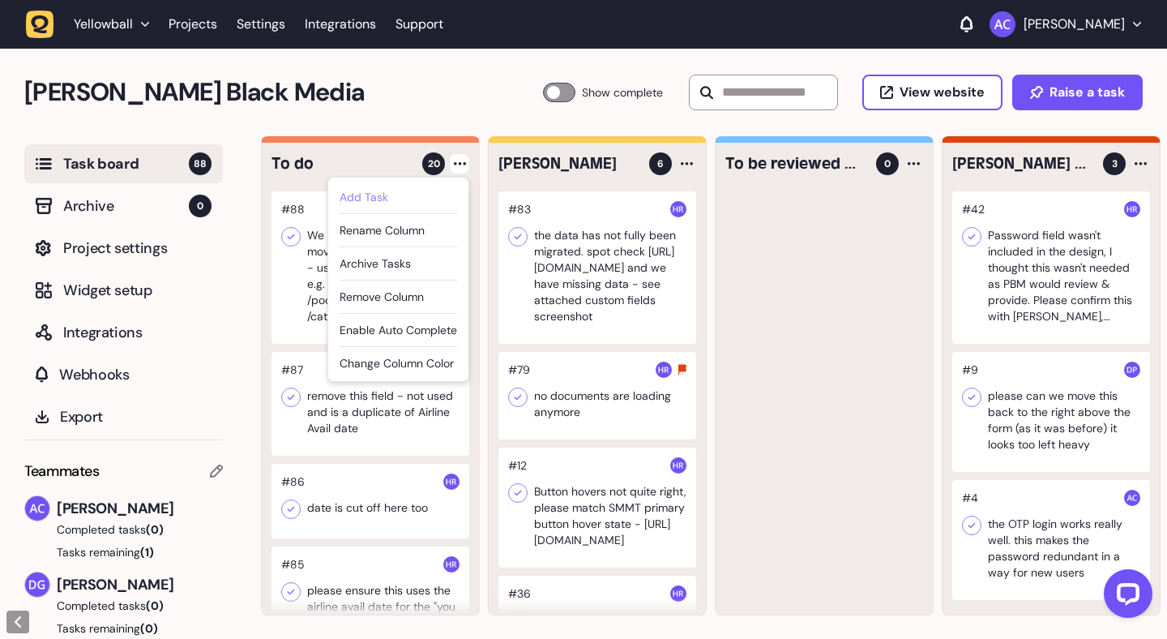
click at [363, 196] on div "Add Task" at bounding box center [399, 197] width 118 height 16
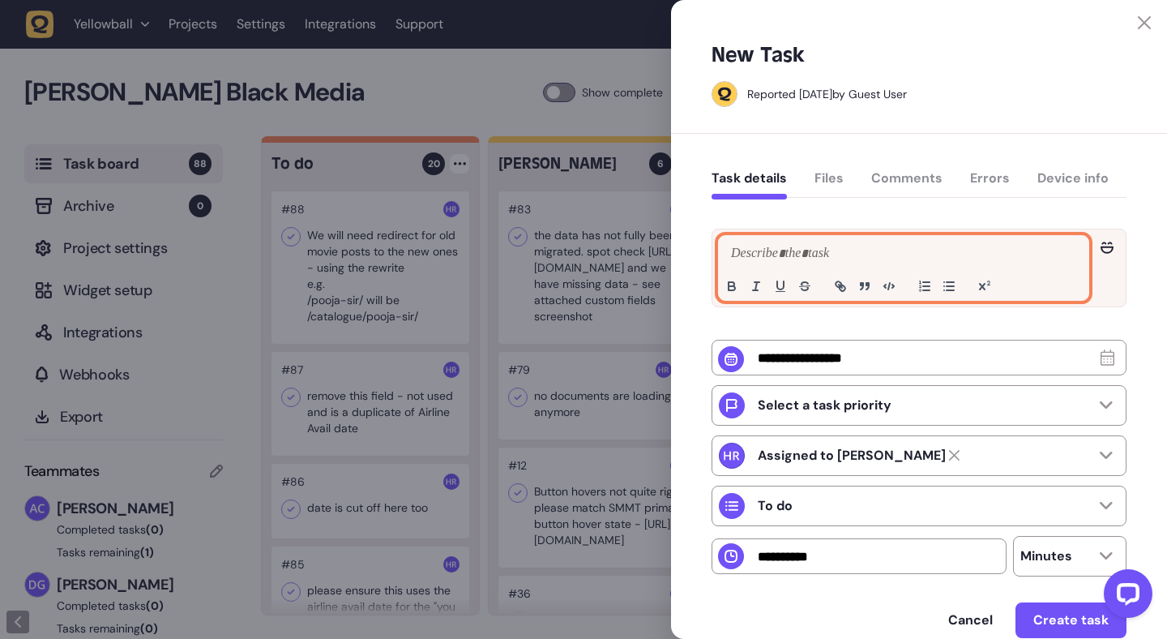
click at [847, 246] on p at bounding box center [903, 253] width 353 height 19
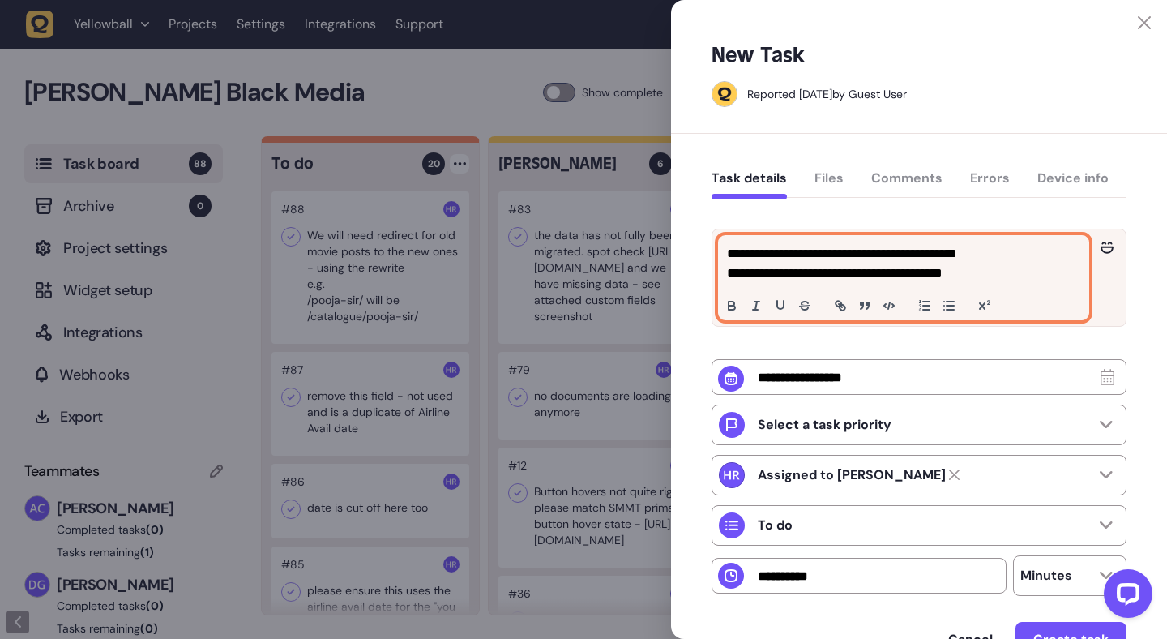
click at [1060, 275] on p "**********" at bounding box center [901, 272] width 349 height 19
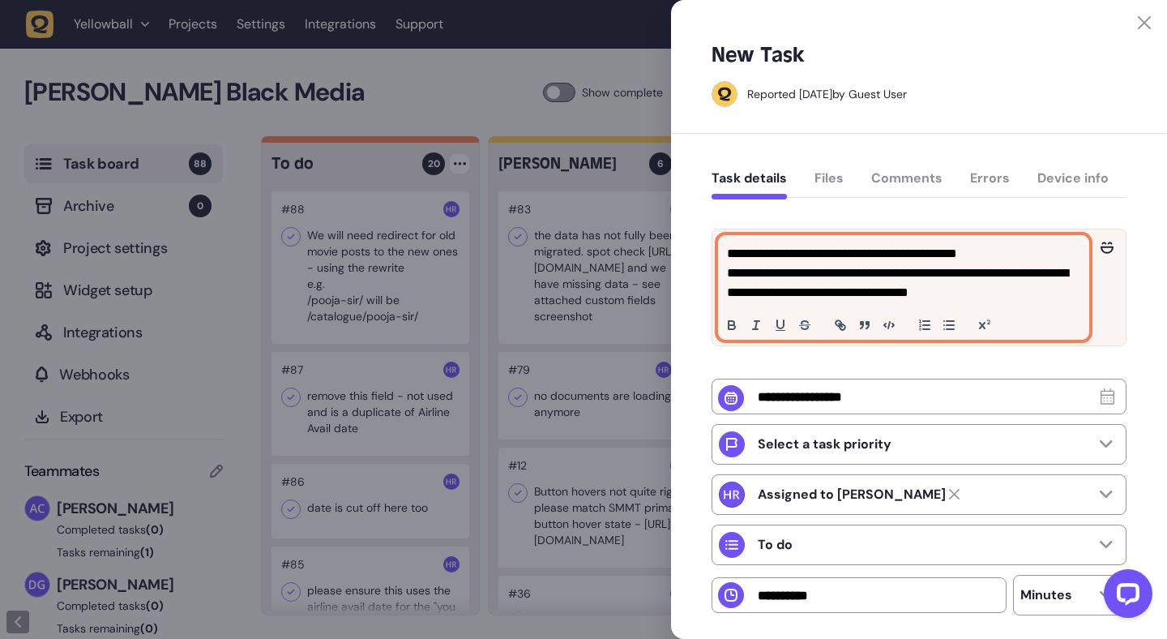
click at [905, 257] on p "**********" at bounding box center [901, 253] width 349 height 19
click at [978, 269] on p "**********" at bounding box center [901, 282] width 349 height 39
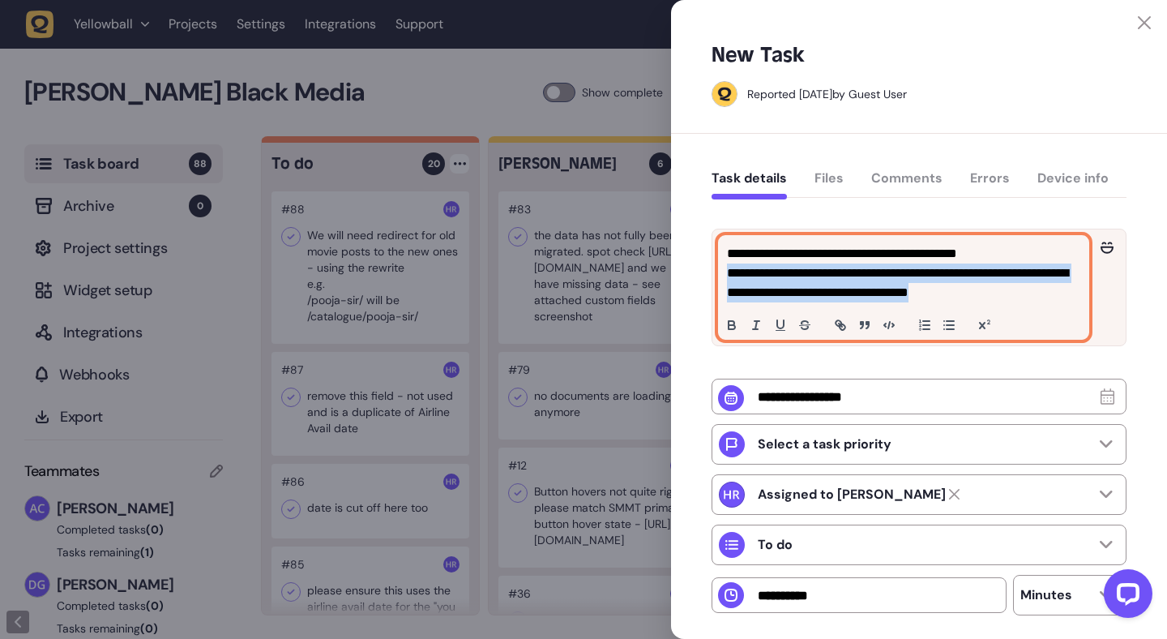
click at [978, 269] on p "**********" at bounding box center [901, 282] width 349 height 39
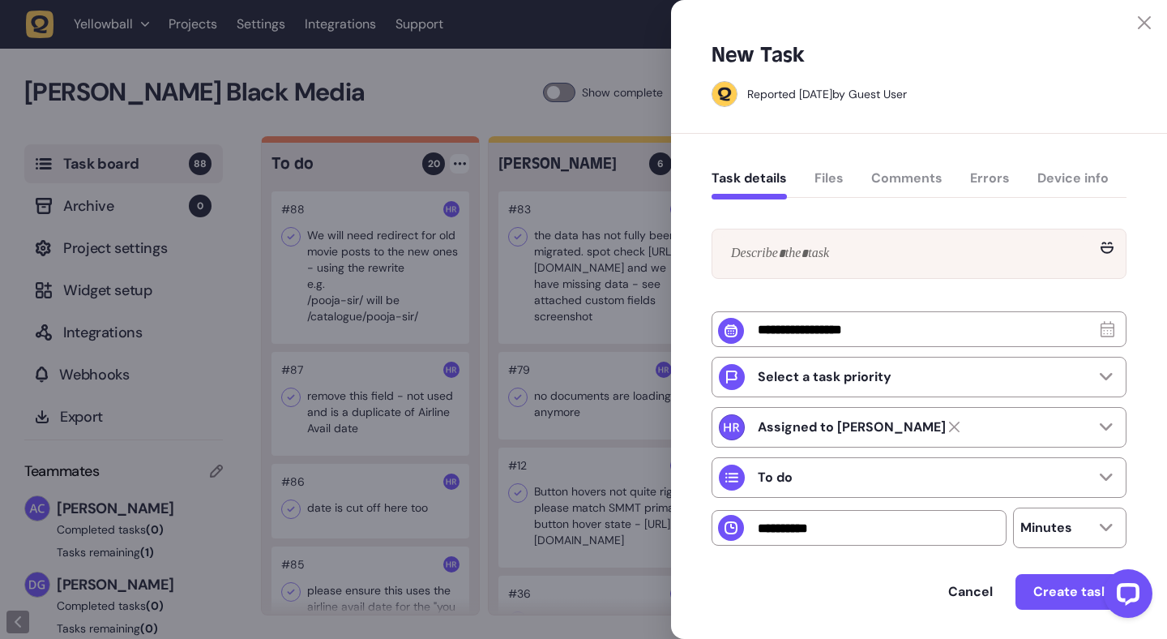
click at [1138, 17] on icon at bounding box center [1144, 22] width 13 height 13
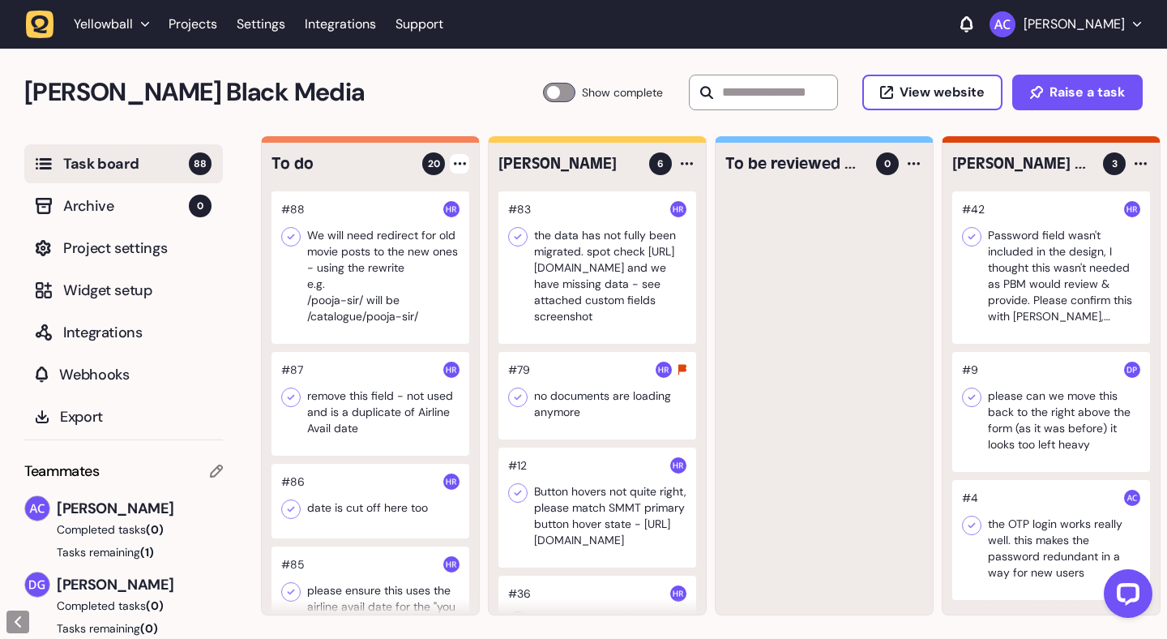
scroll to position [0, 281]
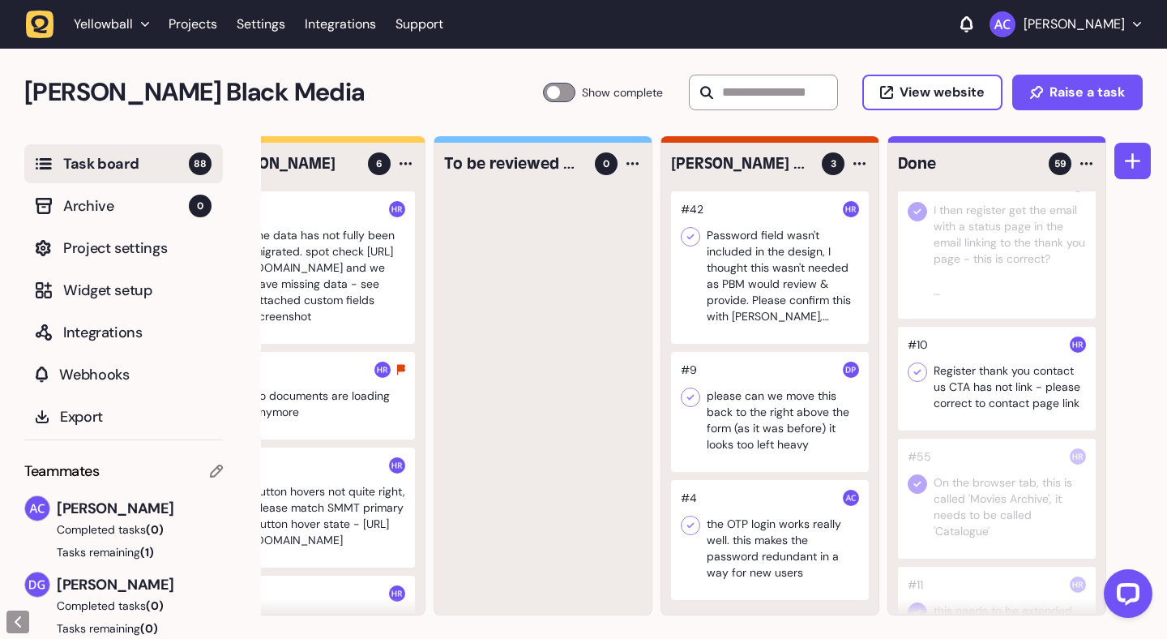
click at [976, 374] on div at bounding box center [997, 379] width 198 height 104
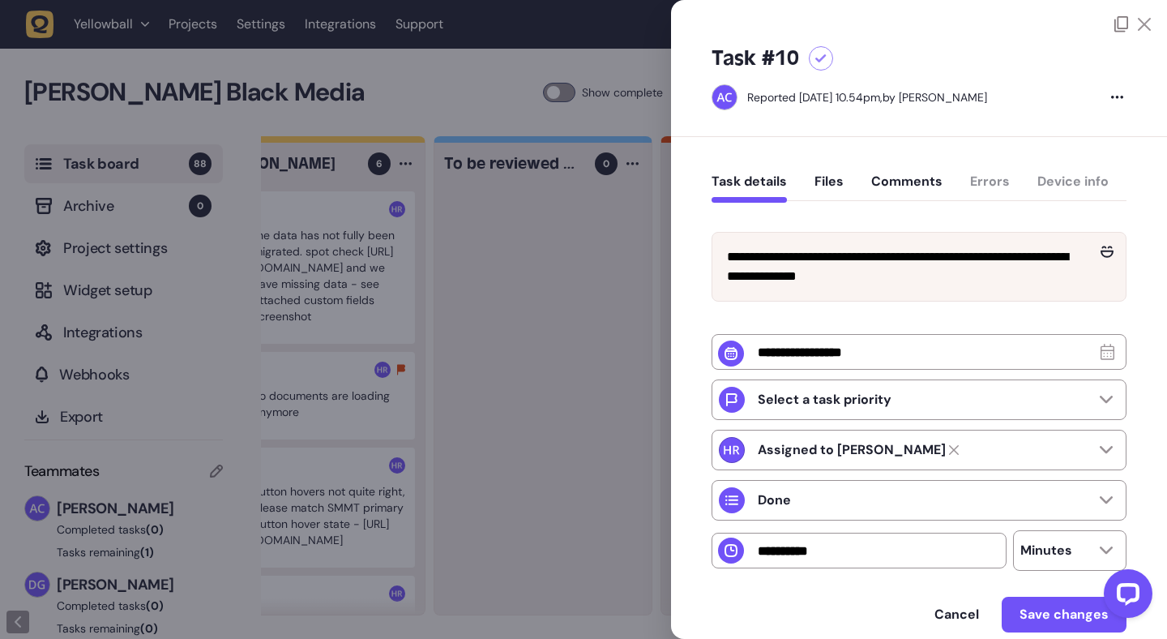
click at [828, 62] on div at bounding box center [821, 58] width 24 height 24
click at [1145, 24] on icon at bounding box center [1144, 24] width 13 height 13
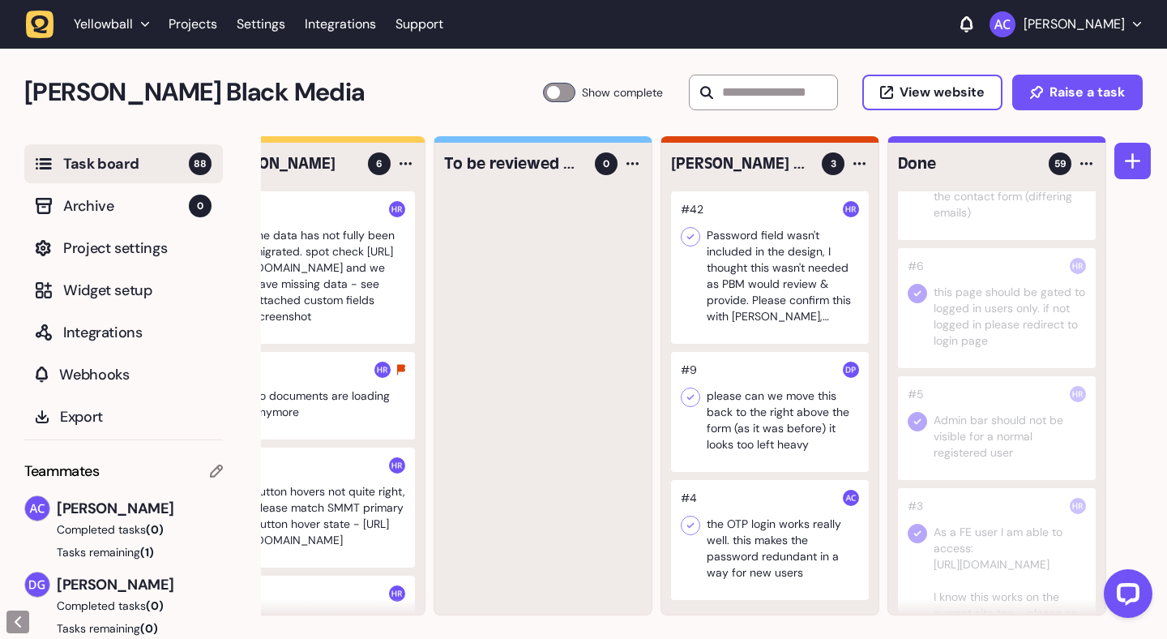
scroll to position [730, 0]
click at [1016, 432] on div at bounding box center [997, 426] width 198 height 104
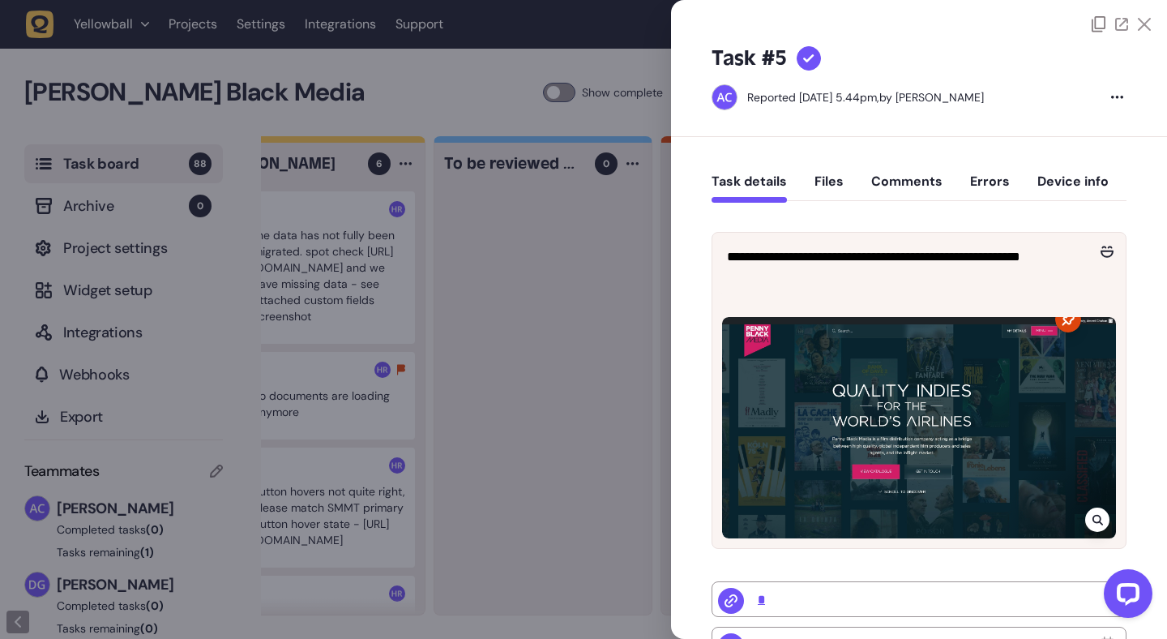
click at [911, 187] on button "Comments" at bounding box center [906, 187] width 71 height 29
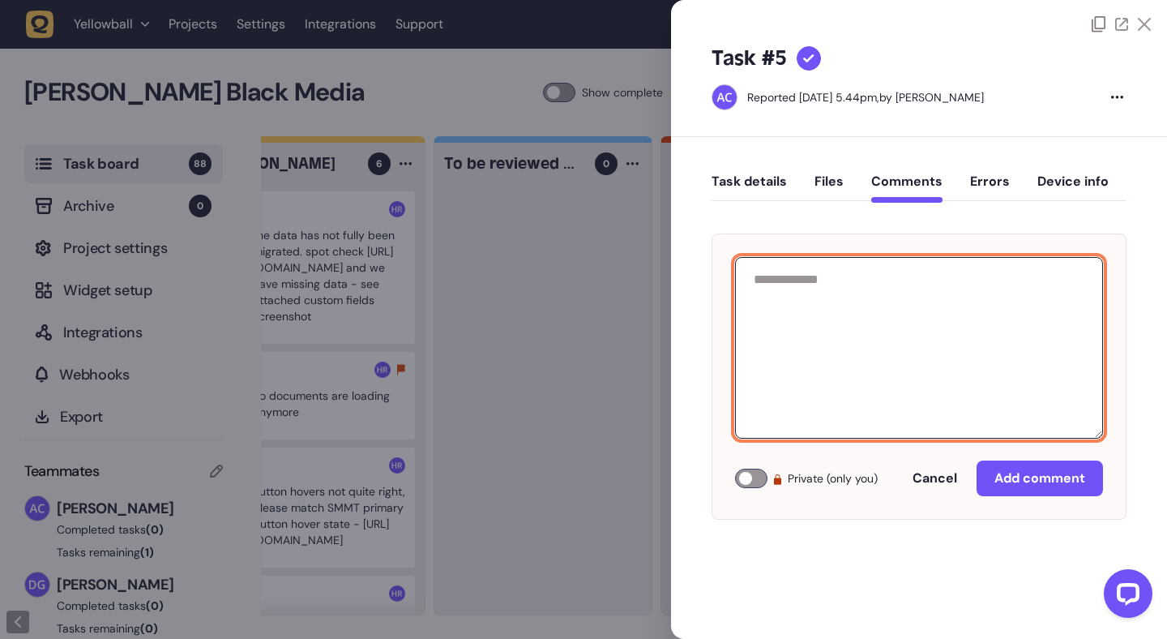
click at [887, 339] on textarea at bounding box center [919, 348] width 368 height 182
paste textarea "**********"
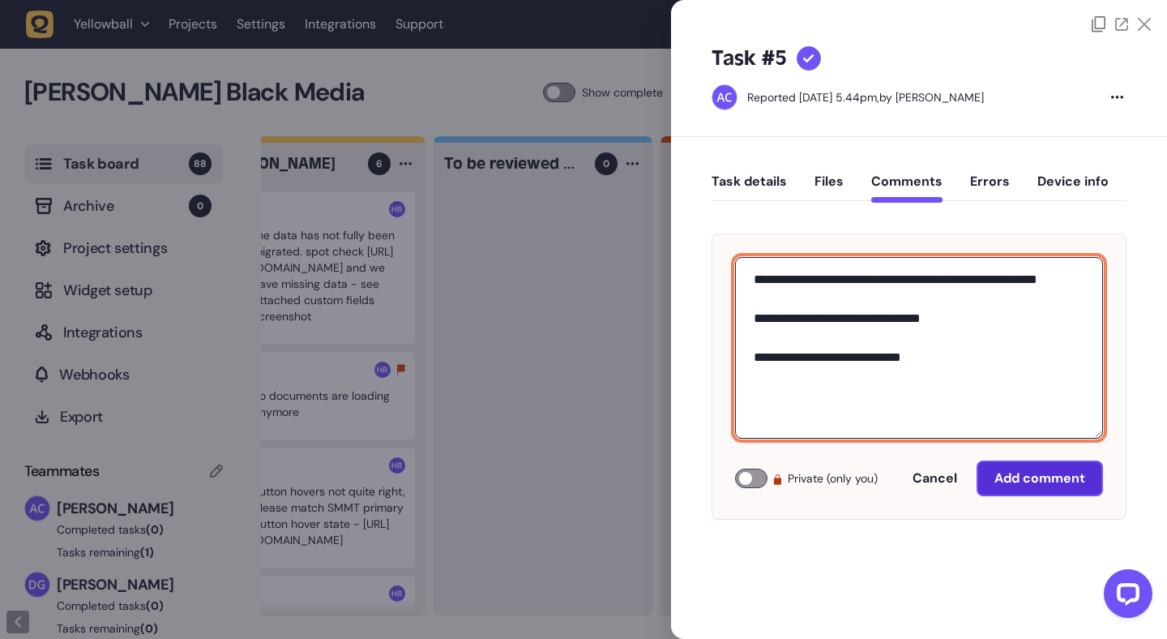
type textarea "**********"
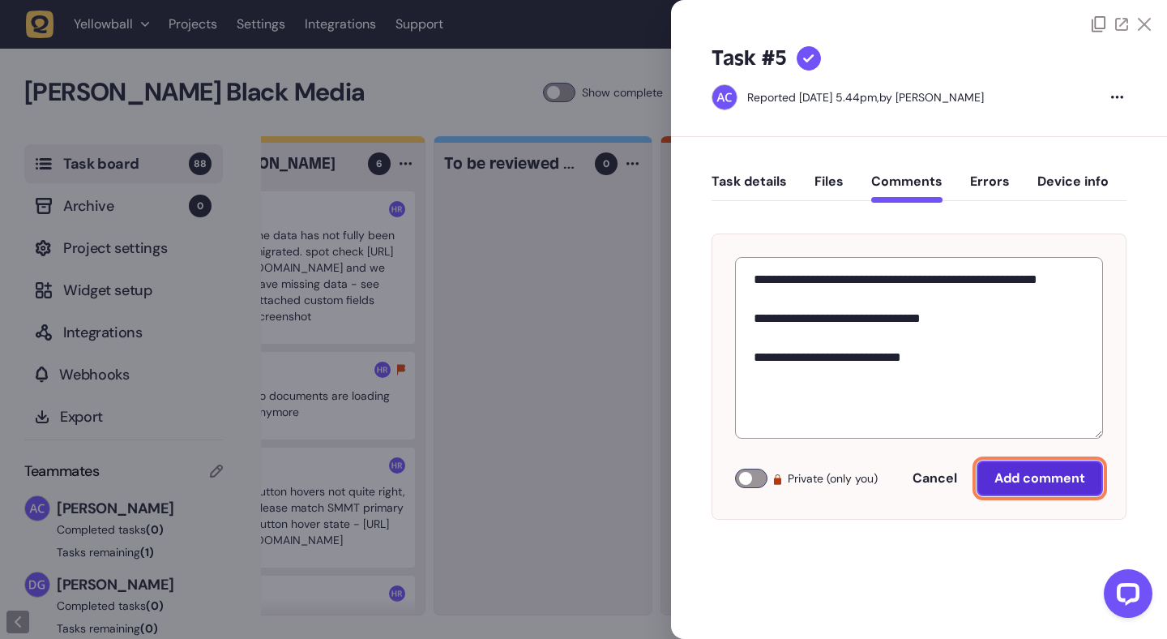
click at [1038, 467] on button "Add comment" at bounding box center [1040, 478] width 126 height 36
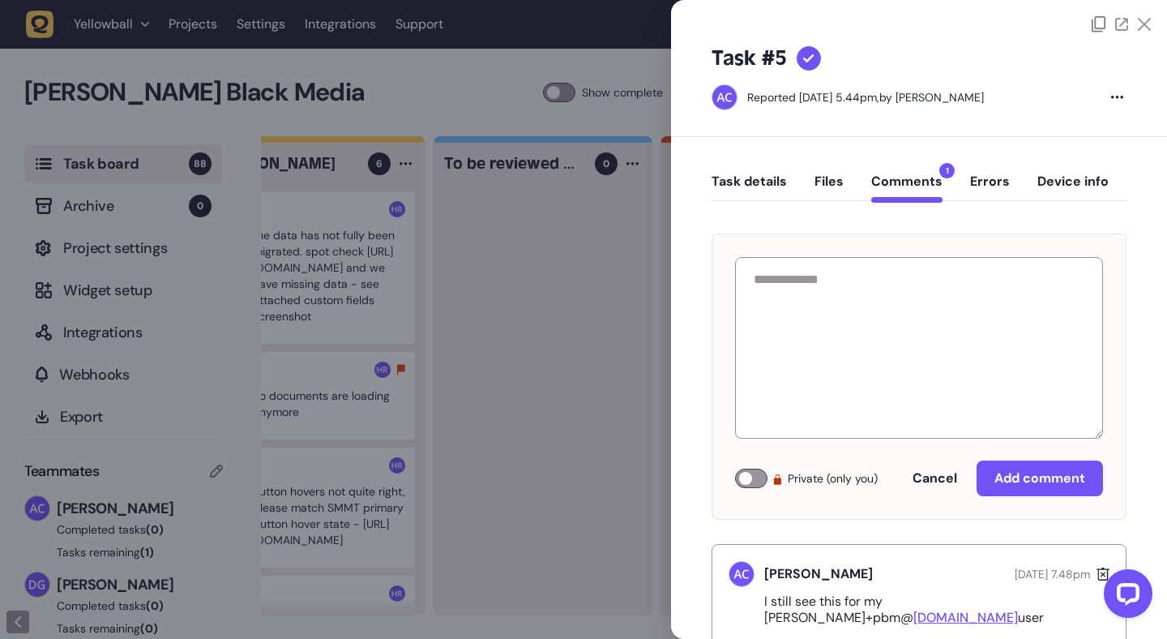
click at [808, 62] on icon at bounding box center [808, 58] width 11 height 9
click at [1144, 23] on icon at bounding box center [1144, 24] width 13 height 13
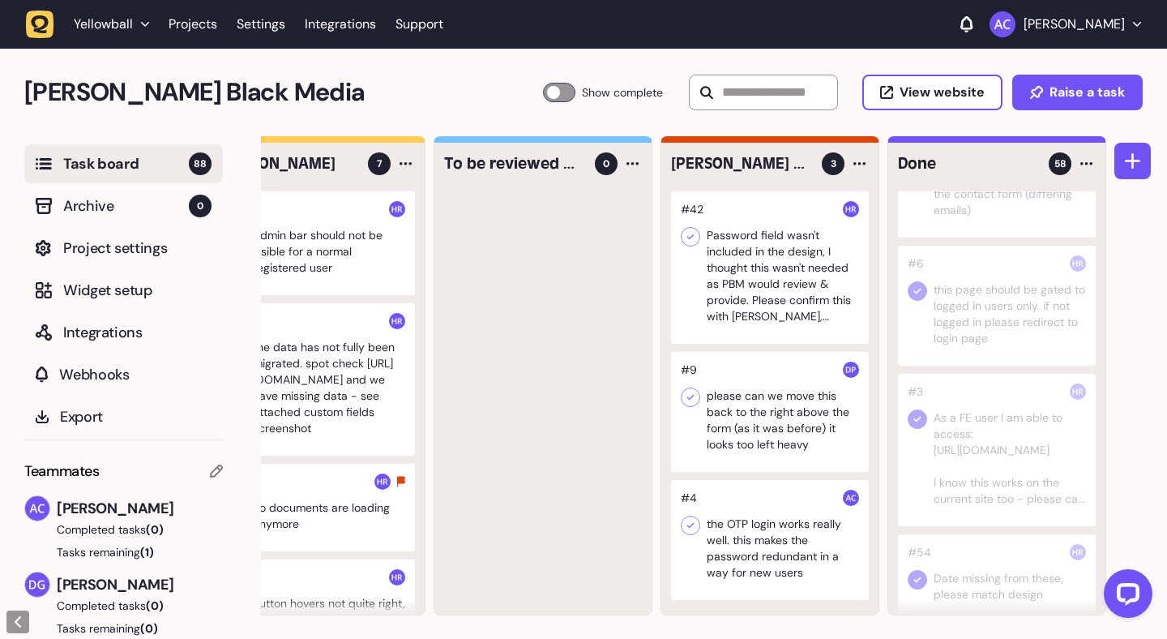
drag, startPoint x: 991, startPoint y: 433, endPoint x: 410, endPoint y: 2, distance: 723.2
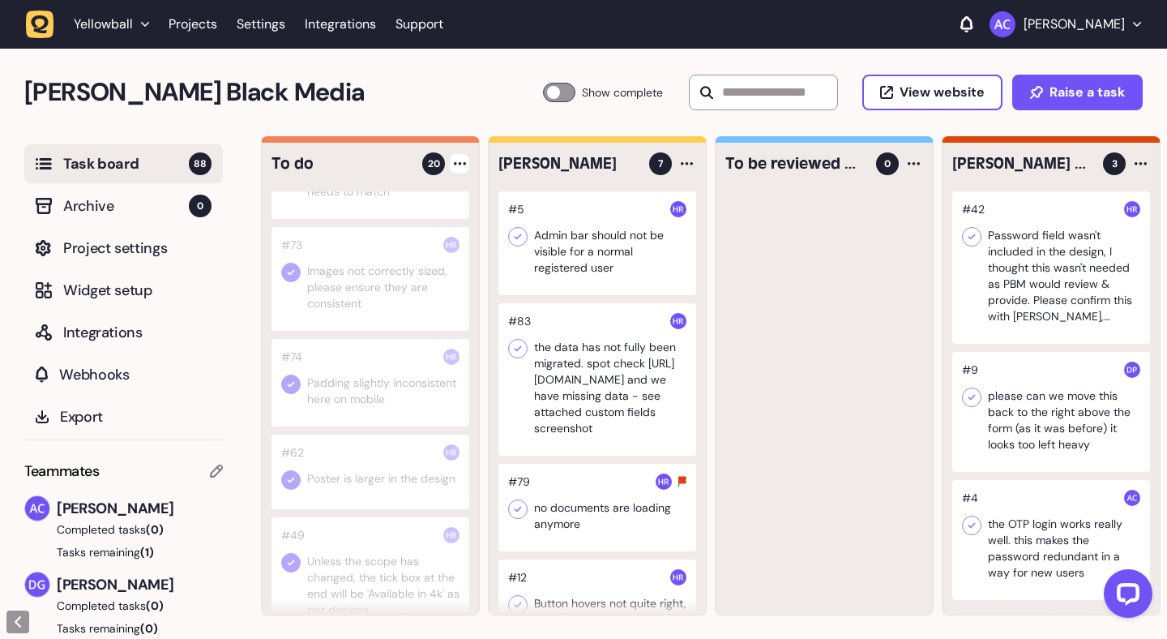
scroll to position [1907, 0]
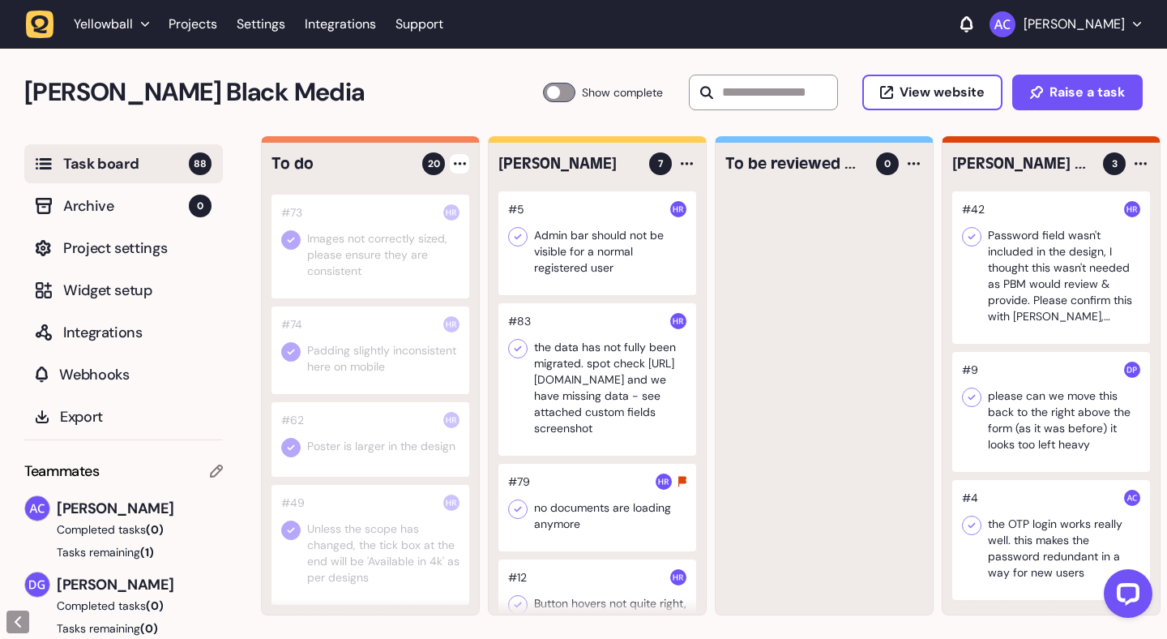
click at [407, 426] on div at bounding box center [371, 439] width 198 height 75
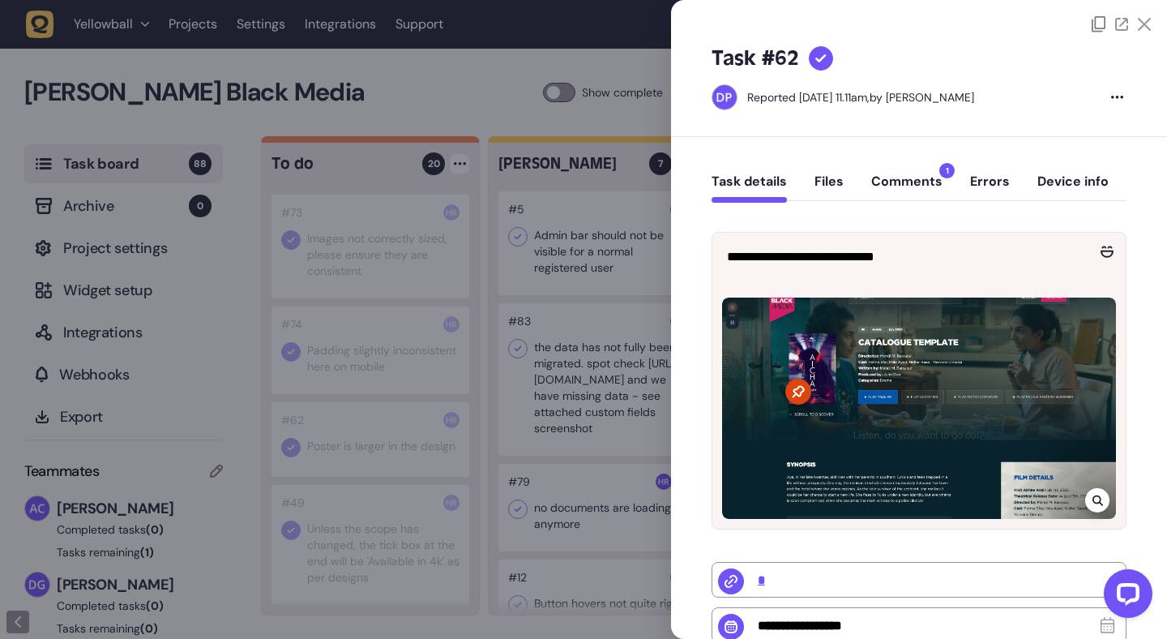
click at [407, 426] on div at bounding box center [583, 319] width 1167 height 639
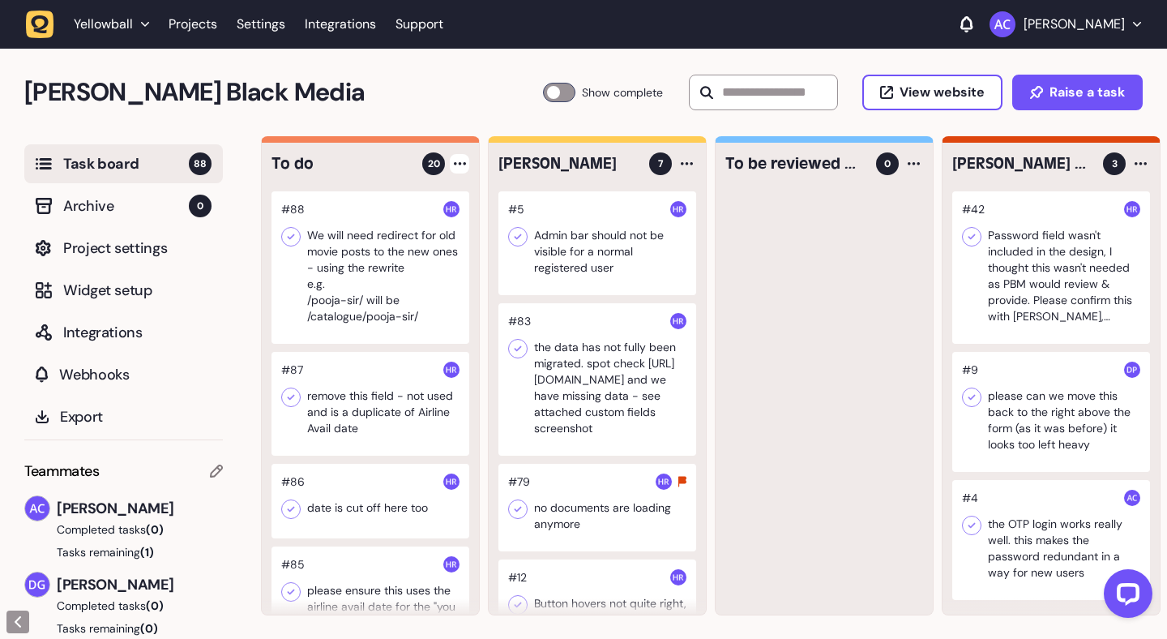
click at [556, 532] on div at bounding box center [598, 508] width 198 height 88
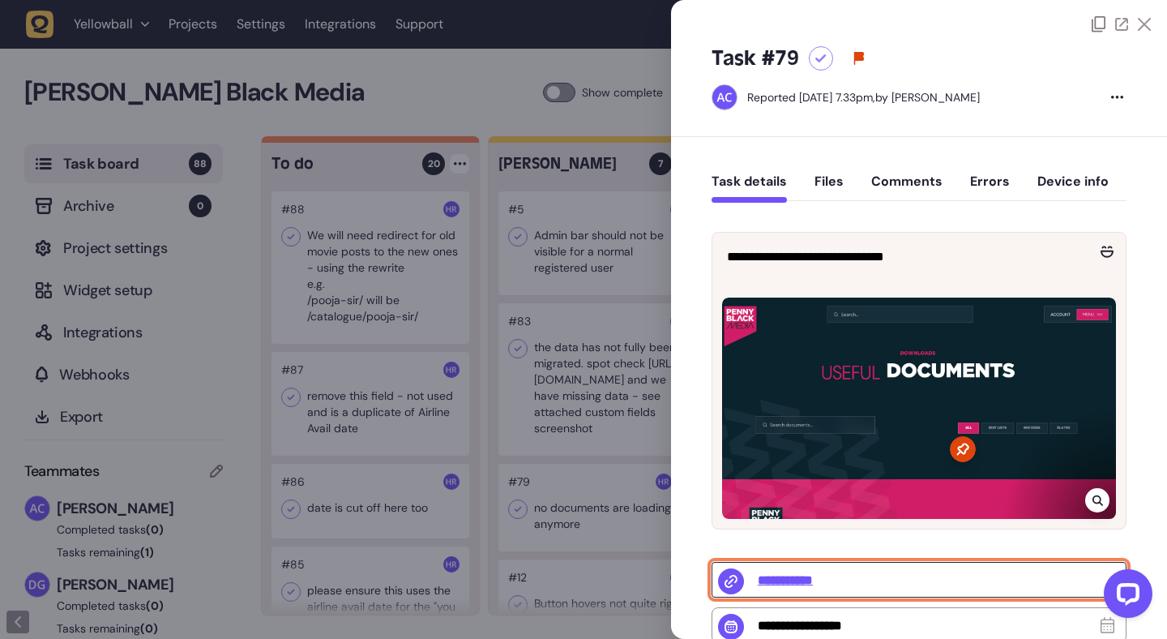
click at [787, 580] on input "**********" at bounding box center [919, 580] width 415 height 36
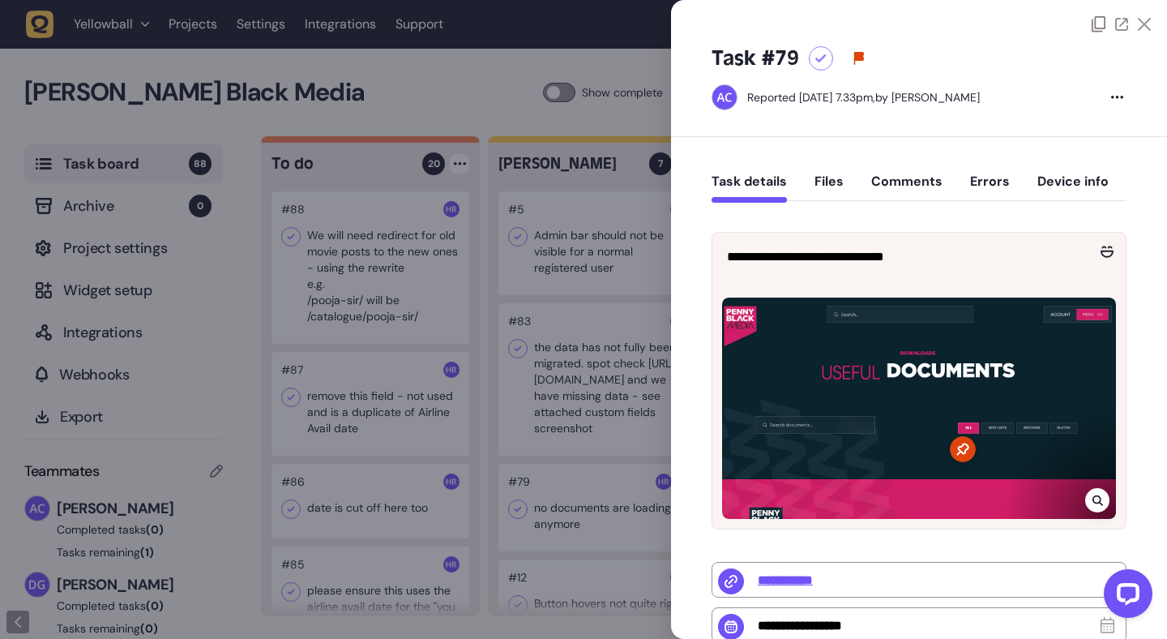
click at [1143, 25] on icon at bounding box center [1144, 24] width 13 height 13
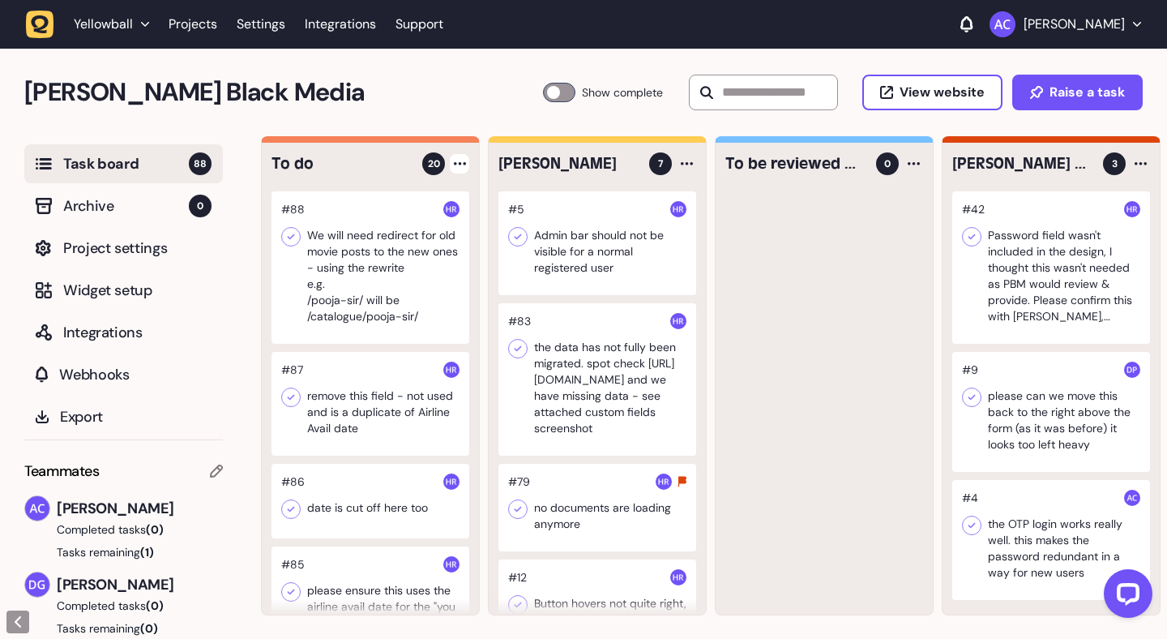
click at [400, 253] on div at bounding box center [371, 267] width 198 height 152
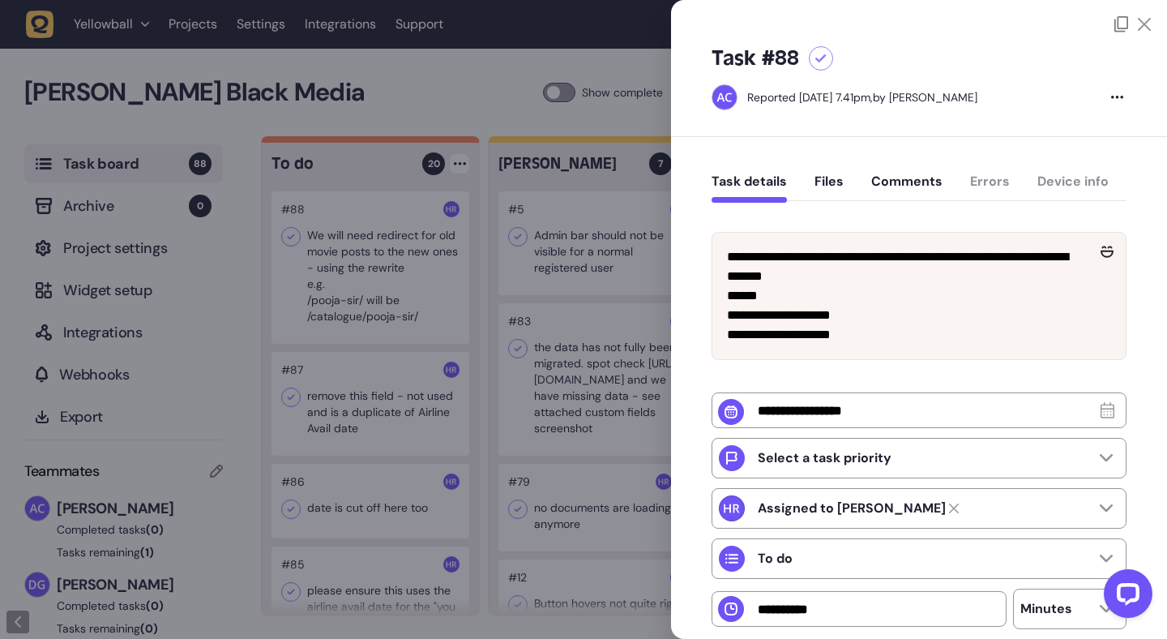
click at [822, 53] on div at bounding box center [821, 58] width 24 height 24
click at [921, 181] on button "Comments" at bounding box center [906, 187] width 71 height 29
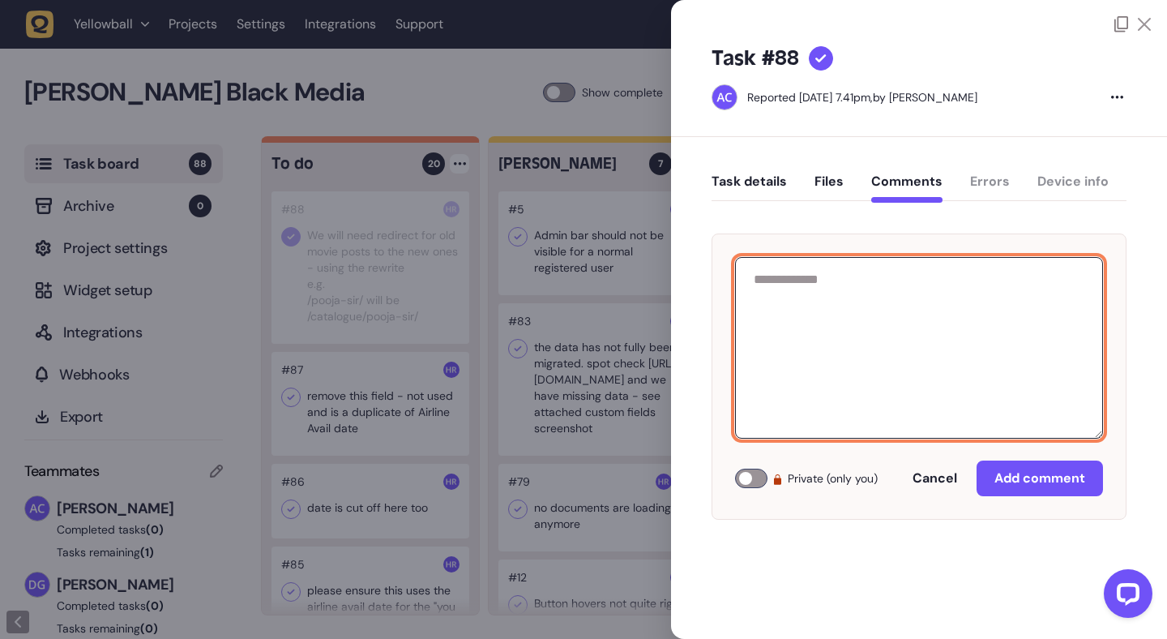
click at [894, 315] on textarea at bounding box center [919, 348] width 368 height 182
type textarea "**********"
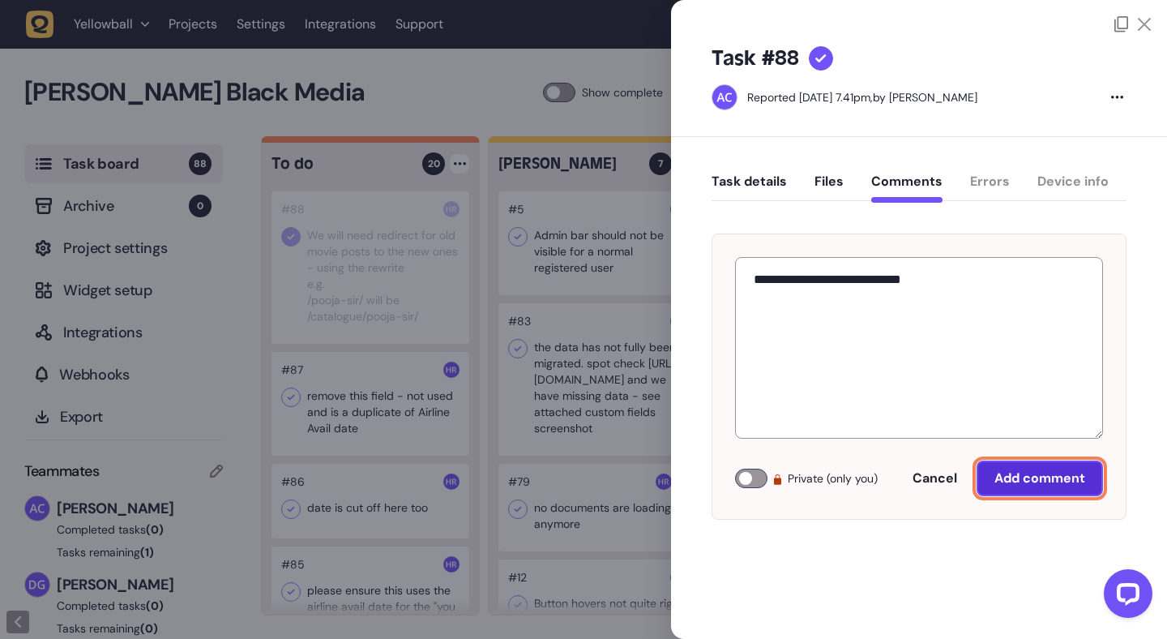
click at [1034, 483] on span "Add comment" at bounding box center [1040, 477] width 91 height 17
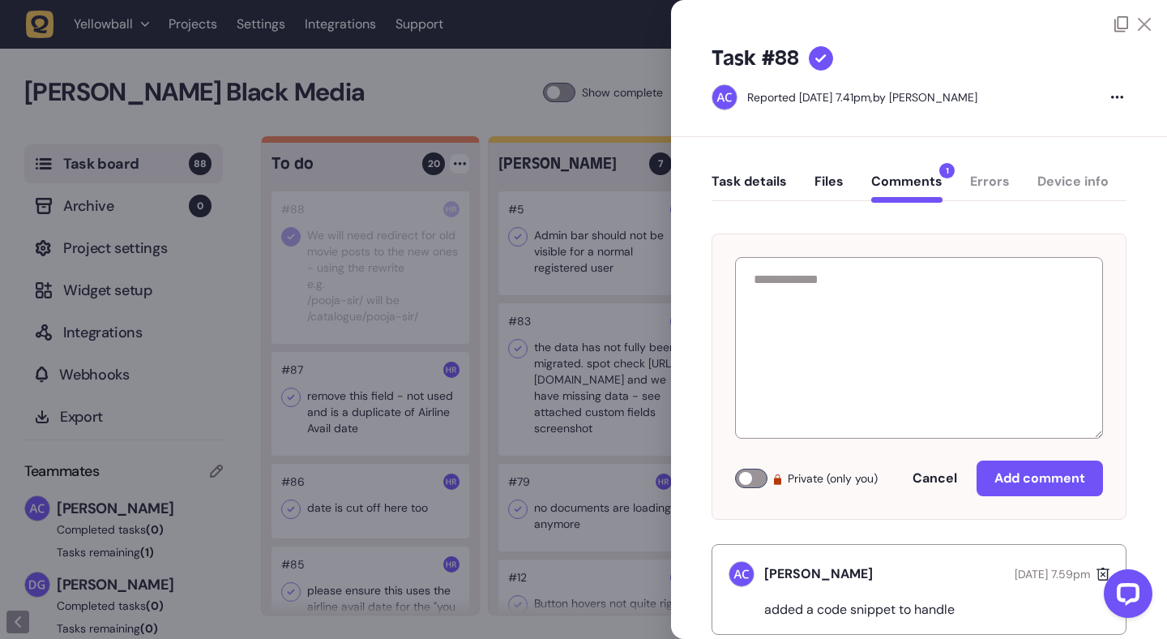
click at [1141, 28] on icon at bounding box center [1144, 24] width 13 height 13
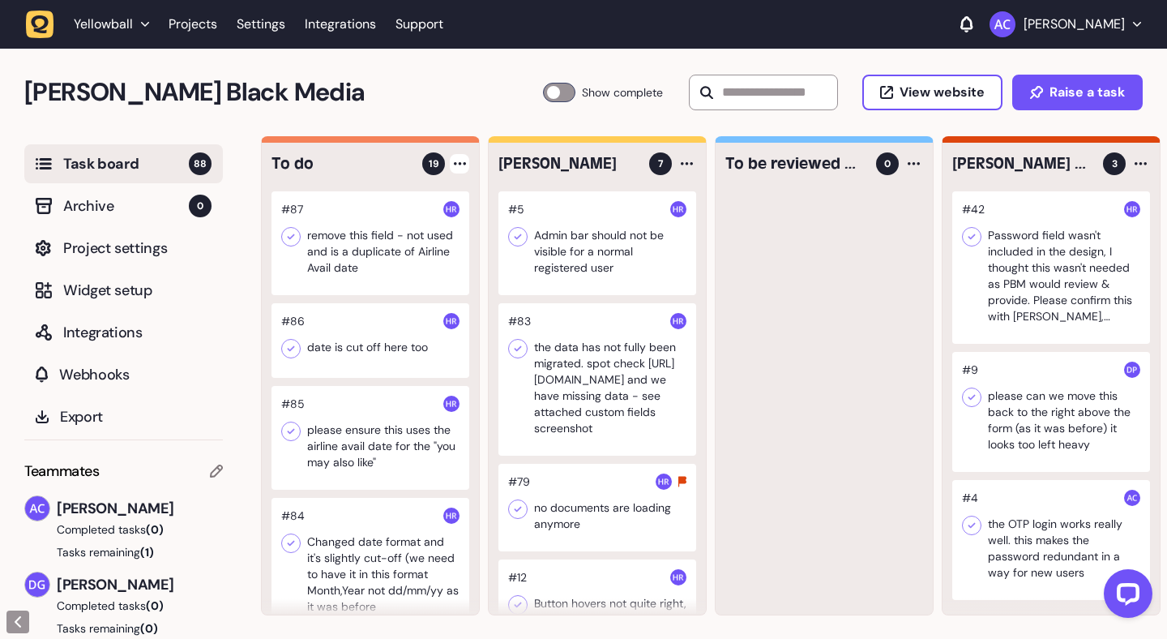
click at [613, 521] on div at bounding box center [598, 508] width 198 height 88
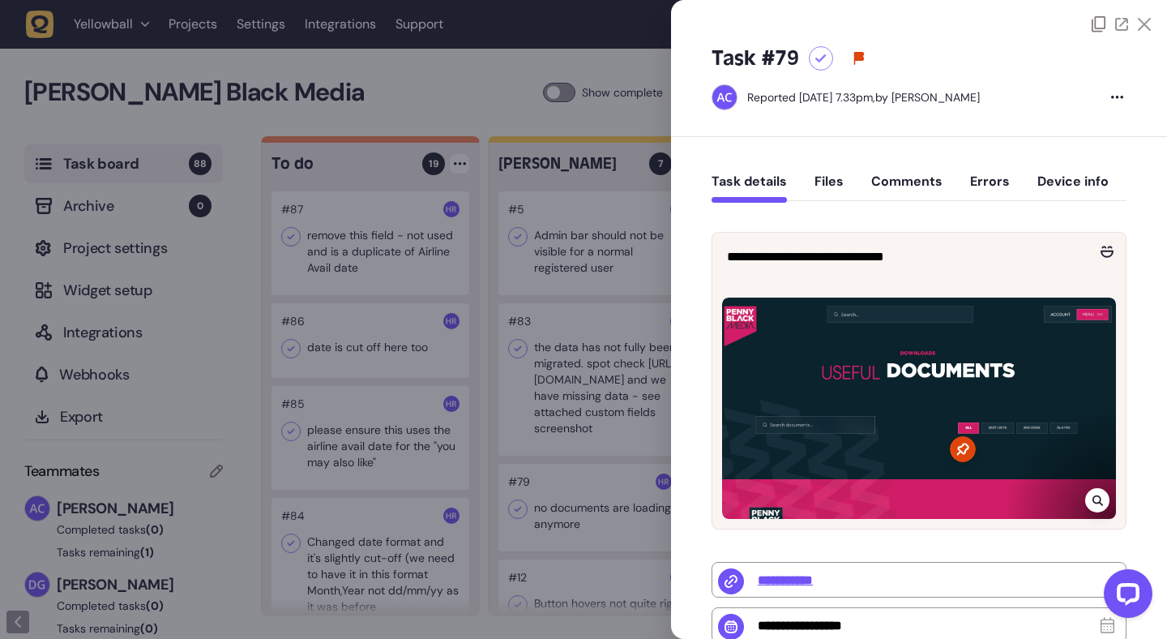
click at [924, 180] on button "Comments" at bounding box center [906, 187] width 71 height 29
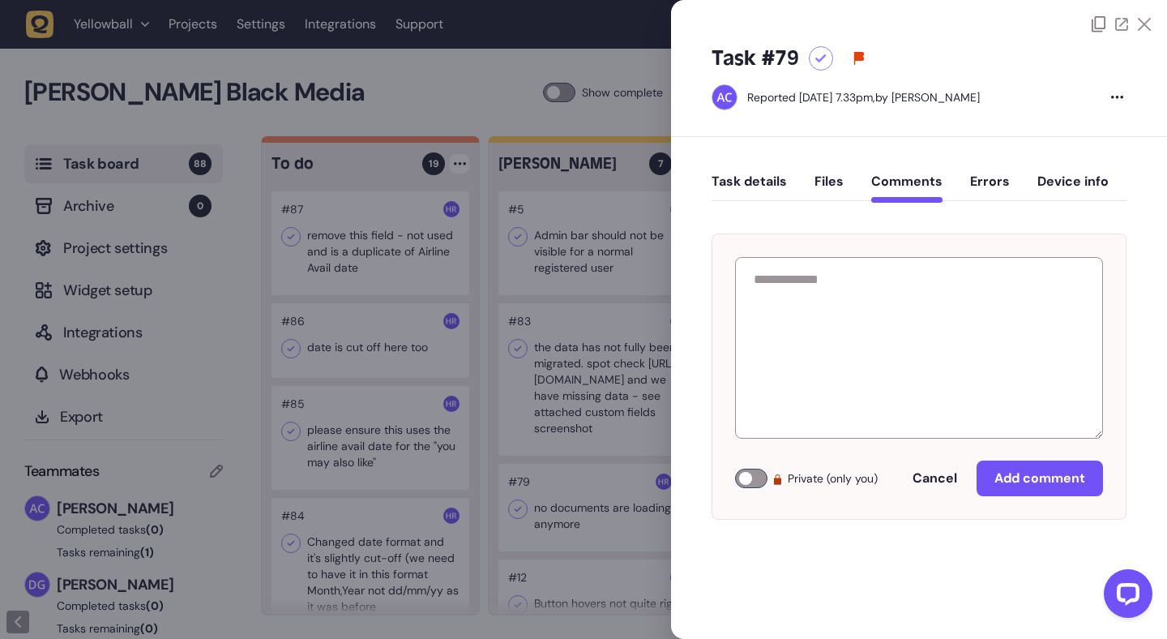
click at [816, 63] on div at bounding box center [821, 58] width 24 height 24
click at [1147, 25] on icon at bounding box center [1144, 24] width 13 height 13
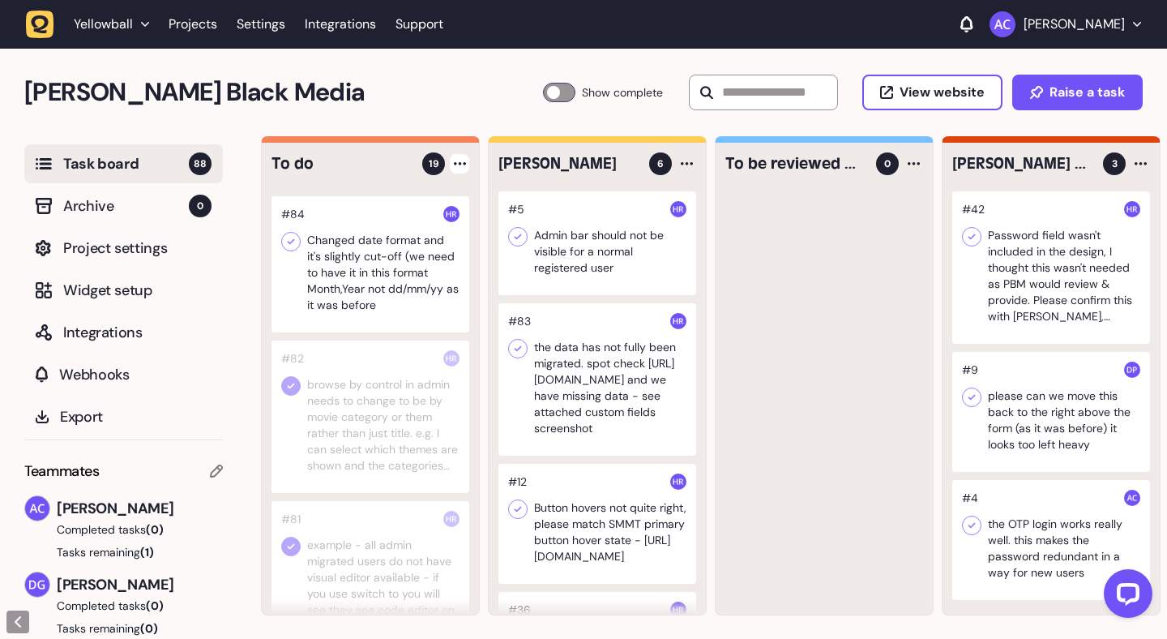
scroll to position [370, 0]
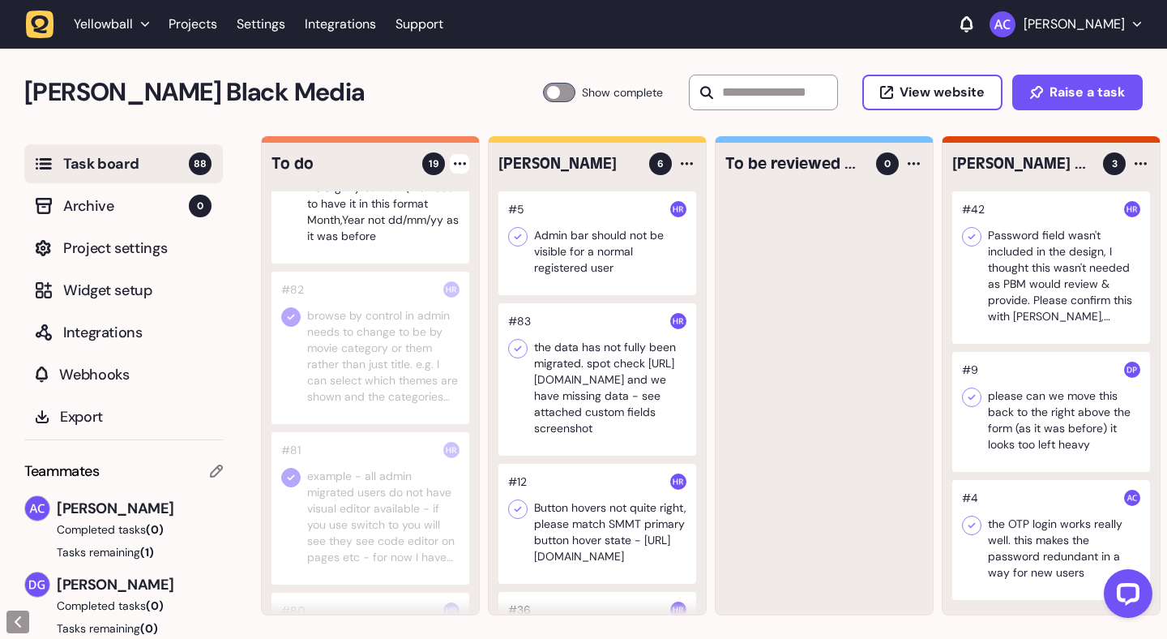
click at [362, 347] on div at bounding box center [371, 348] width 198 height 152
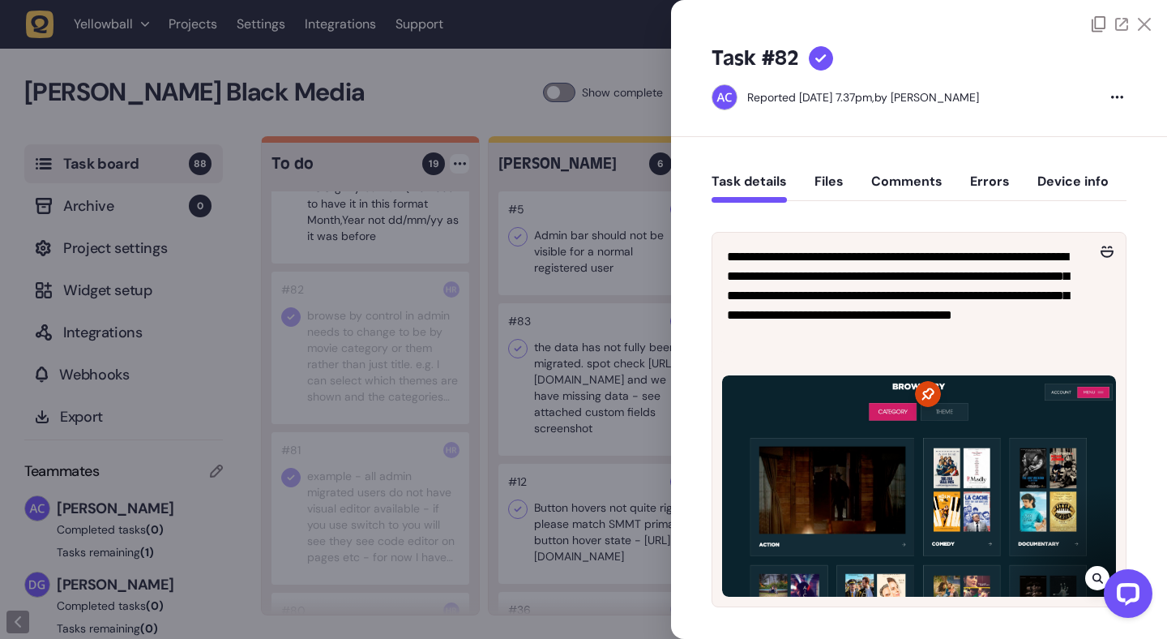
click at [884, 184] on button "Comments" at bounding box center [906, 187] width 71 height 29
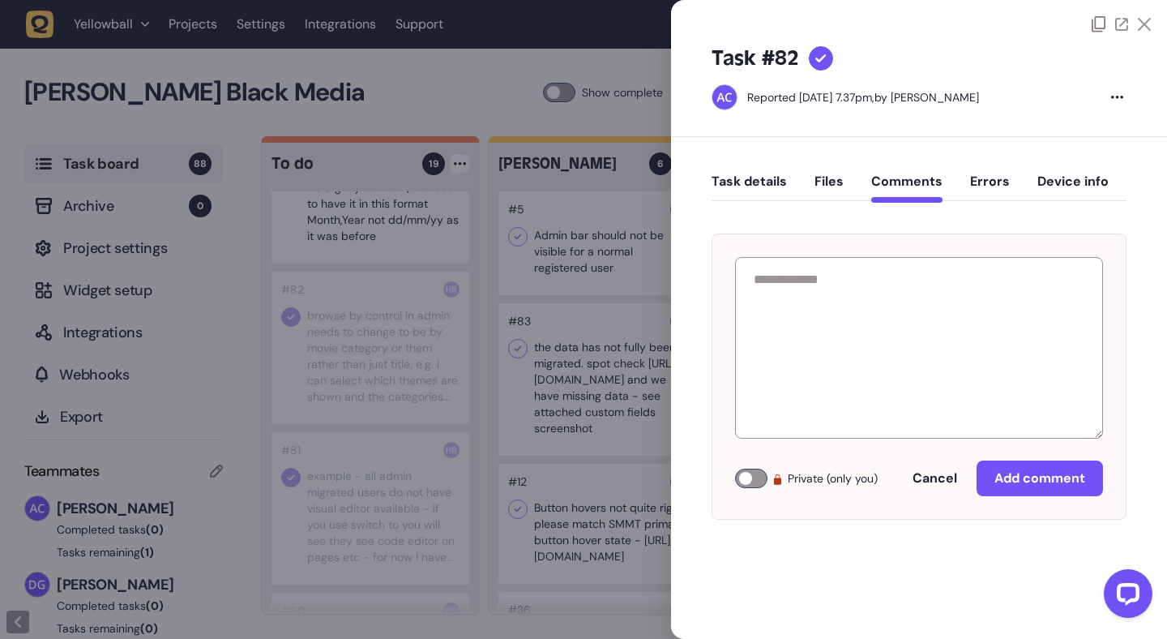
click at [1145, 25] on icon at bounding box center [1144, 24] width 13 height 13
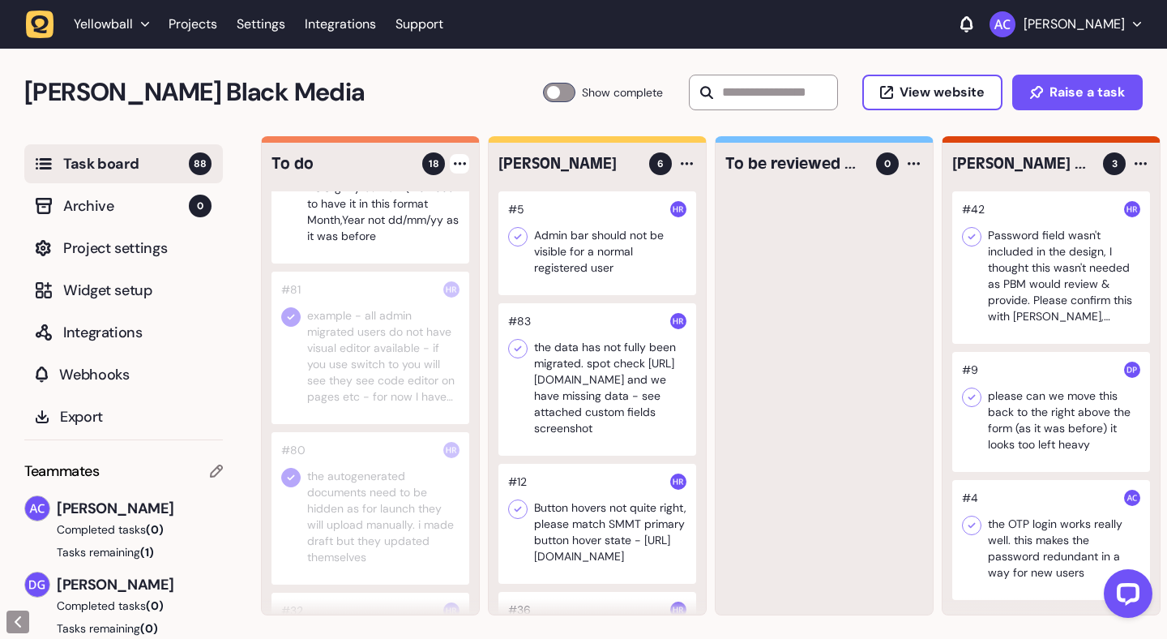
click at [337, 327] on div at bounding box center [371, 348] width 198 height 152
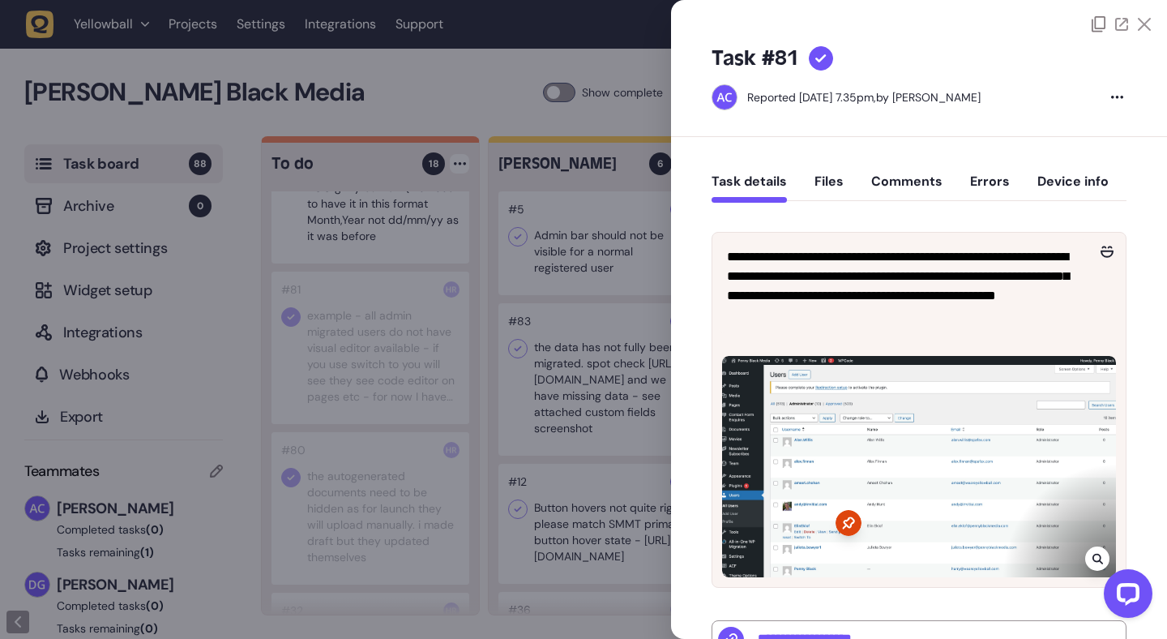
click at [931, 173] on button "Comments" at bounding box center [906, 187] width 71 height 29
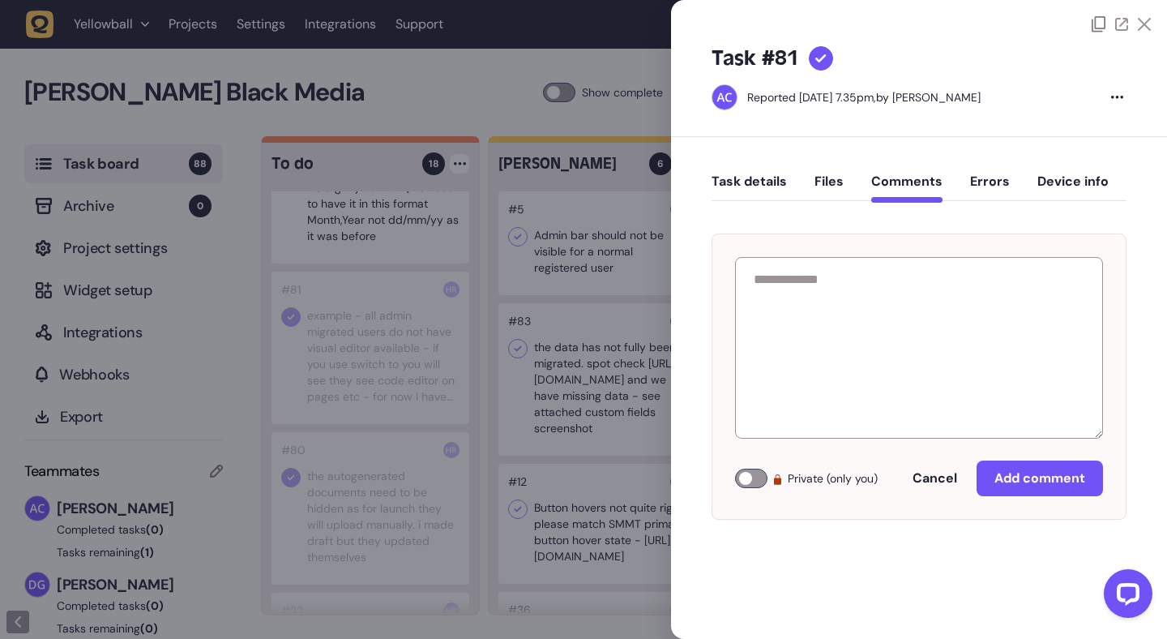
click at [1145, 24] on icon at bounding box center [1144, 24] width 13 height 13
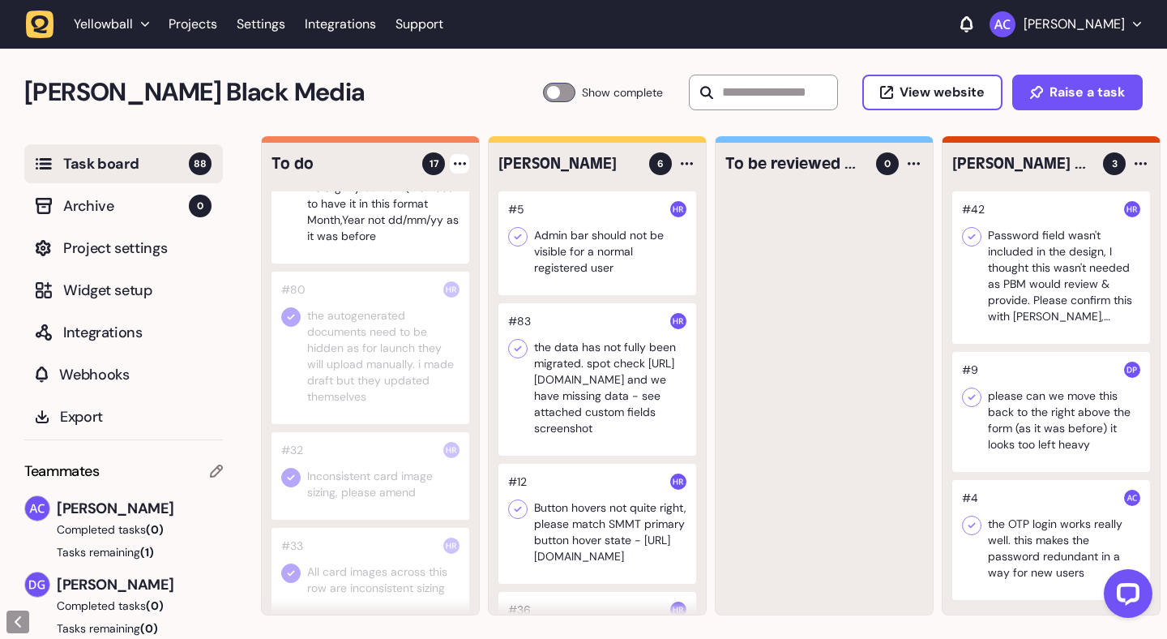
click at [362, 359] on div at bounding box center [371, 348] width 198 height 152
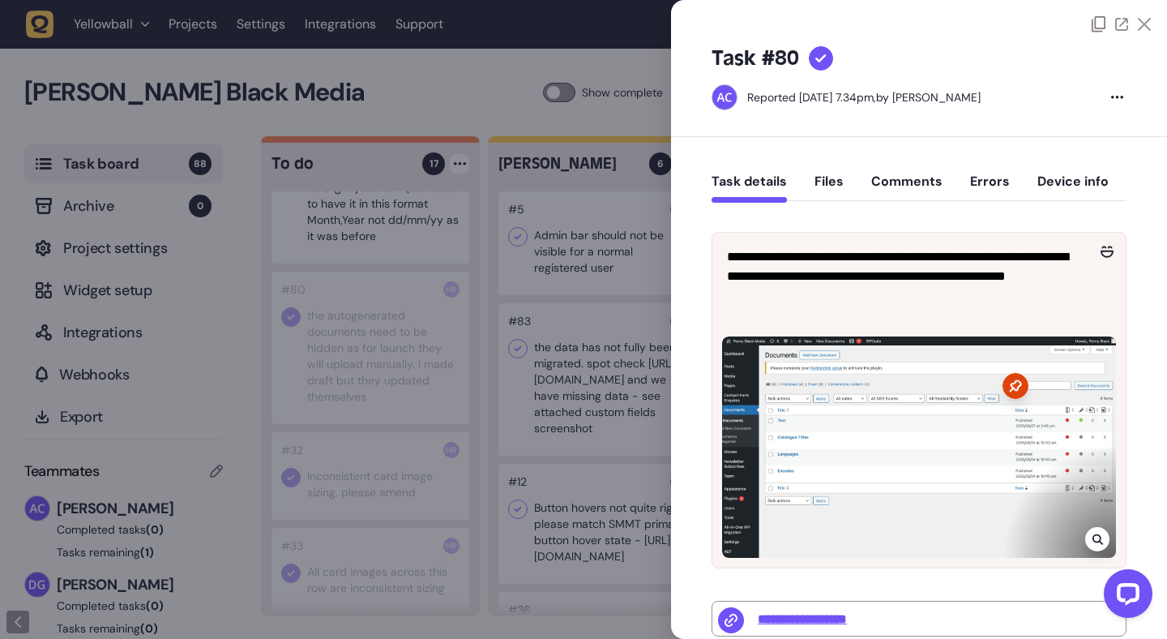
click at [929, 177] on button "Comments" at bounding box center [906, 187] width 71 height 29
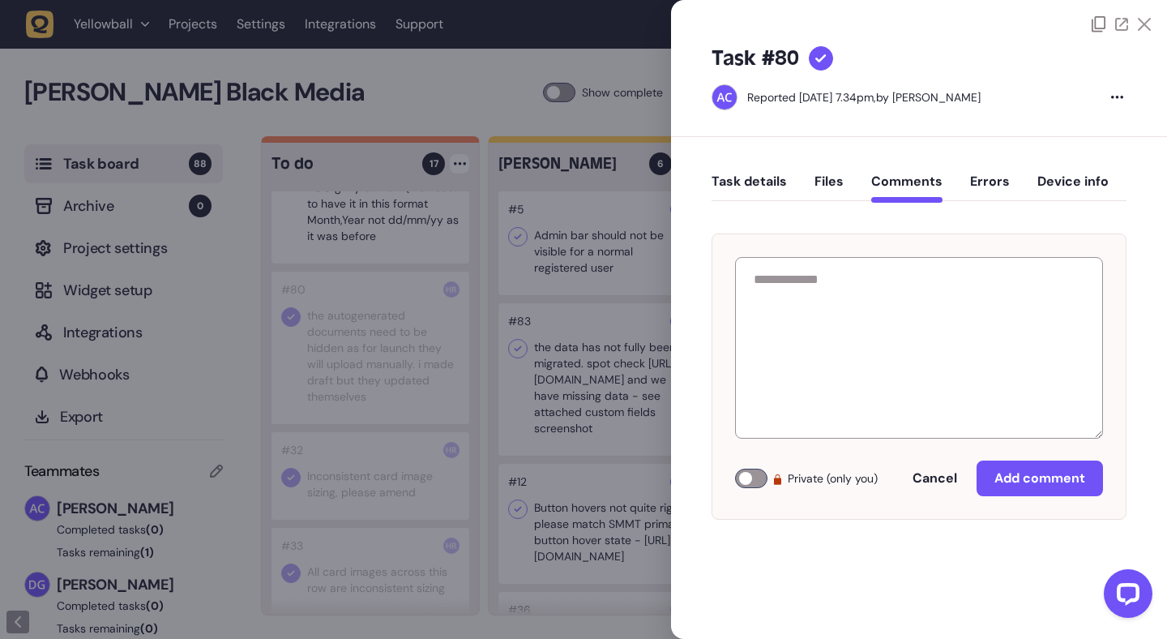
click at [1148, 26] on icon at bounding box center [1144, 24] width 13 height 13
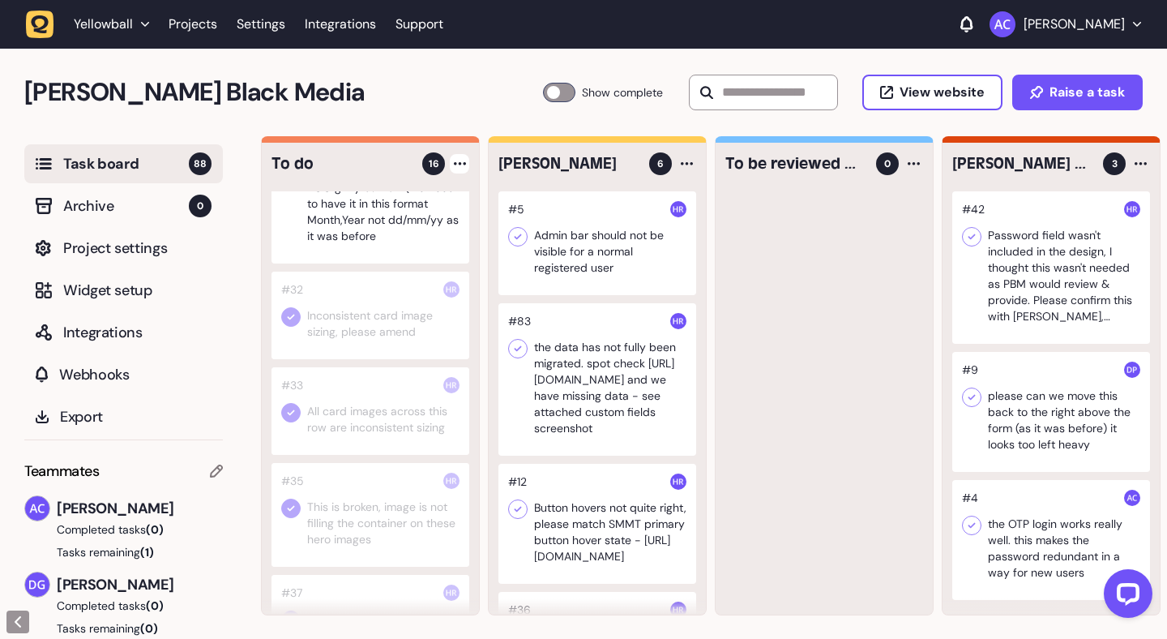
click at [389, 334] on div at bounding box center [371, 316] width 198 height 88
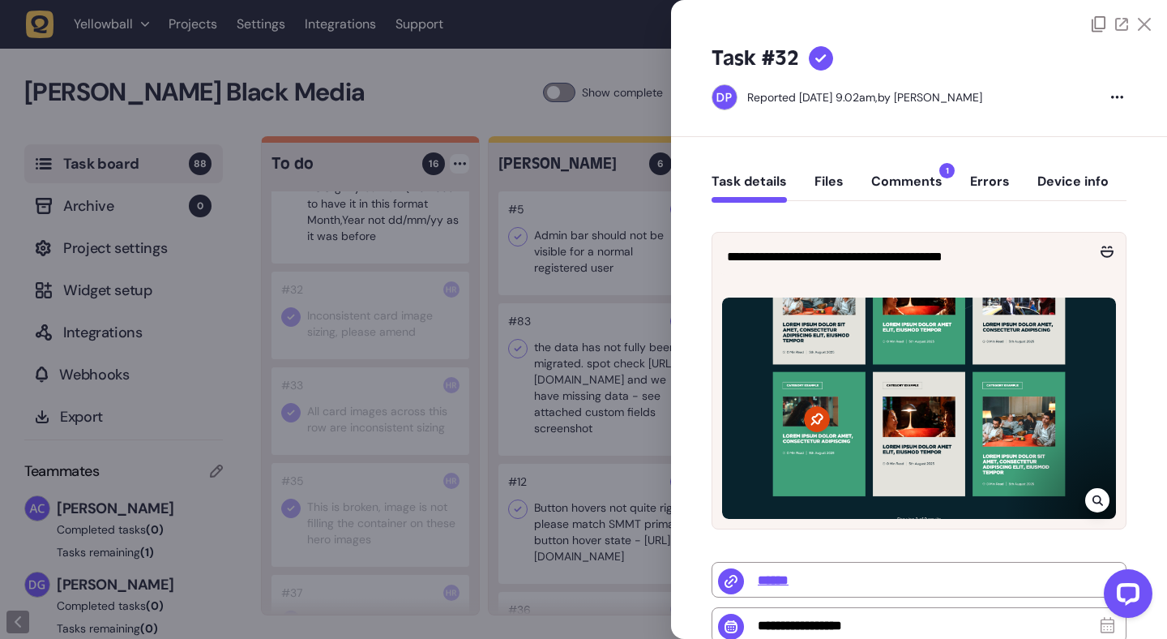
click at [375, 388] on div at bounding box center [583, 319] width 1167 height 639
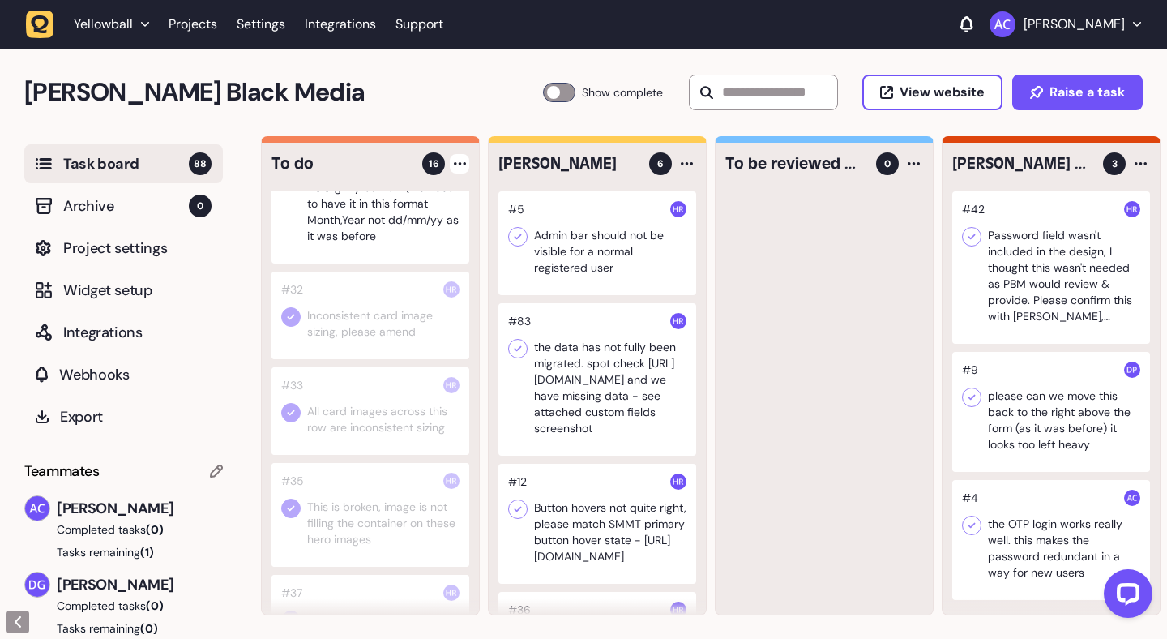
click at [375, 388] on div at bounding box center [371, 411] width 198 height 88
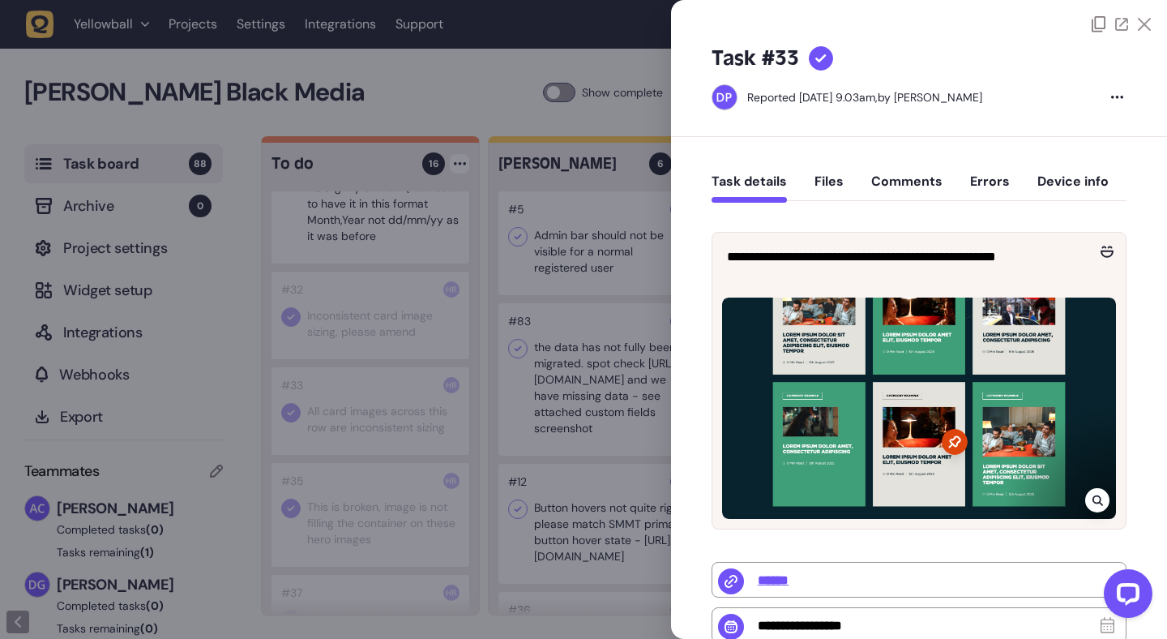
click at [375, 388] on div at bounding box center [583, 319] width 1167 height 639
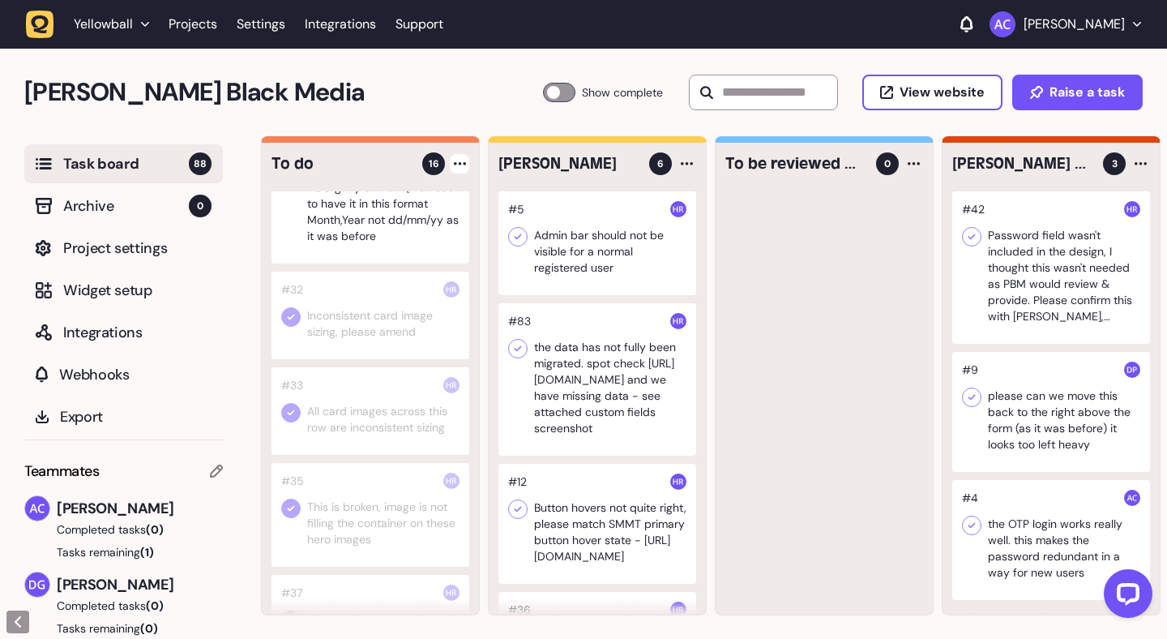
click at [362, 487] on div at bounding box center [371, 515] width 198 height 104
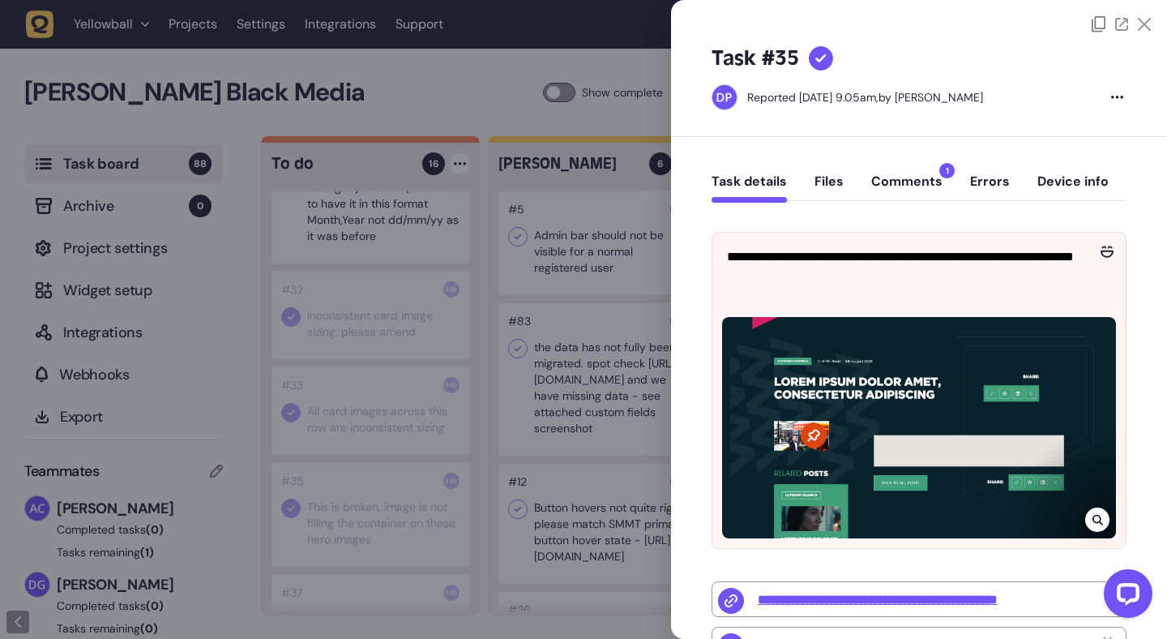
click at [362, 487] on div at bounding box center [583, 319] width 1167 height 639
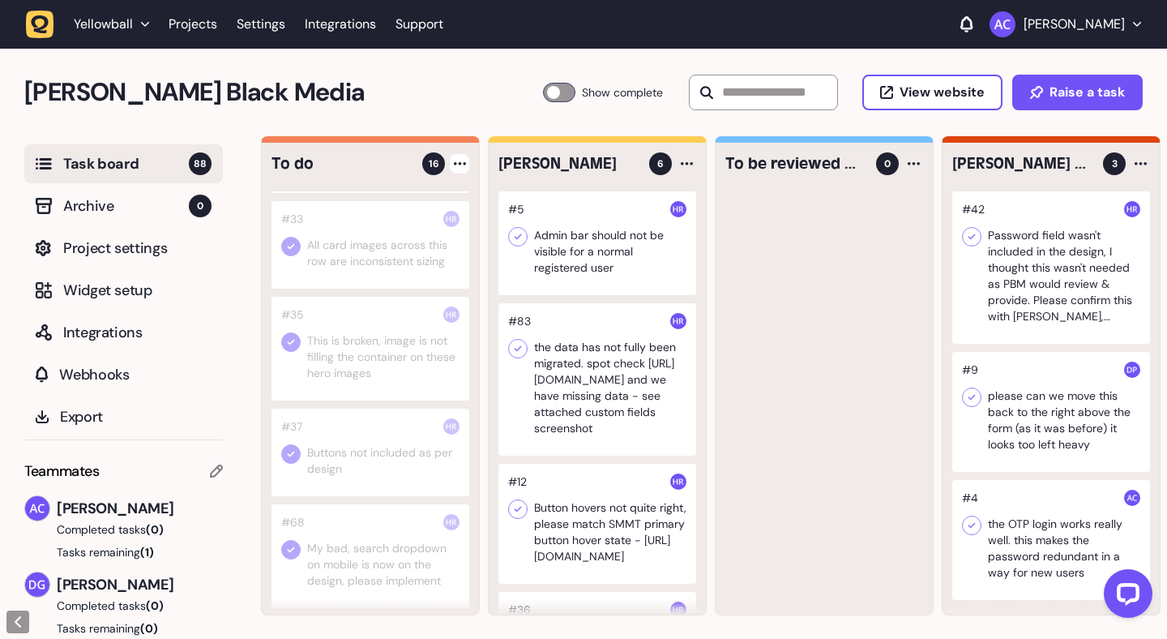
scroll to position [585, 0]
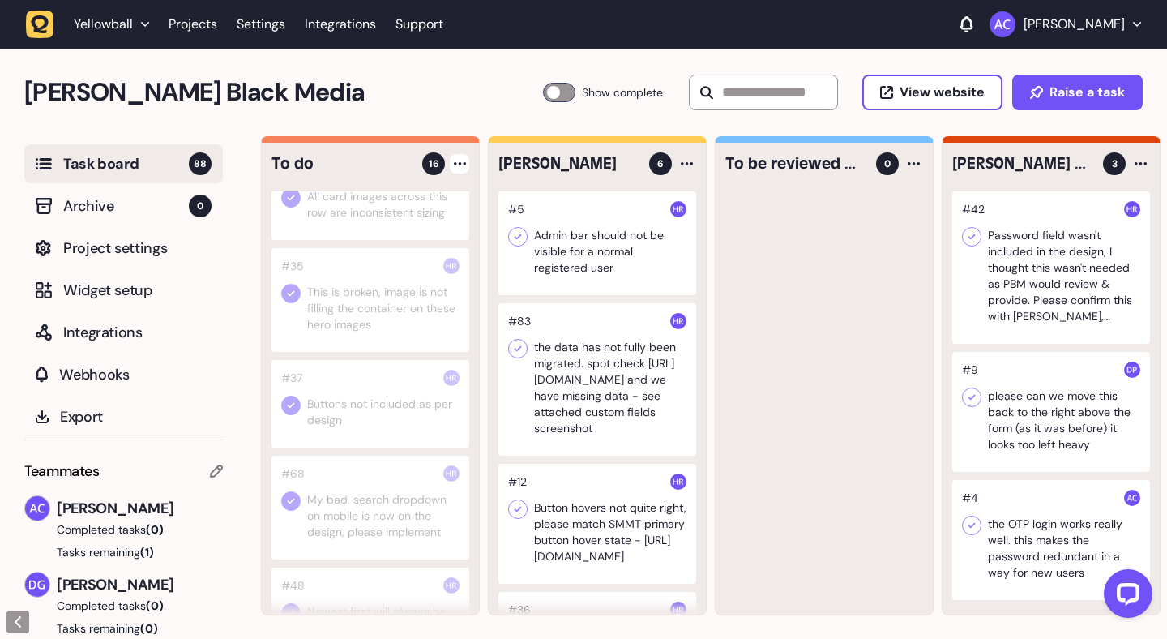
click at [371, 420] on div at bounding box center [371, 404] width 198 height 88
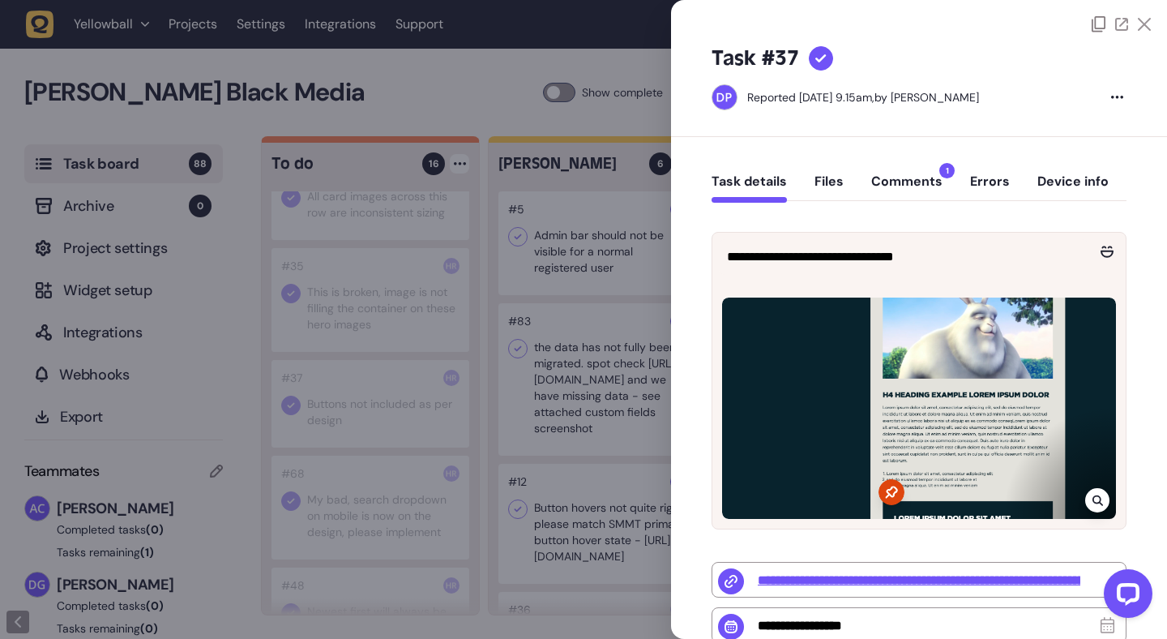
click at [371, 420] on div at bounding box center [583, 319] width 1167 height 639
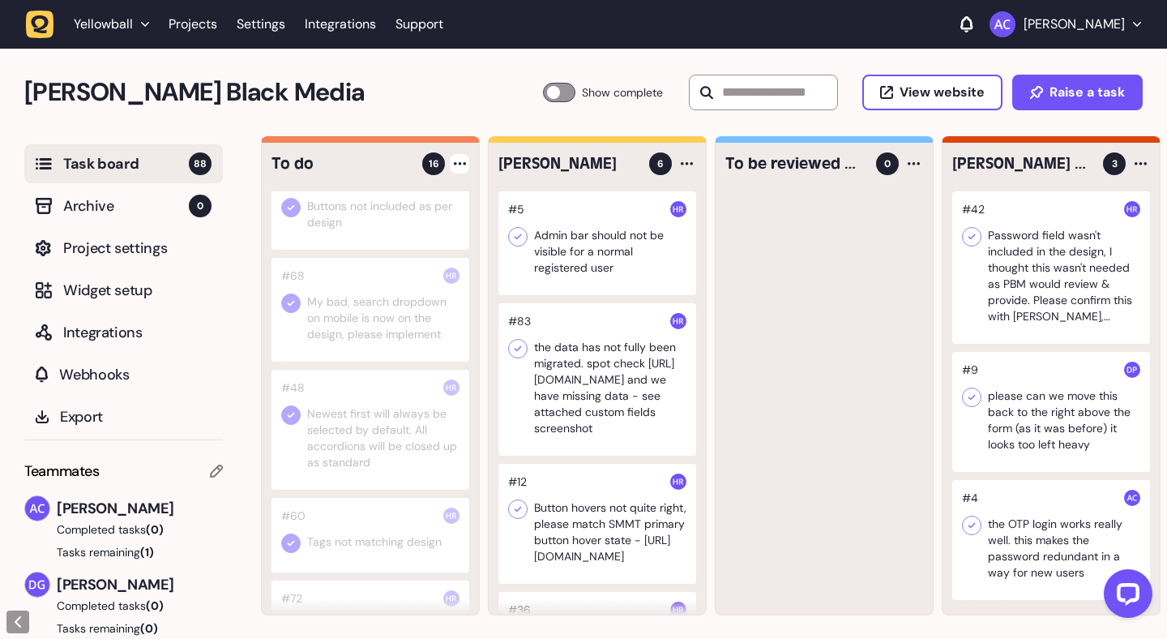
scroll to position [800, 0]
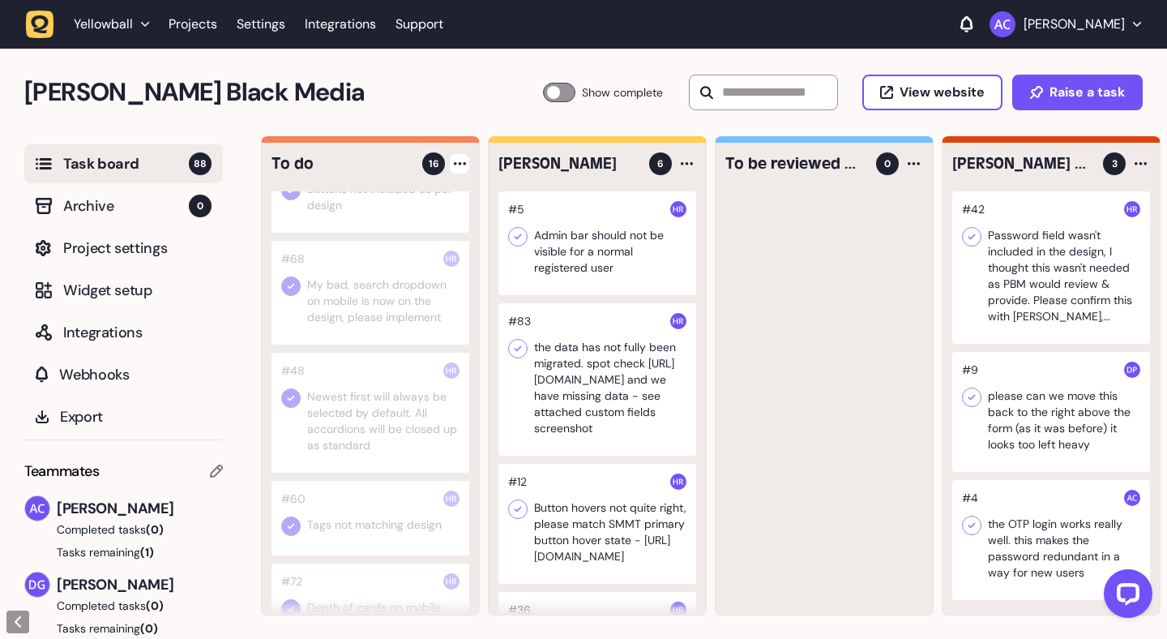
click at [388, 296] on div at bounding box center [371, 293] width 198 height 104
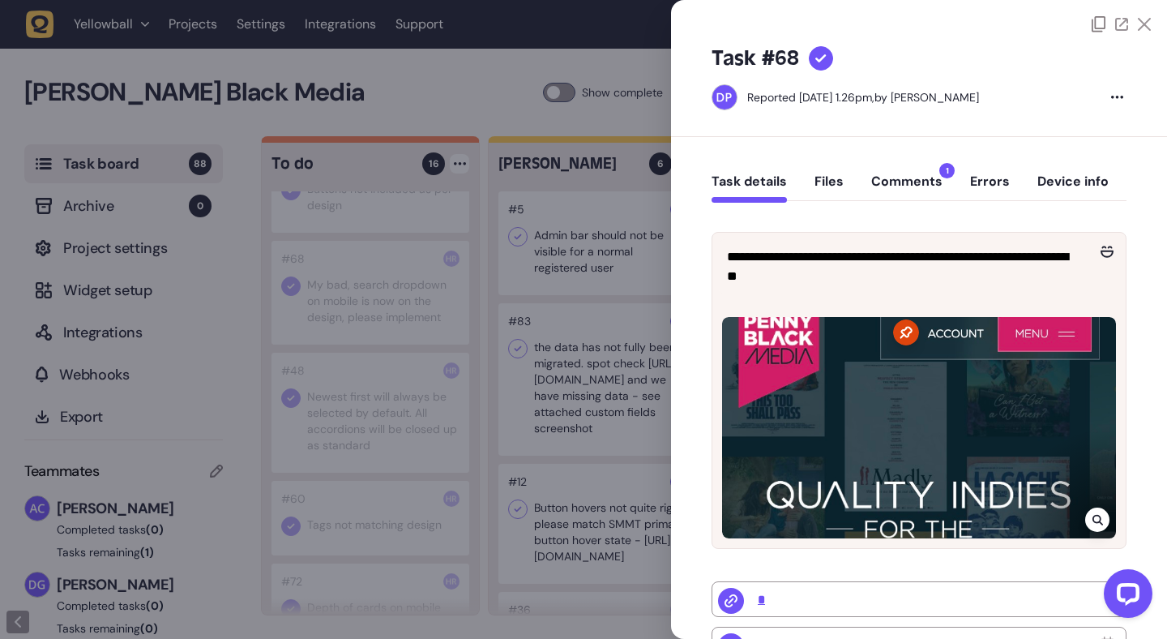
click at [388, 296] on div at bounding box center [583, 319] width 1167 height 639
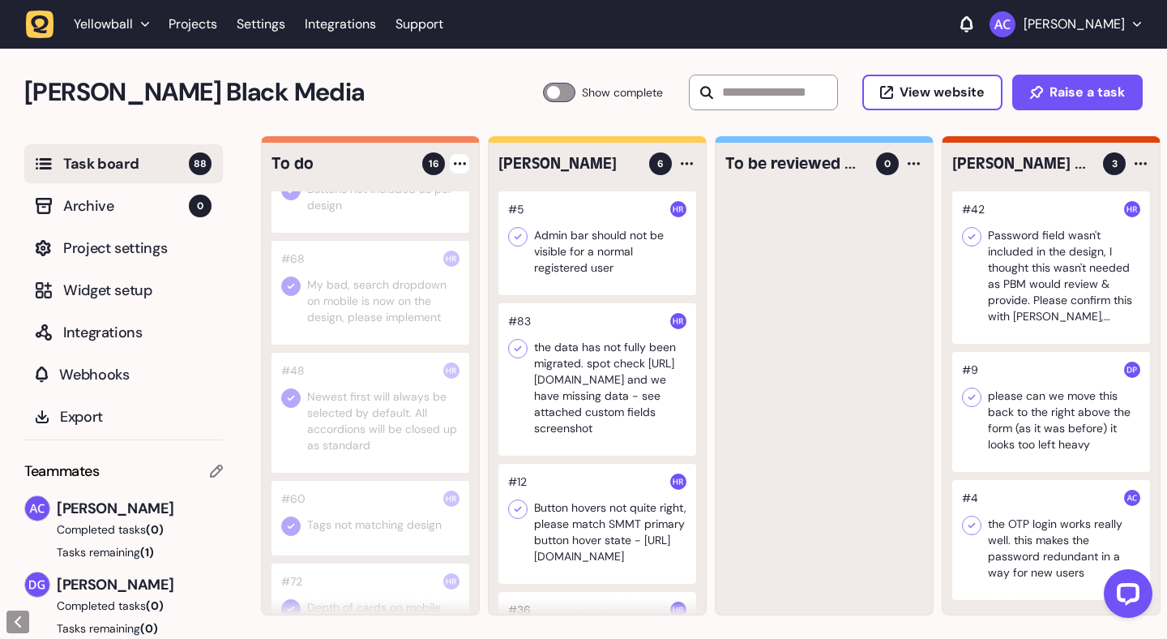
click at [357, 413] on div at bounding box center [371, 413] width 198 height 120
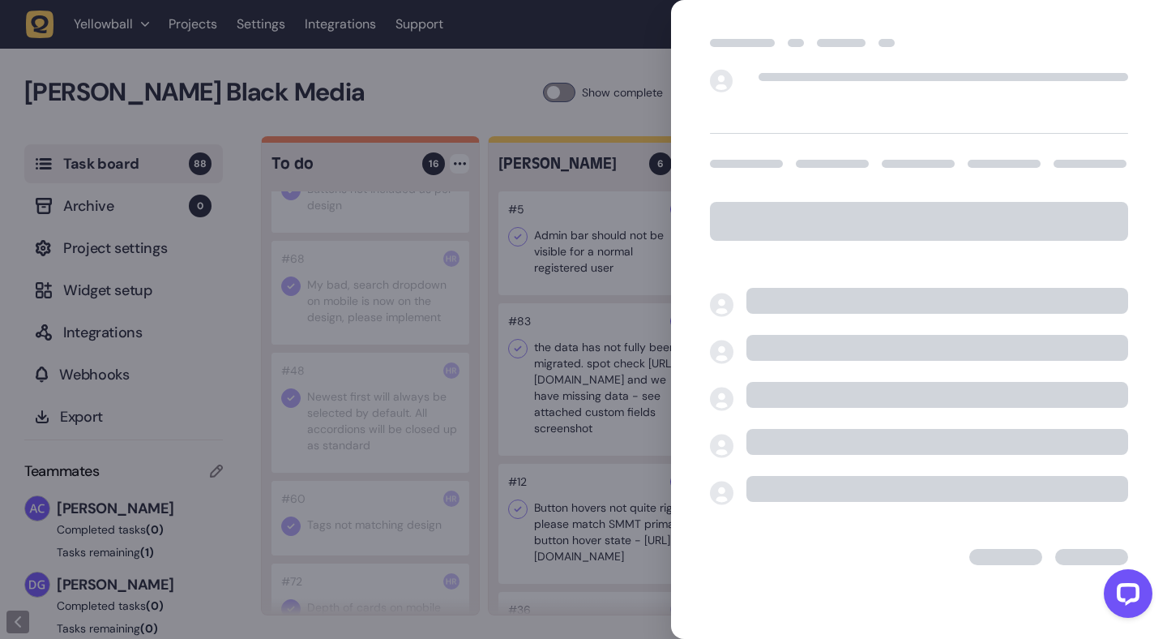
click at [357, 413] on div at bounding box center [583, 319] width 1167 height 639
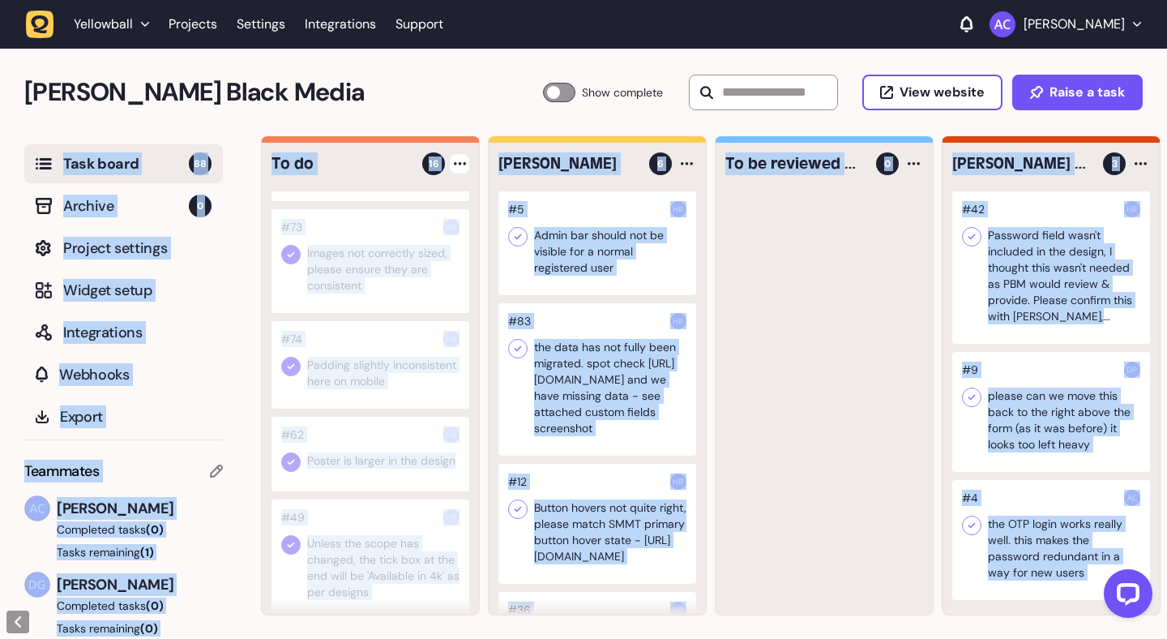
scroll to position [1265, 0]
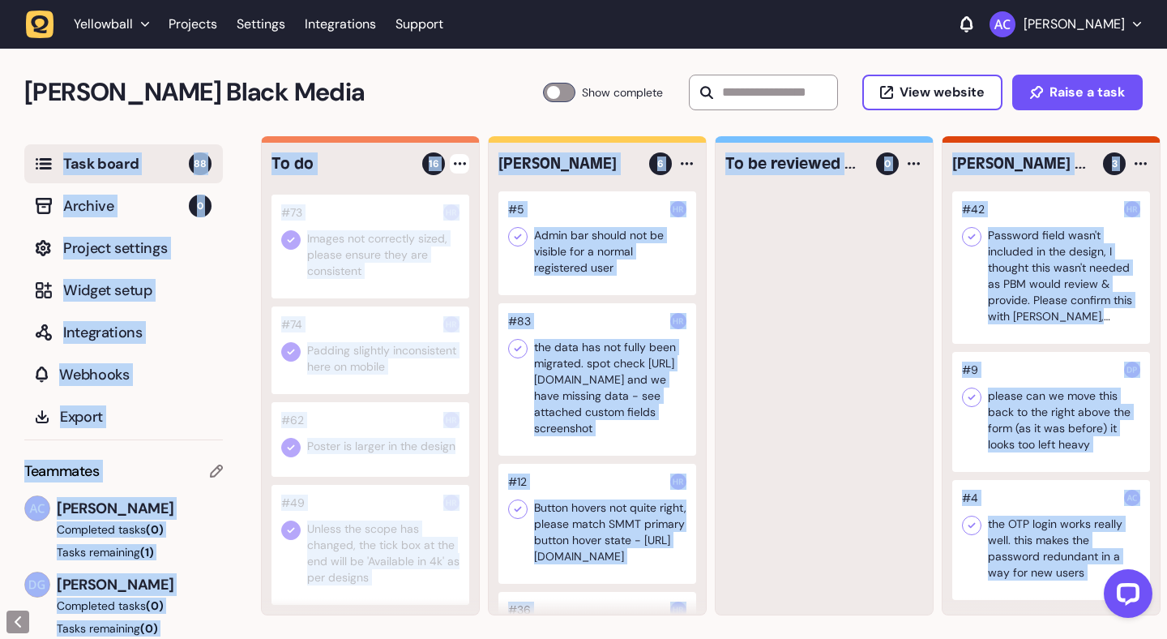
click at [360, 533] on div at bounding box center [371, 545] width 198 height 120
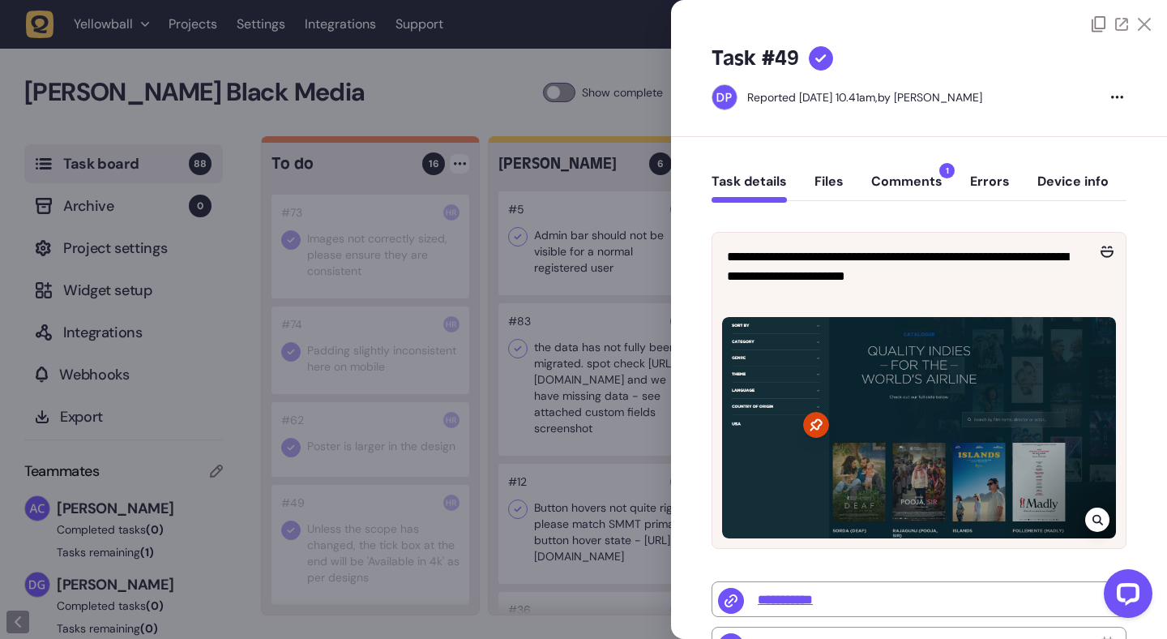
click at [360, 533] on div at bounding box center [583, 319] width 1167 height 639
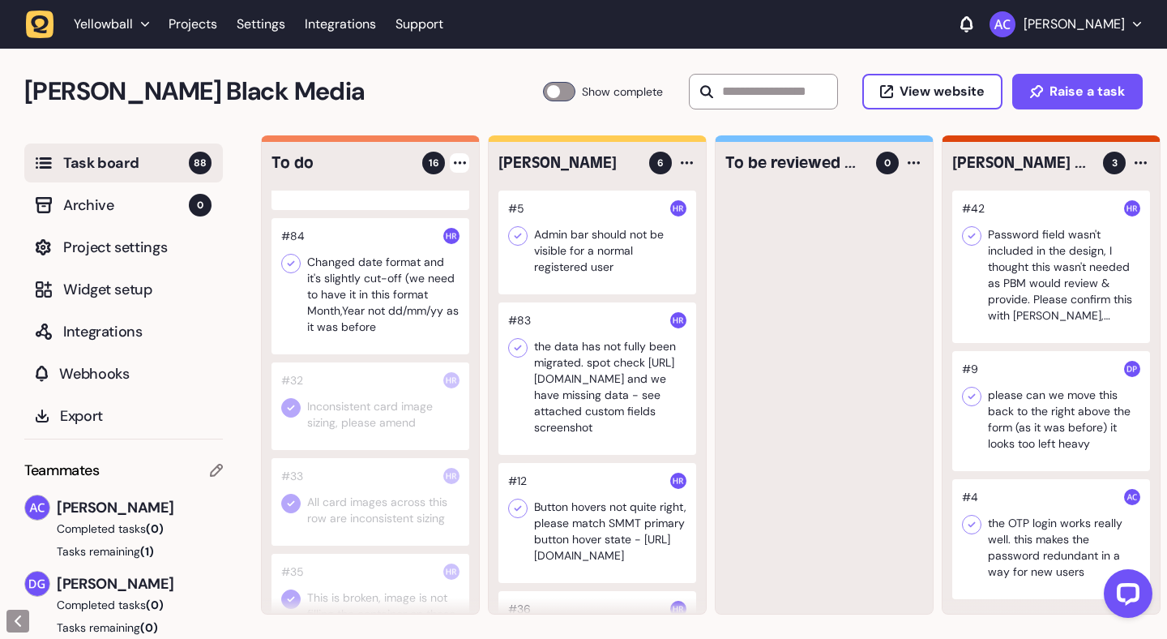
scroll to position [237, 0]
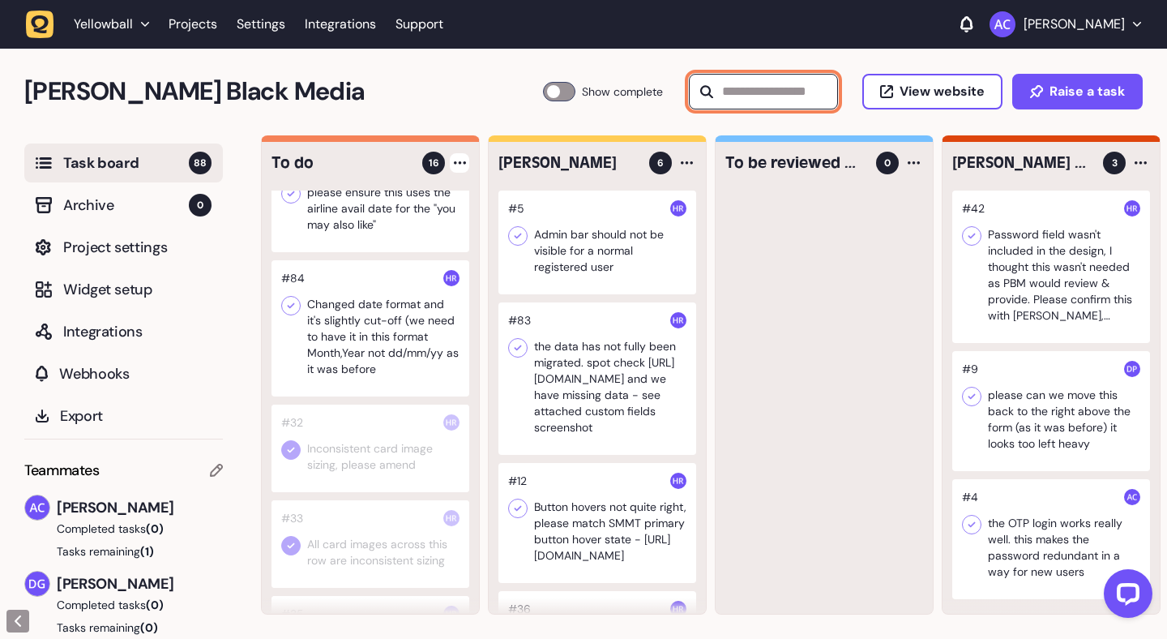
click at [795, 88] on input "text" at bounding box center [763, 92] width 149 height 36
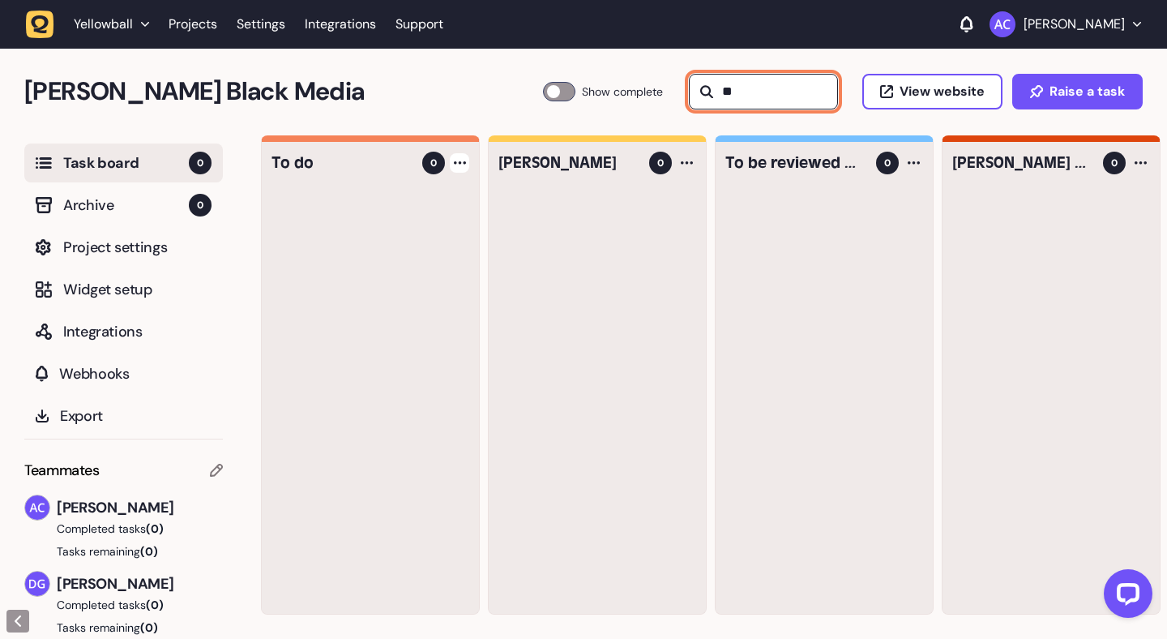
type input "*"
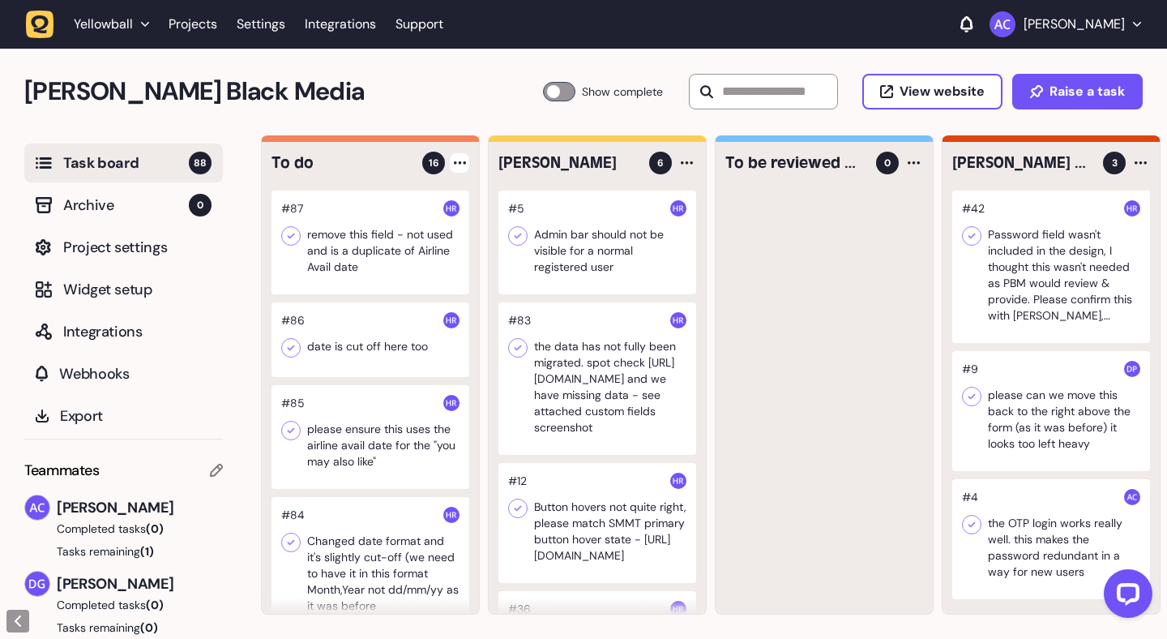
click at [466, 167] on div at bounding box center [459, 162] width 19 height 19
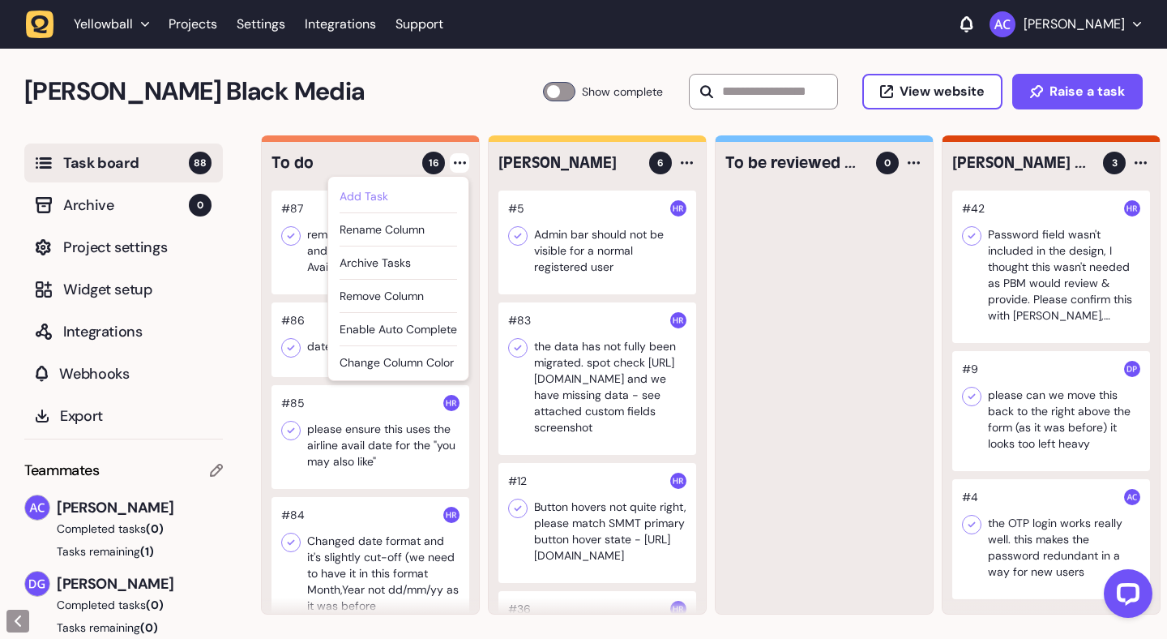
click at [434, 194] on div "Add Task" at bounding box center [399, 196] width 118 height 16
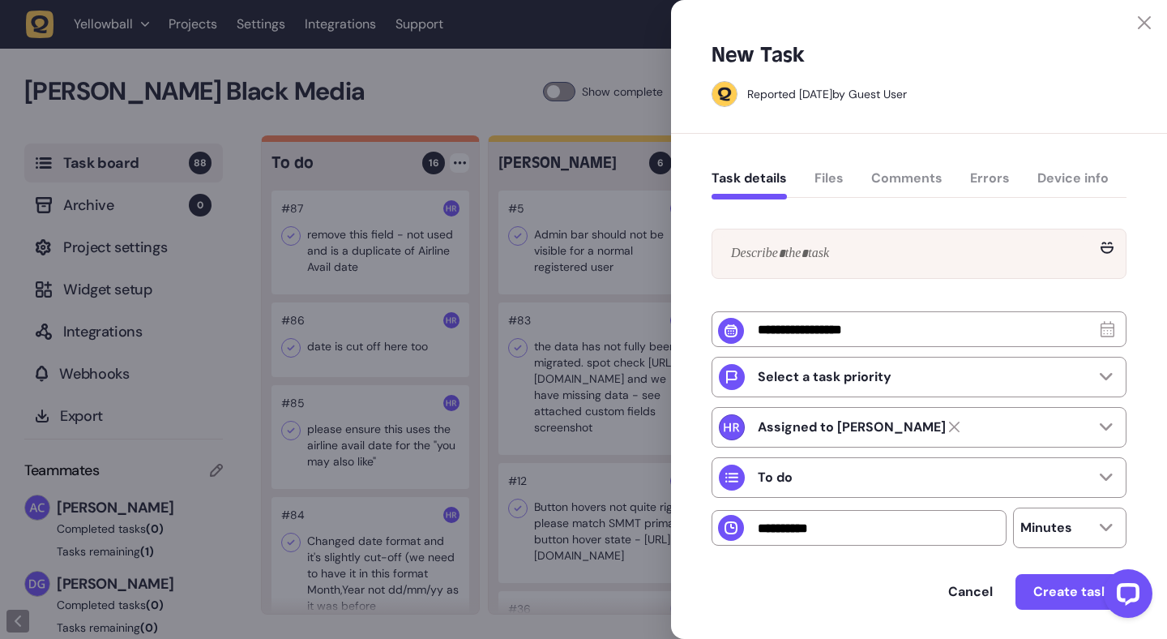
click at [1153, 24] on div at bounding box center [919, 14] width 496 height 29
click at [1144, 21] on icon at bounding box center [1144, 22] width 13 height 13
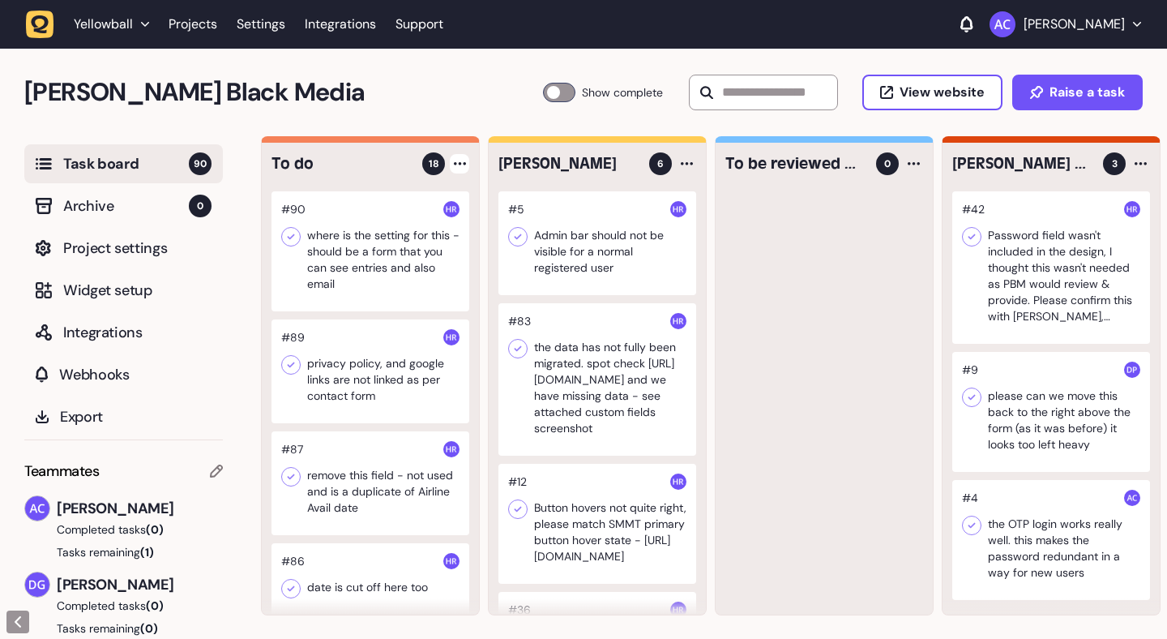
click at [460, 169] on div at bounding box center [459, 163] width 19 height 19
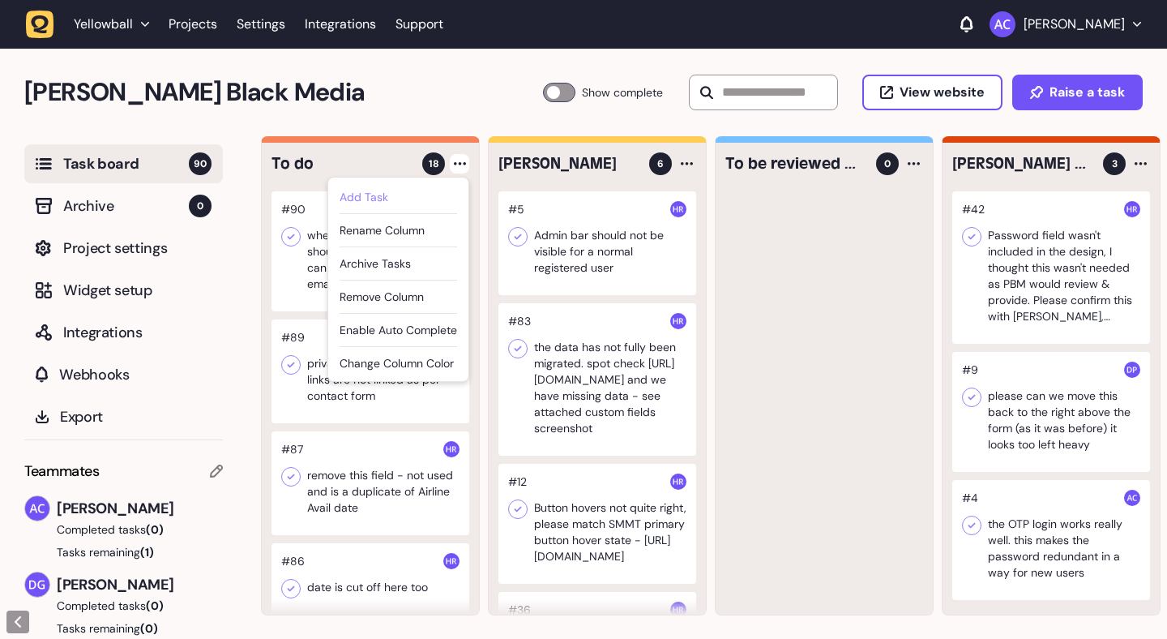
click at [442, 193] on div "Add Task" at bounding box center [399, 197] width 118 height 16
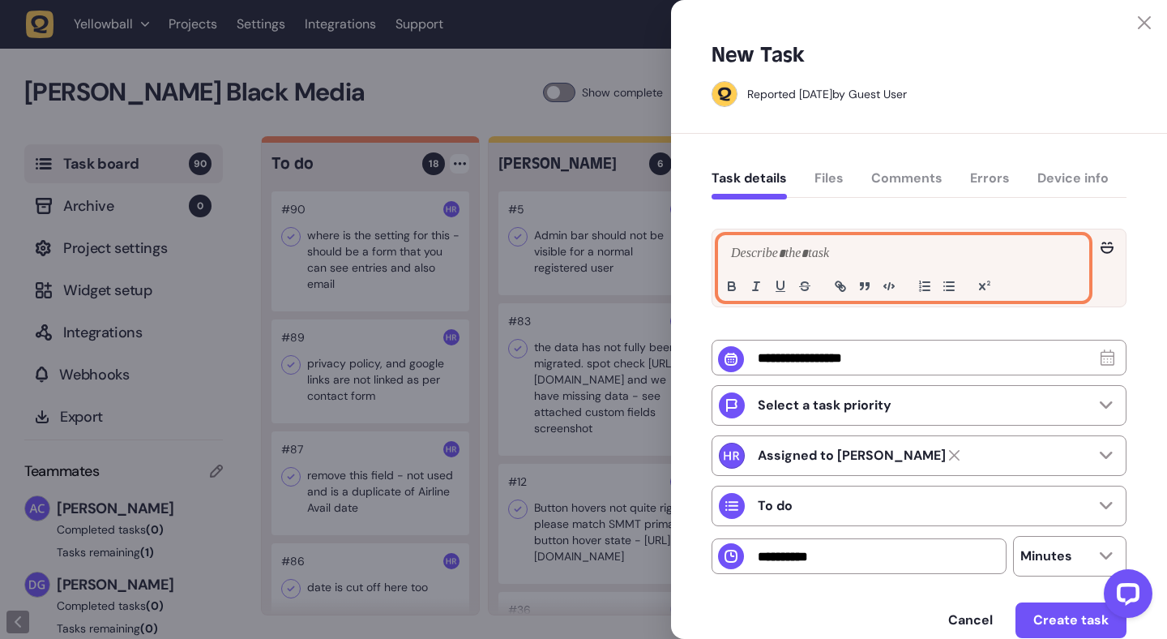
click at [743, 243] on div at bounding box center [904, 268] width 370 height 64
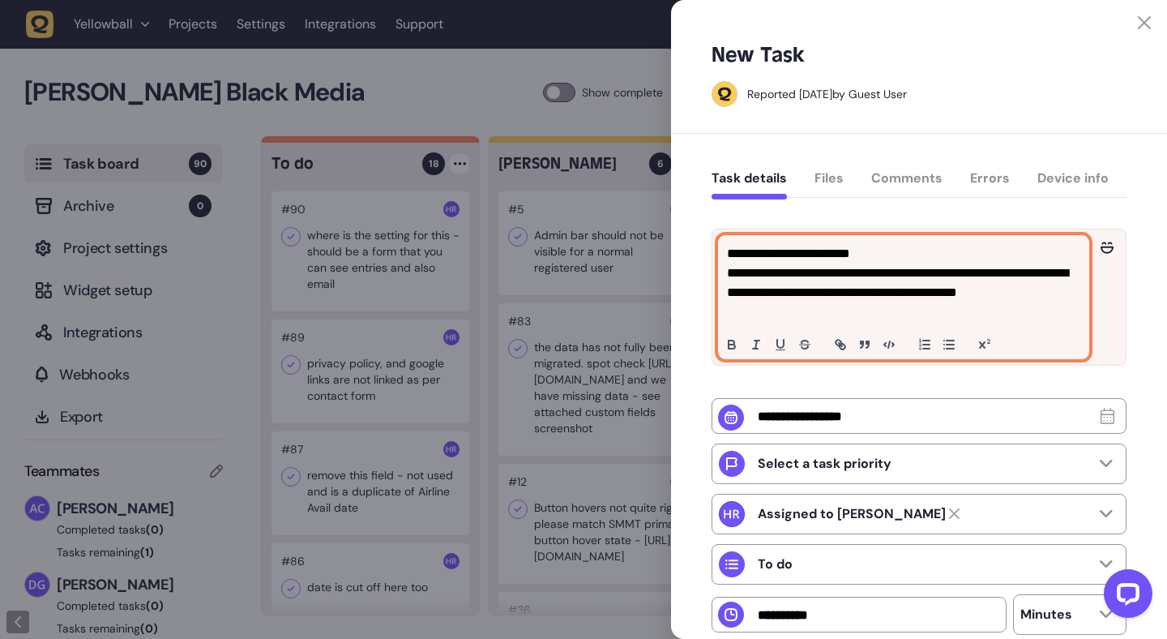
click at [863, 311] on p "**********" at bounding box center [901, 292] width 349 height 58
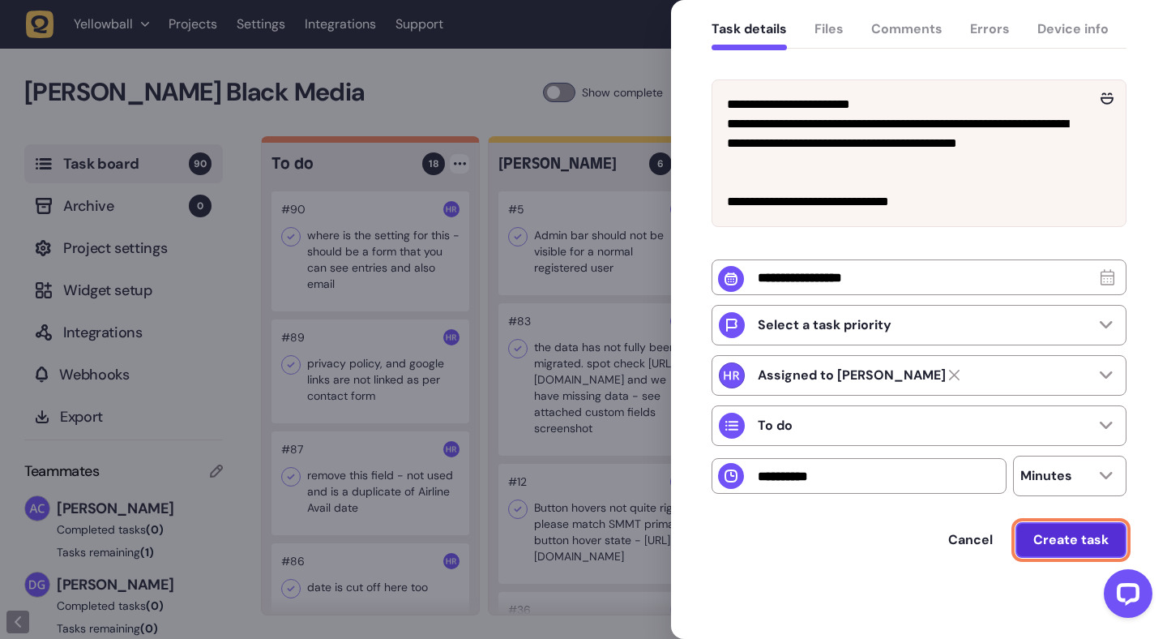
click at [1063, 544] on span "Create task" at bounding box center [1071, 539] width 75 height 17
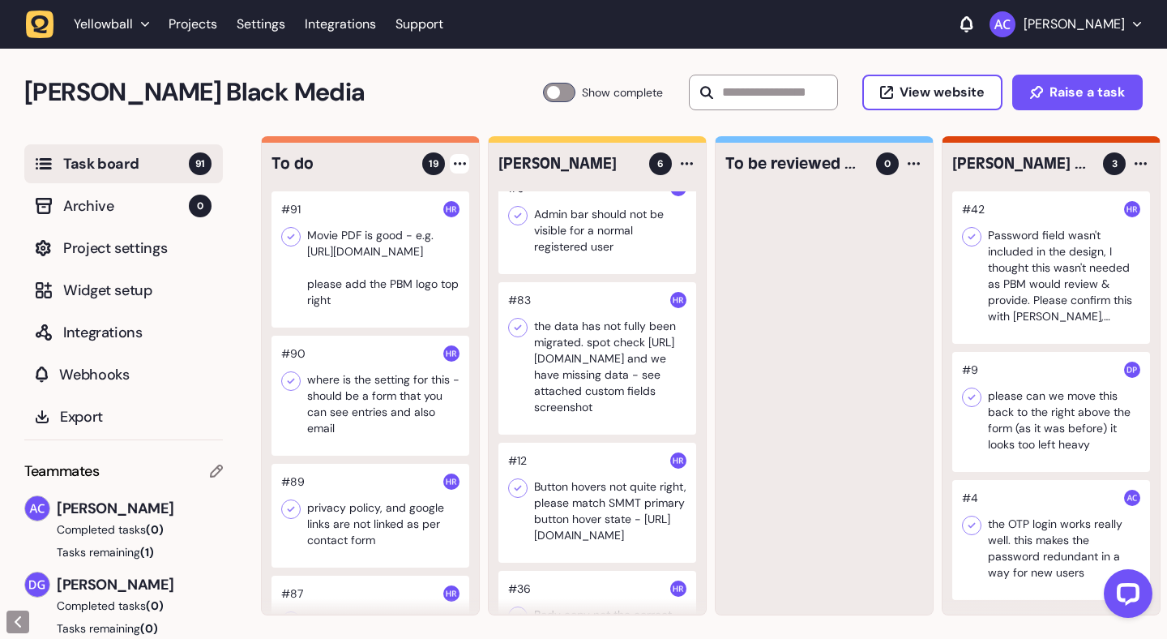
scroll to position [25, 0]
click at [639, 388] on div at bounding box center [598, 354] width 198 height 152
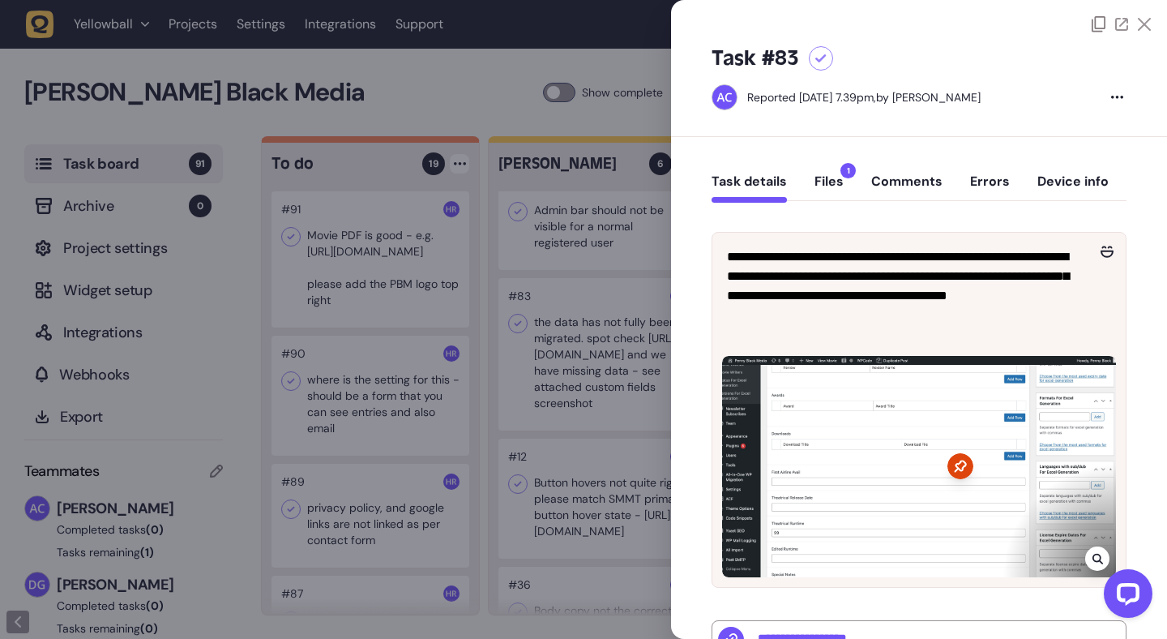
click at [824, 181] on button "Files 1" at bounding box center [829, 187] width 29 height 29
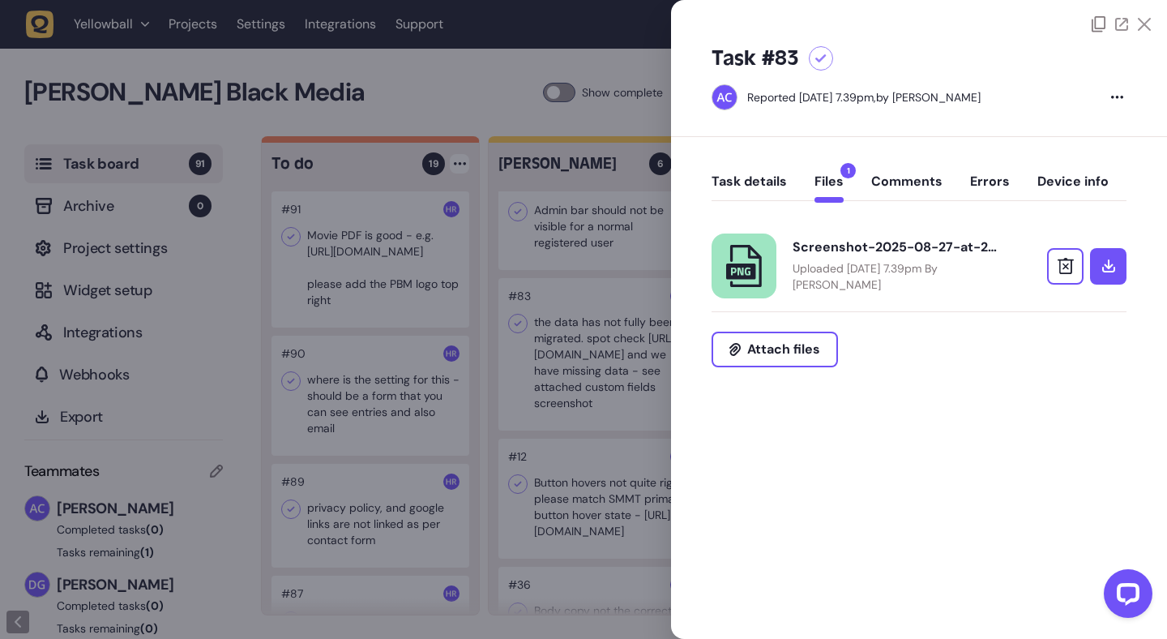
click at [767, 175] on button "Task details" at bounding box center [749, 187] width 75 height 29
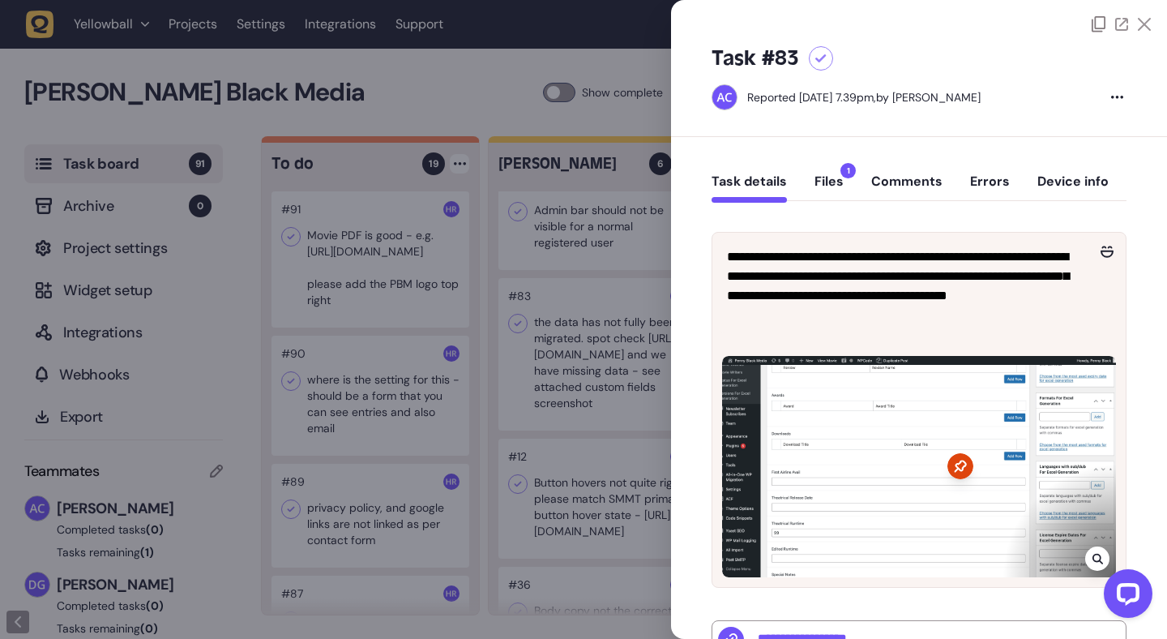
click at [829, 178] on button "Files 1" at bounding box center [829, 187] width 29 height 29
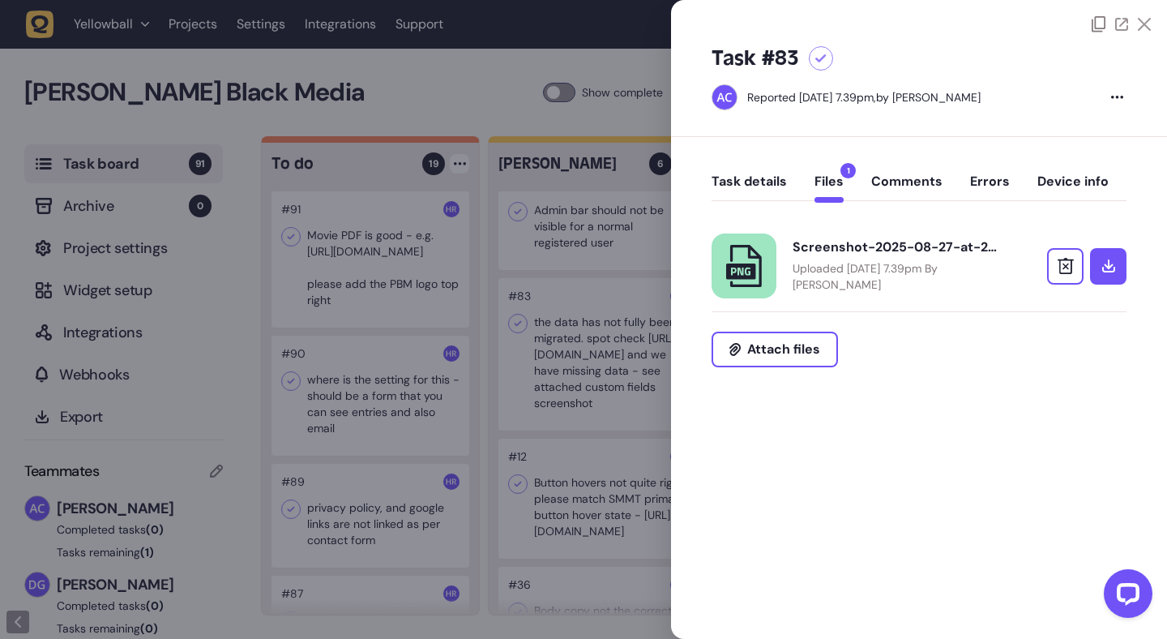
click at [1156, 23] on div at bounding box center [919, 16] width 496 height 32
click at [1145, 23] on icon at bounding box center [1144, 24] width 13 height 13
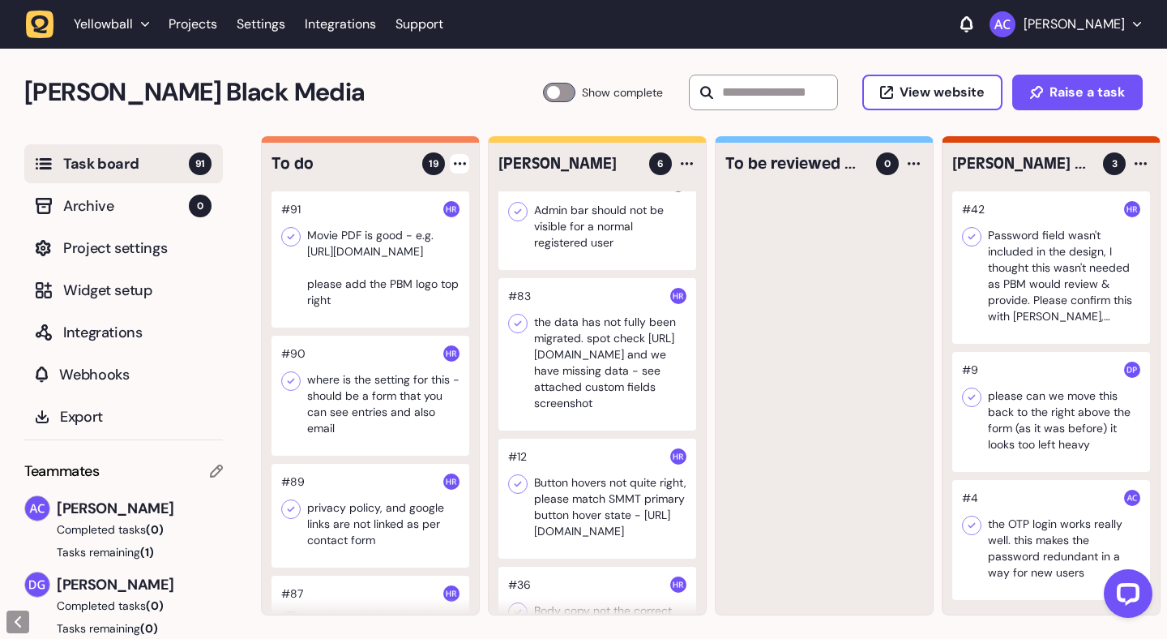
click at [653, 370] on div at bounding box center [598, 354] width 198 height 152
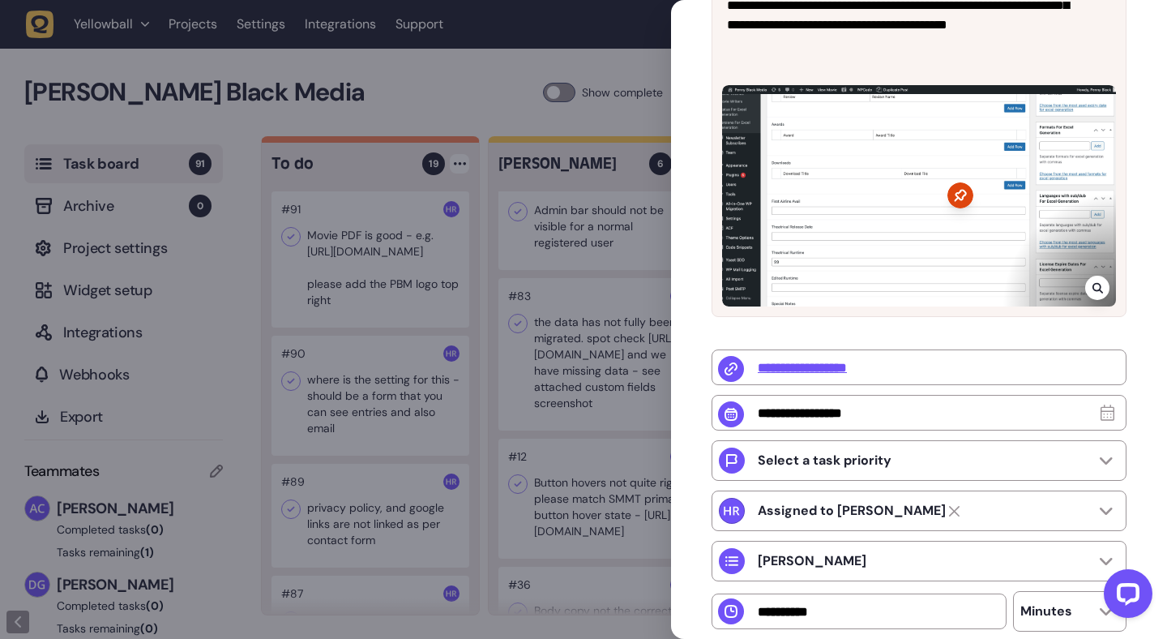
scroll to position [410, 0]
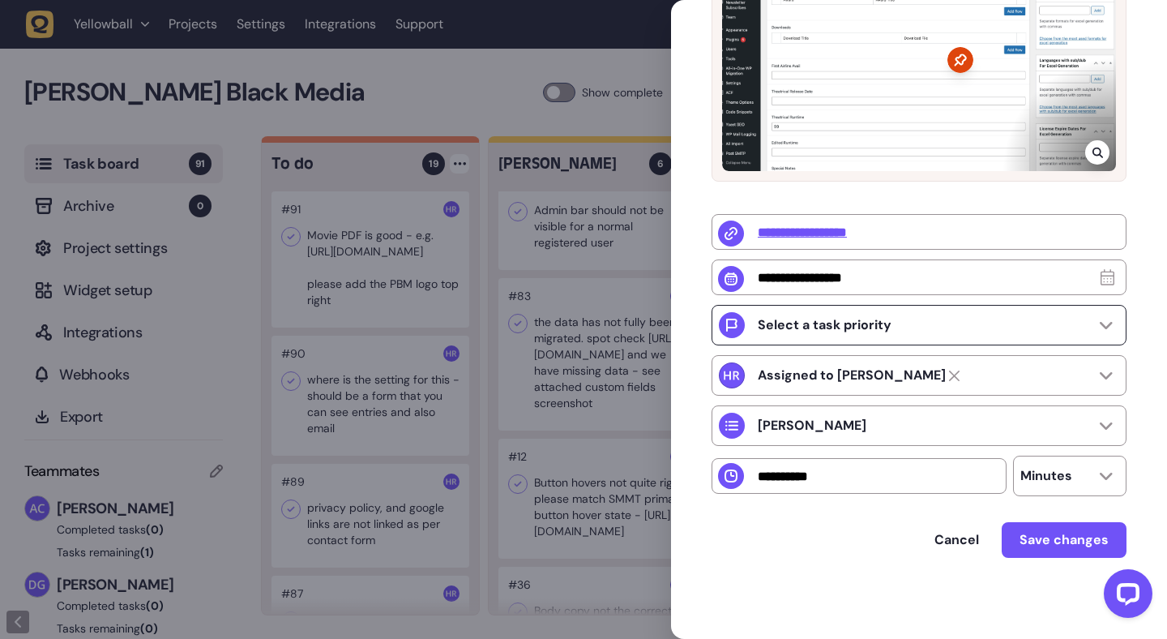
click at [1008, 329] on div "Select a task priority" at bounding box center [919, 325] width 415 height 41
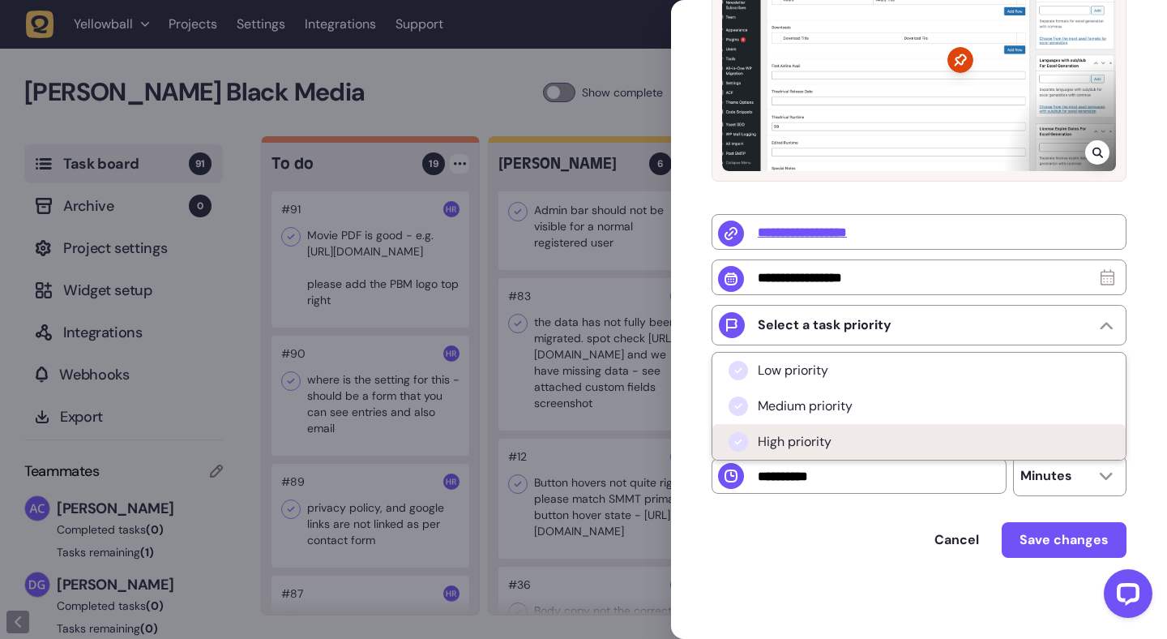
click at [842, 446] on li "High priority" at bounding box center [919, 442] width 413 height 36
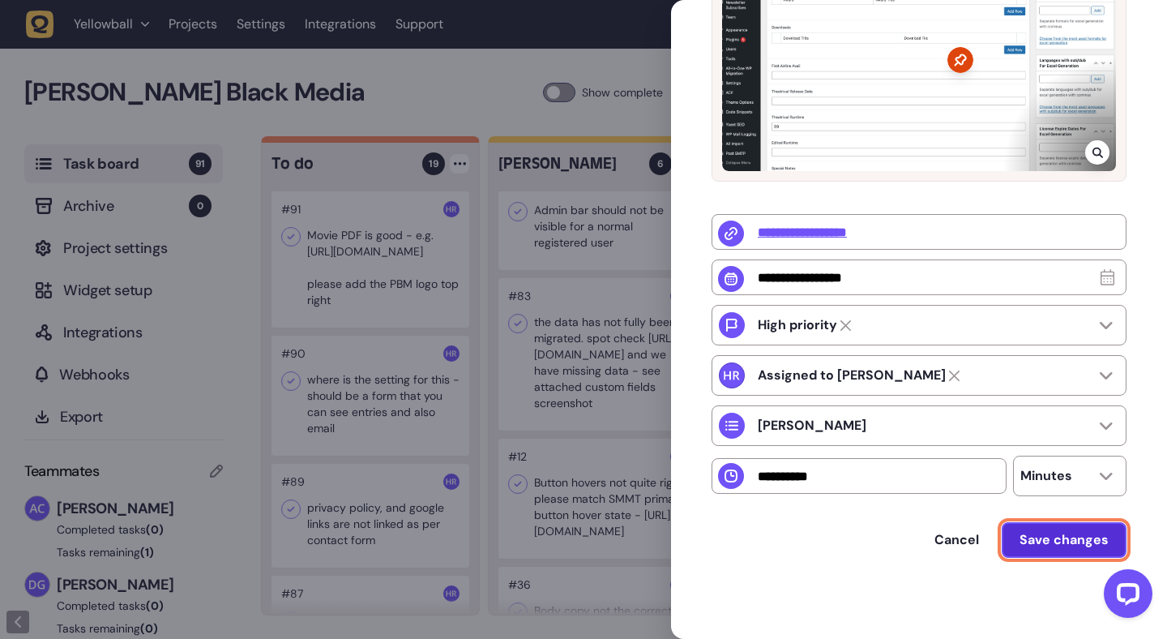
click at [1042, 536] on span "Save changes" at bounding box center [1064, 539] width 89 height 17
